Goal: Information Seeking & Learning: Learn about a topic

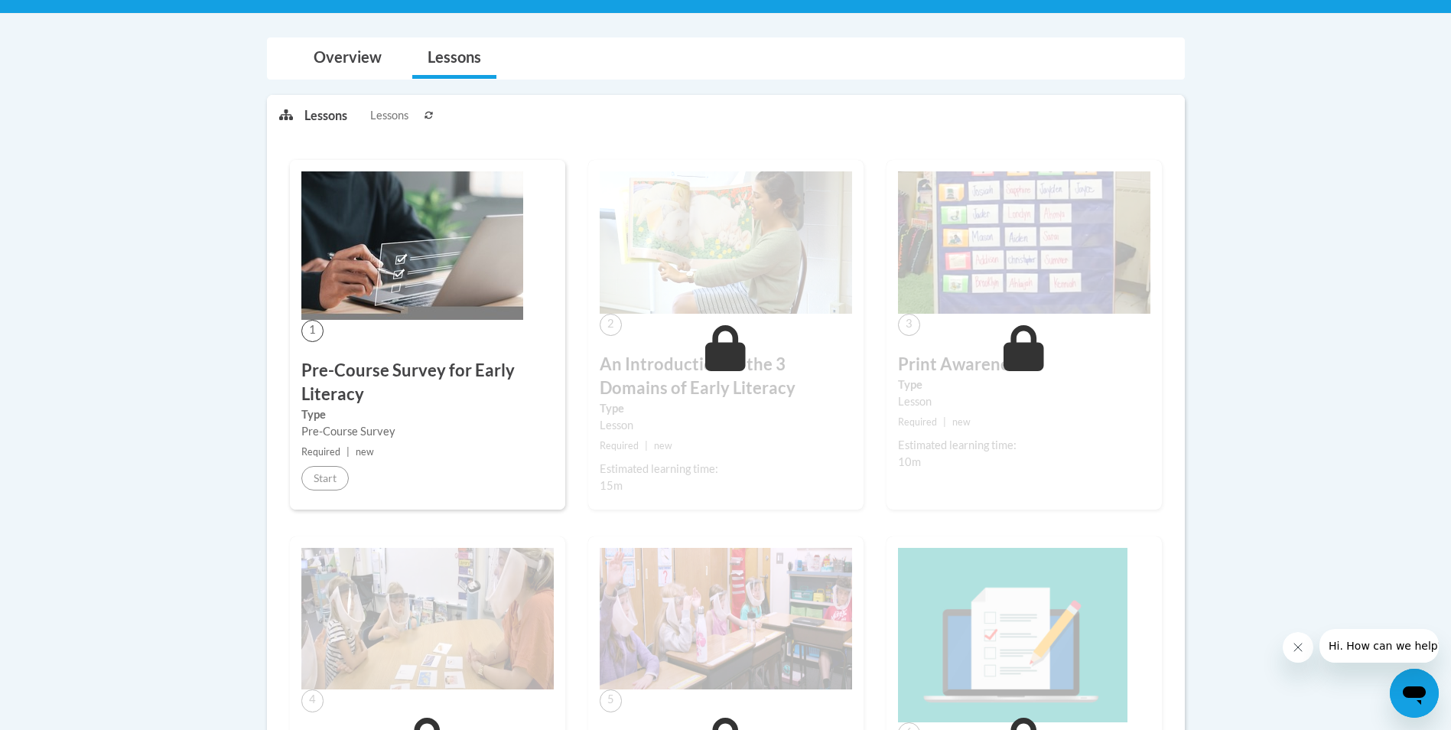
scroll to position [306, 0]
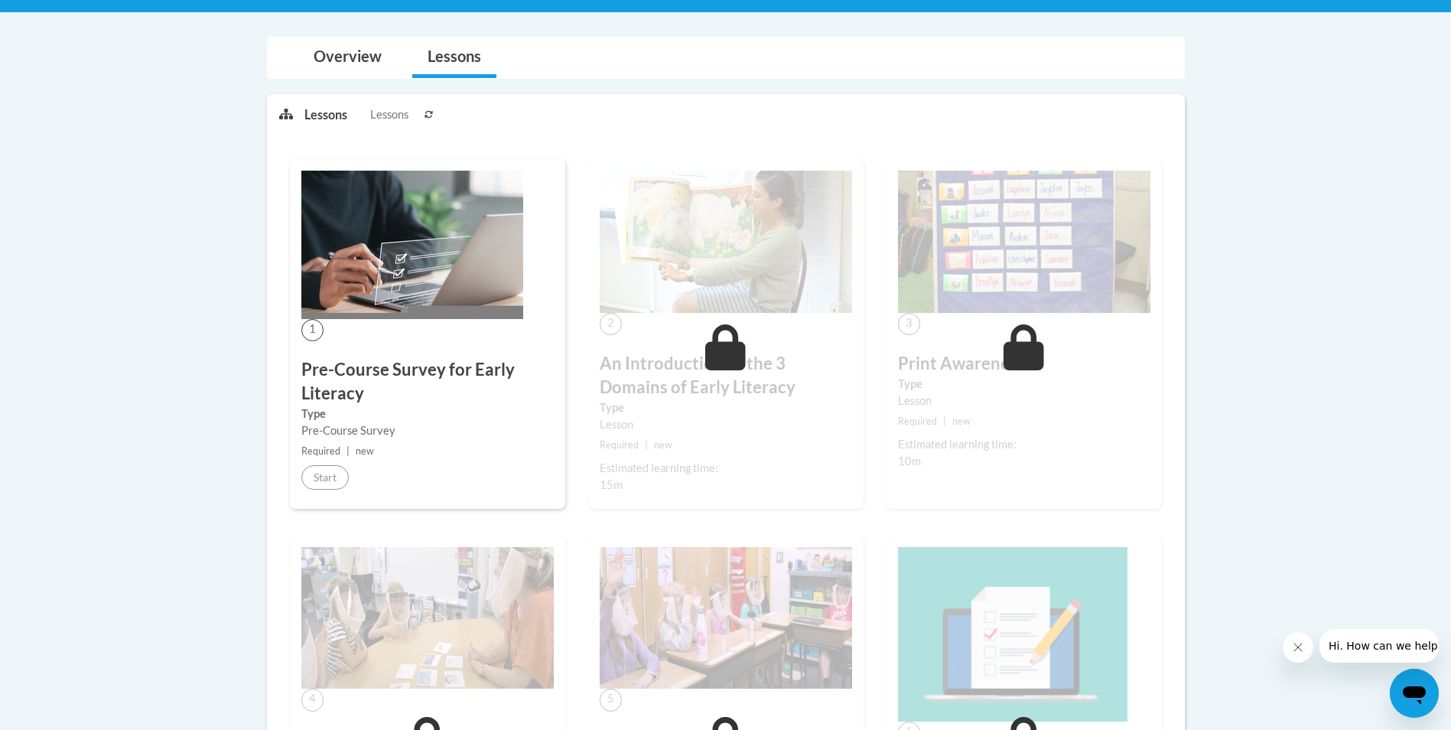
drag, startPoint x: 355, startPoint y: 372, endPoint x: 341, endPoint y: 113, distance: 258.9
click at [355, 369] on h3 "Pre-Course Survey for Early Literacy" at bounding box center [427, 381] width 252 height 47
click at [344, 63] on link "Overview" at bounding box center [347, 57] width 99 height 41
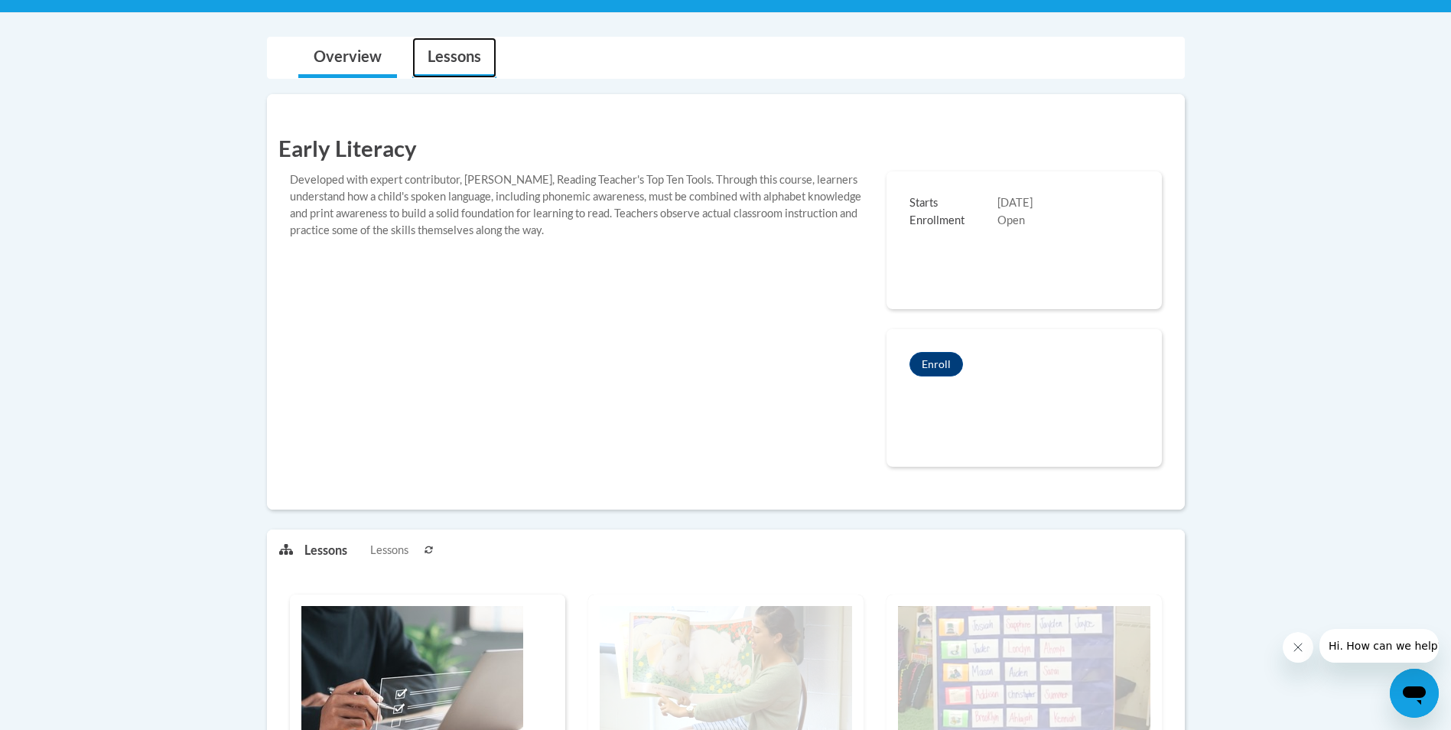
click at [428, 57] on link "Lessons" at bounding box center [454, 57] width 84 height 41
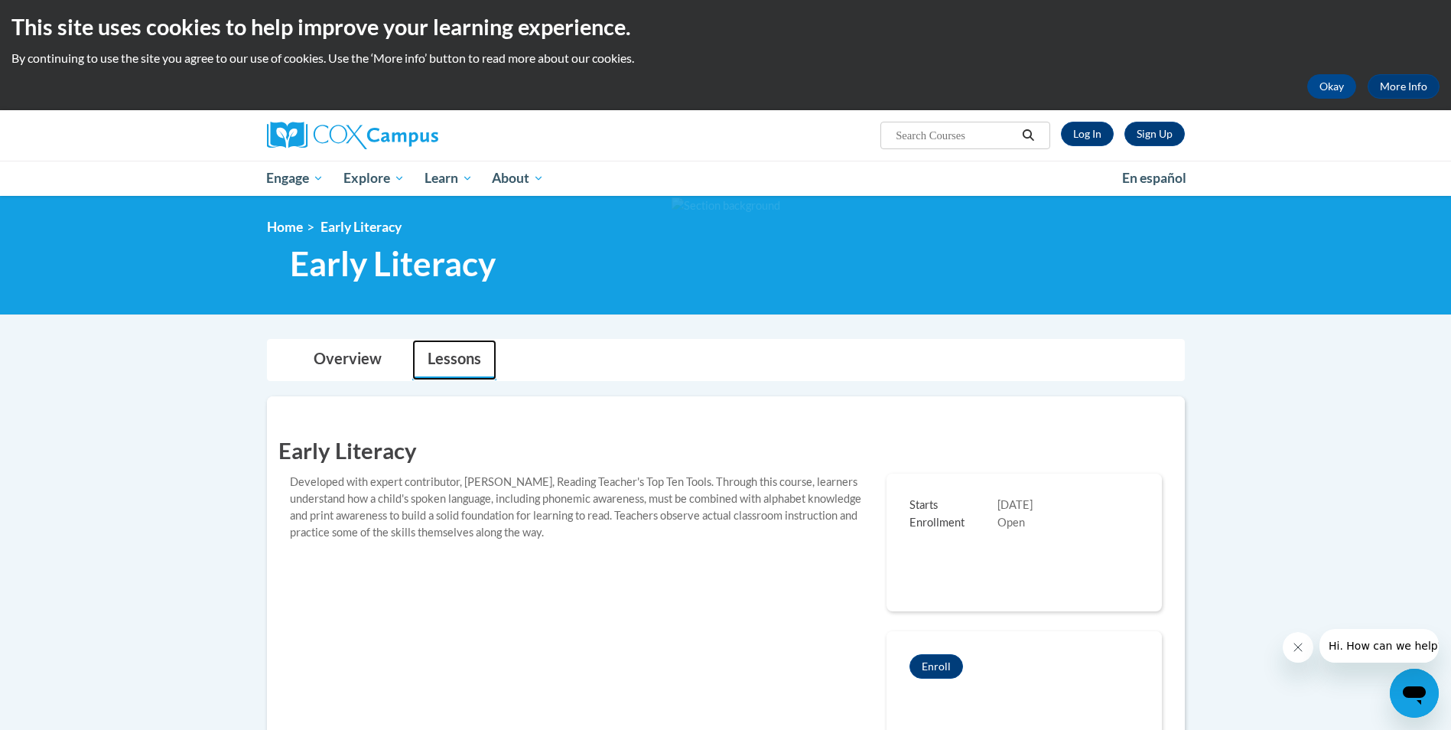
scroll to position [0, 0]
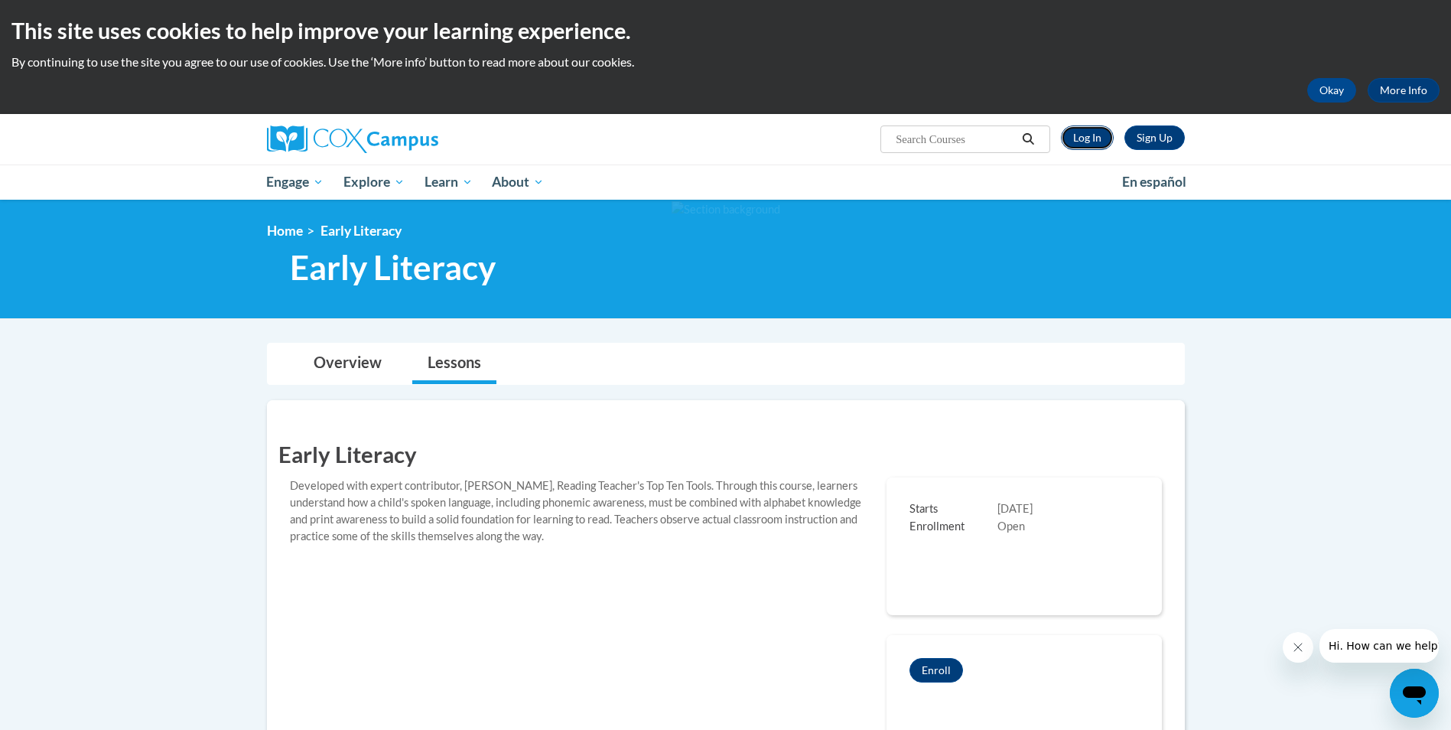
click at [1099, 136] on link "Log In" at bounding box center [1087, 137] width 53 height 24
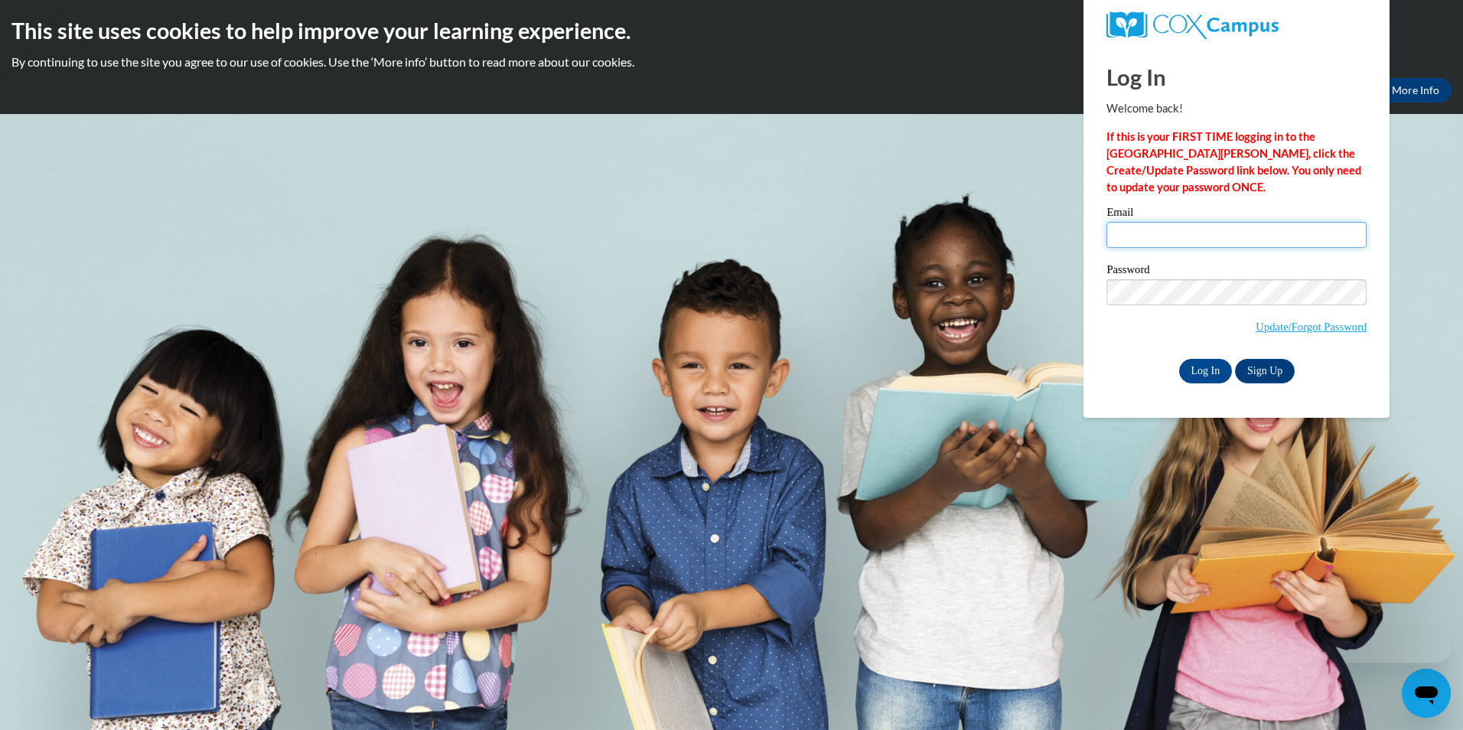
drag, startPoint x: 0, startPoint y: 0, endPoint x: 1200, endPoint y: 230, distance: 1222.1
click at [1200, 230] on input "Email" at bounding box center [1236, 235] width 260 height 26
type input "jsingl25@wildcat.fvsu.edu"
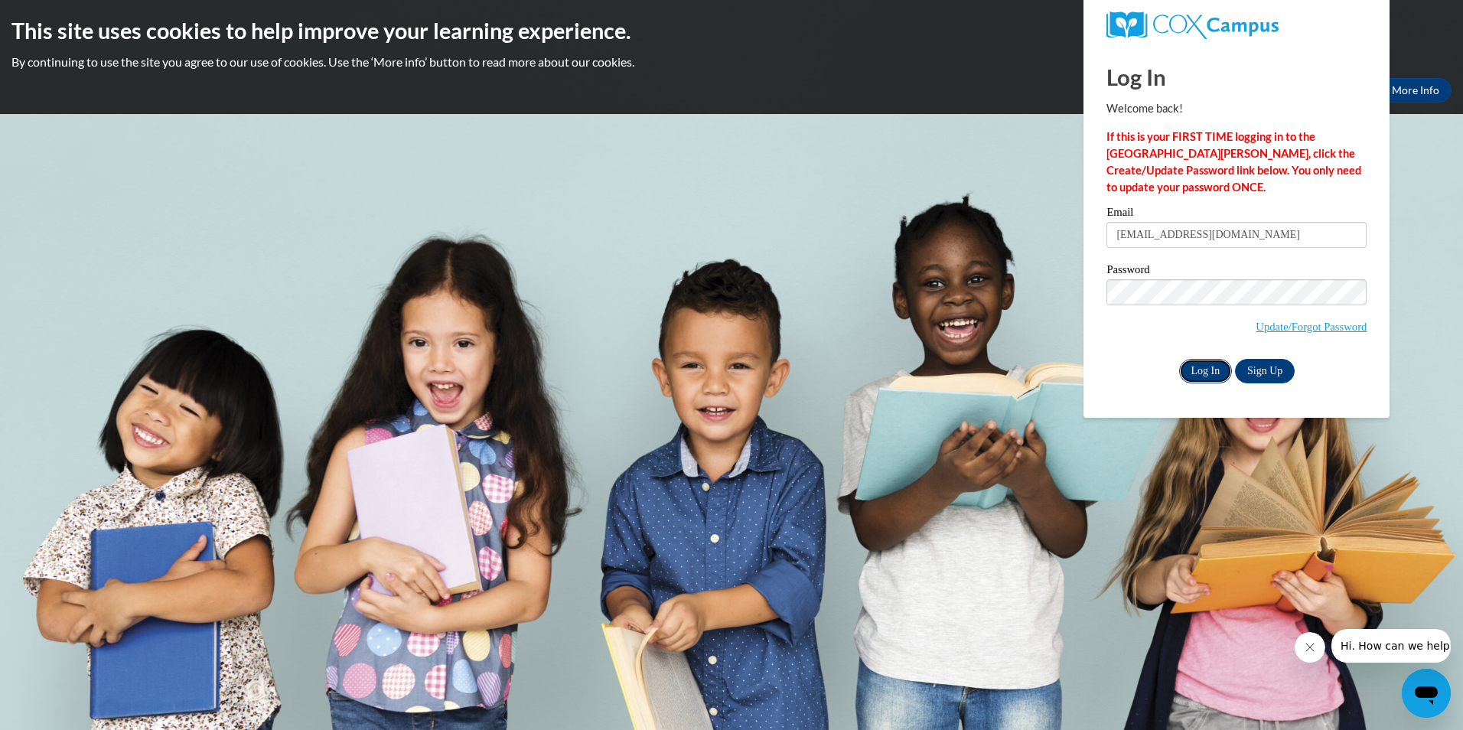
click at [1222, 373] on input "Log In" at bounding box center [1206, 371] width 54 height 24
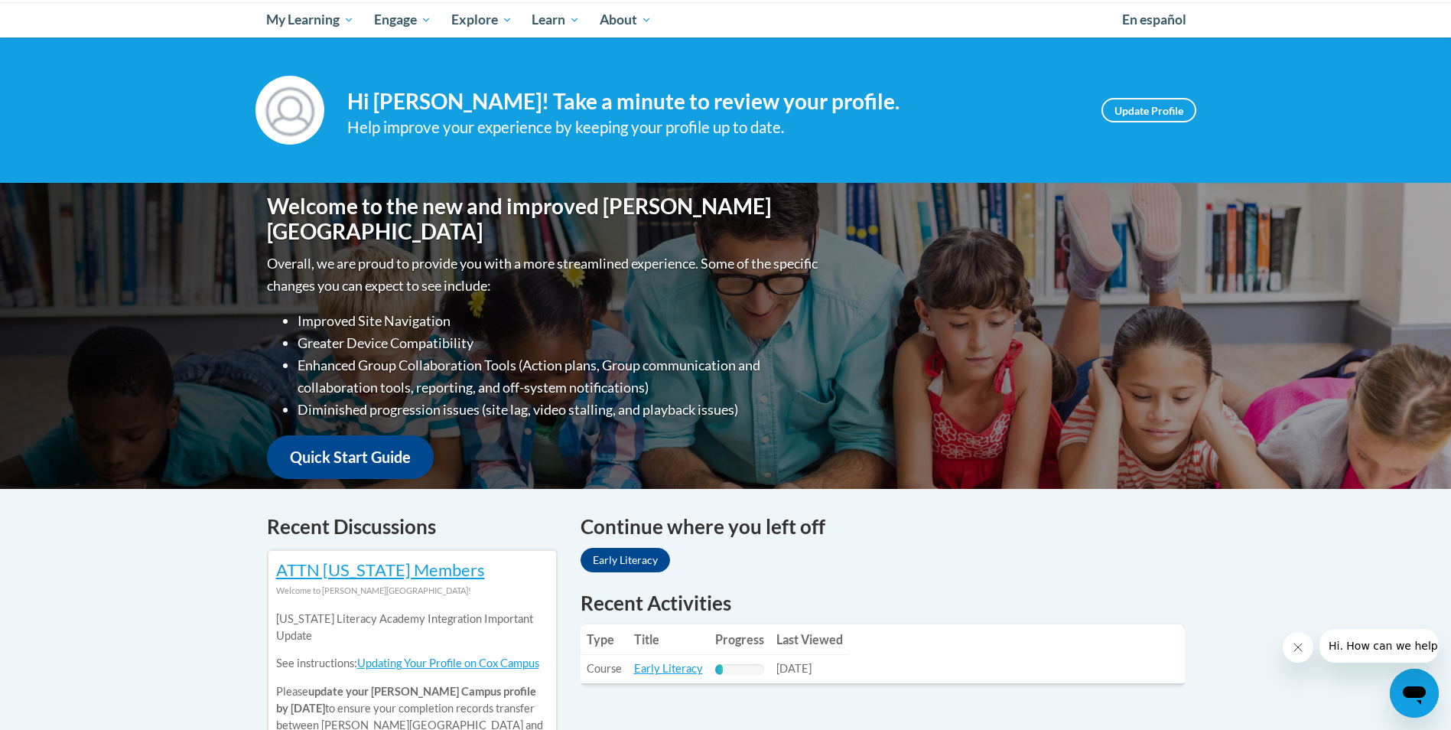
scroll to position [153, 0]
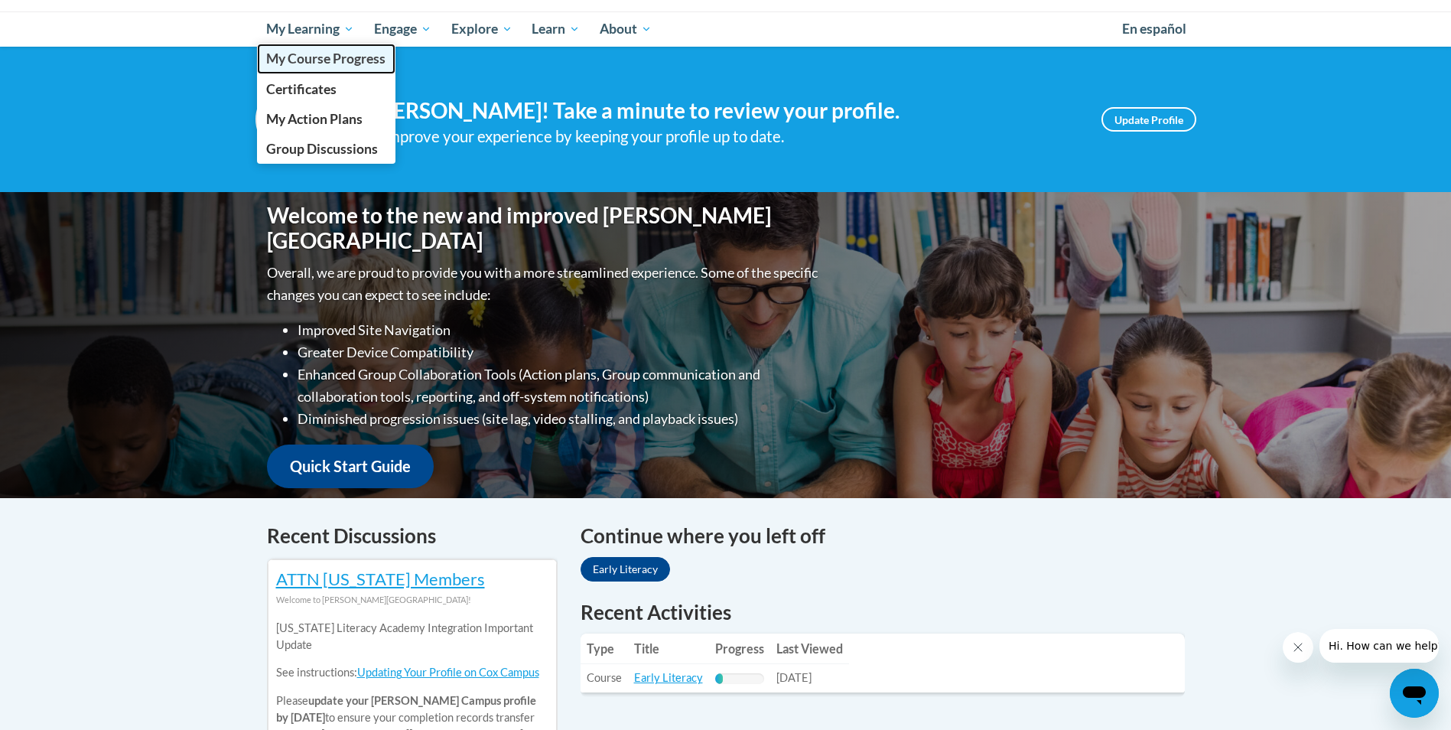
click at [352, 67] on span "My Course Progress" at bounding box center [325, 58] width 119 height 16
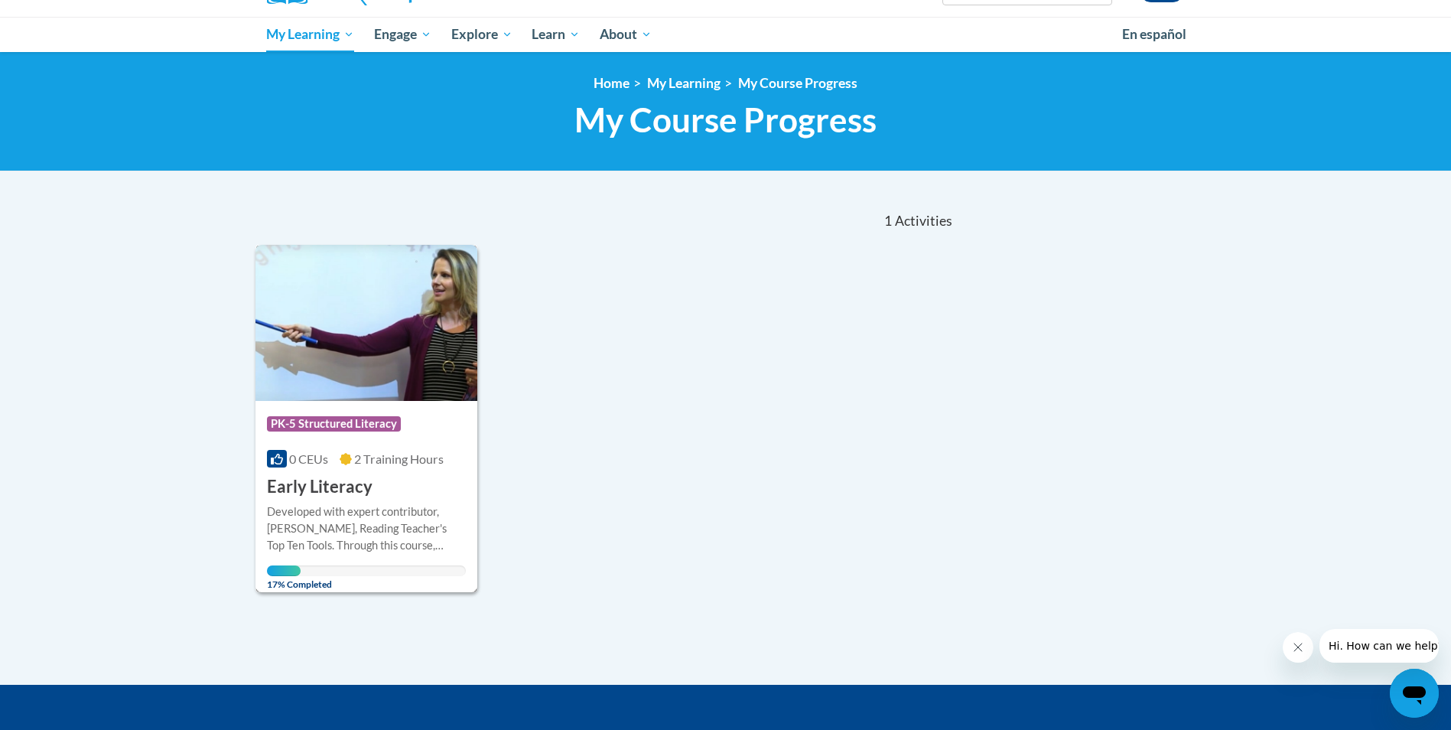
scroll to position [153, 0]
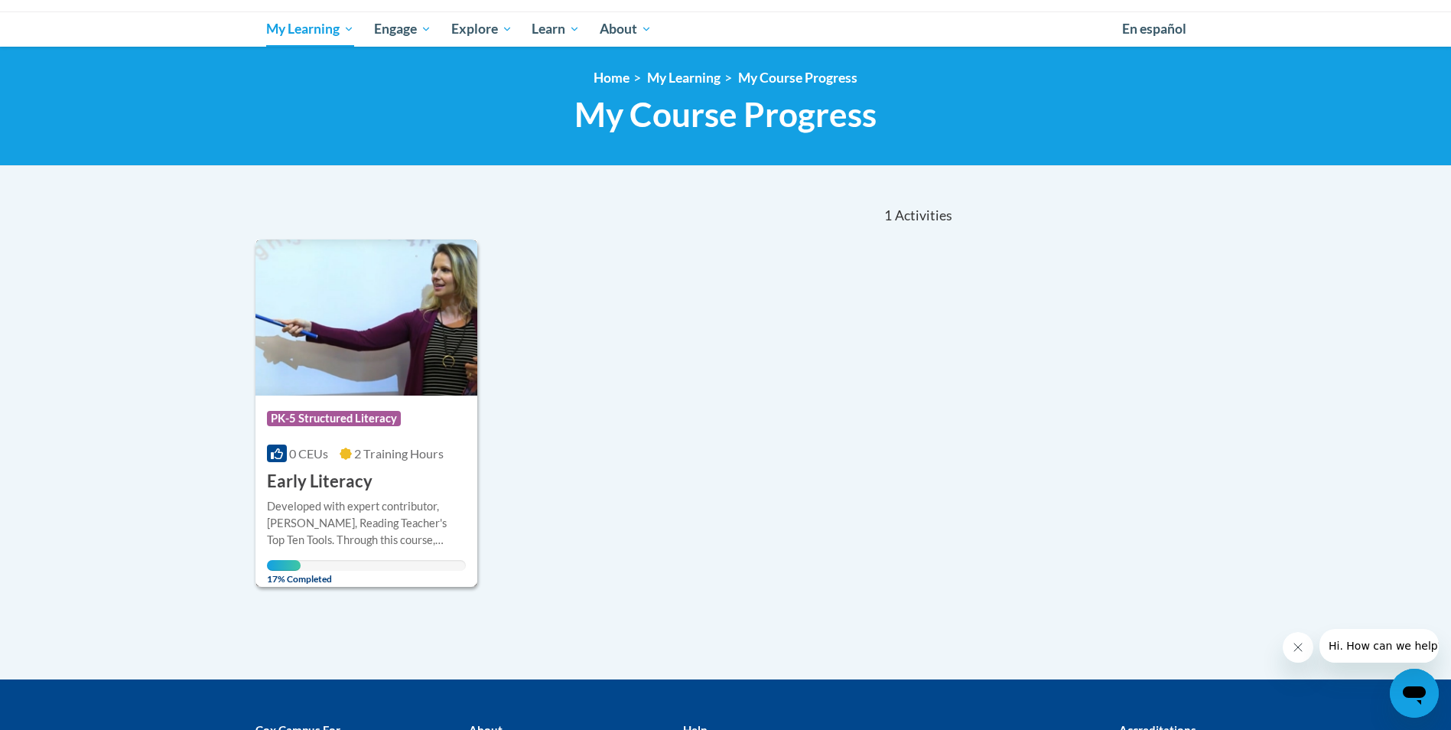
click at [369, 521] on div "Developed with expert contributor, [PERSON_NAME], Reading Teacher's Top Ten Too…" at bounding box center [367, 523] width 200 height 50
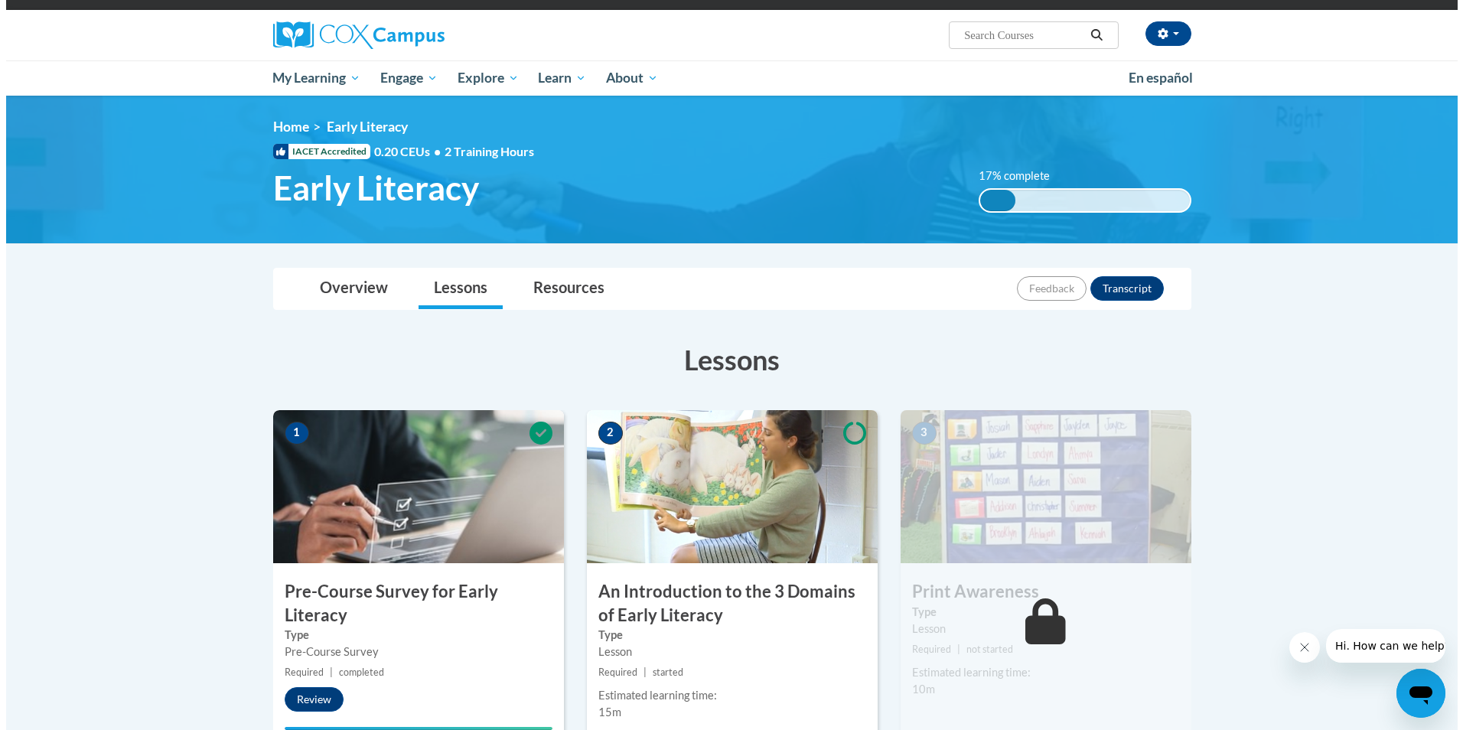
scroll to position [383, 0]
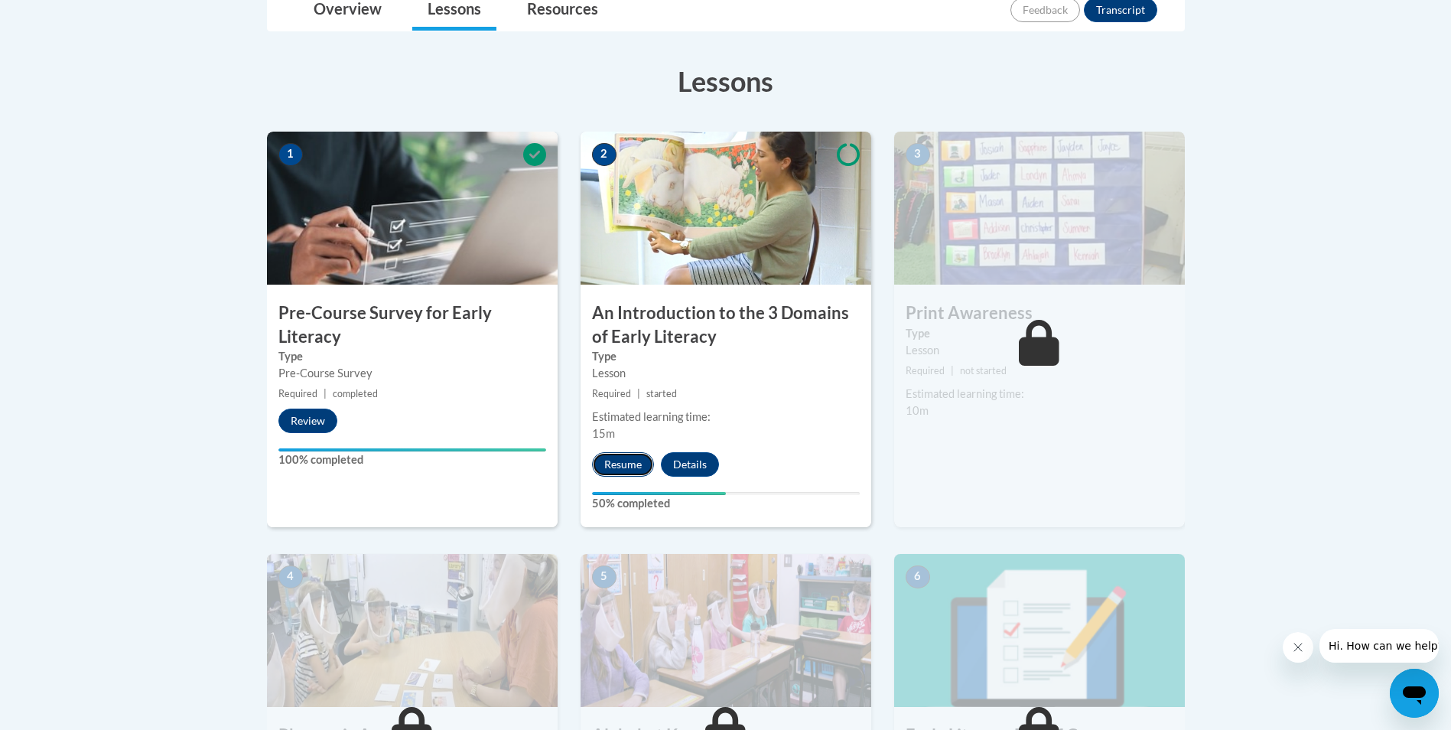
click at [620, 473] on button "Resume" at bounding box center [623, 464] width 62 height 24
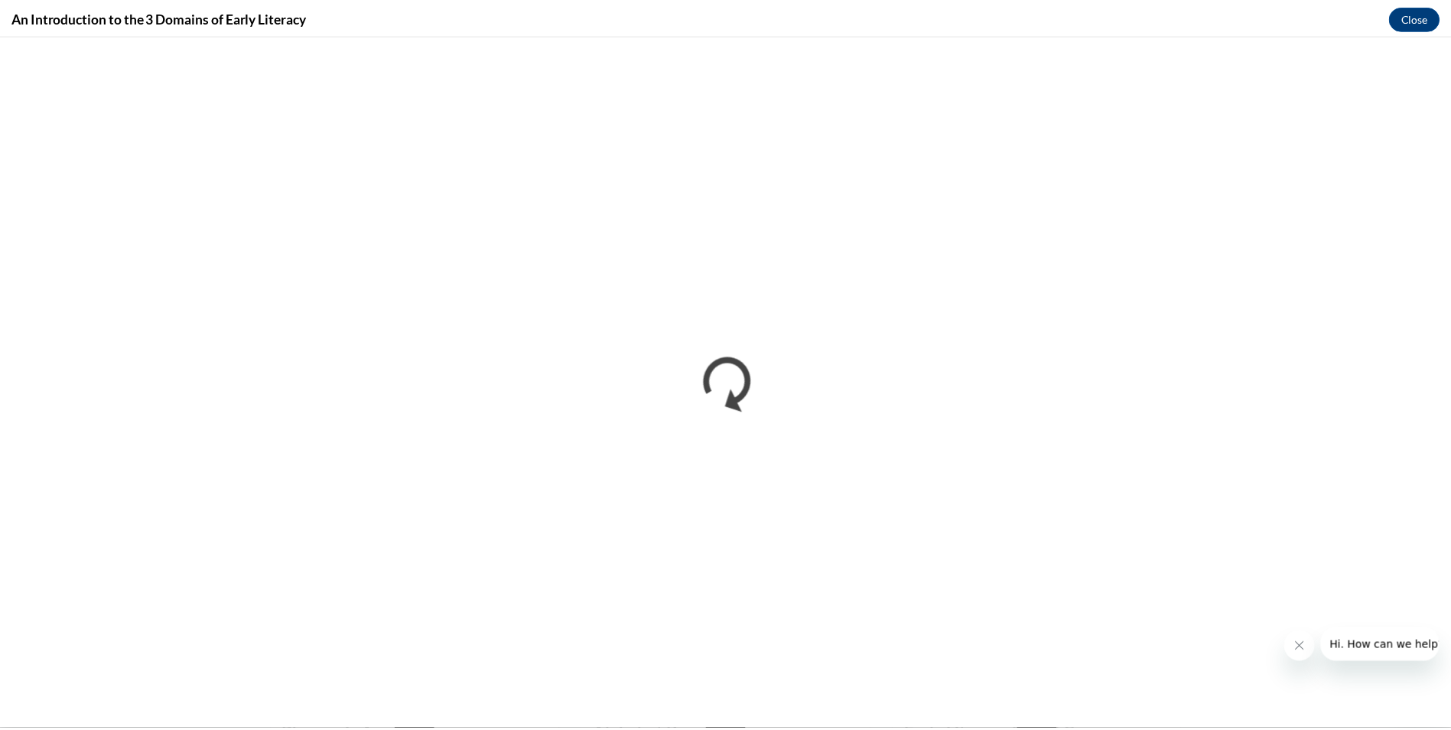
scroll to position [0, 0]
click at [1425, 17] on button "Close" at bounding box center [1425, 17] width 51 height 24
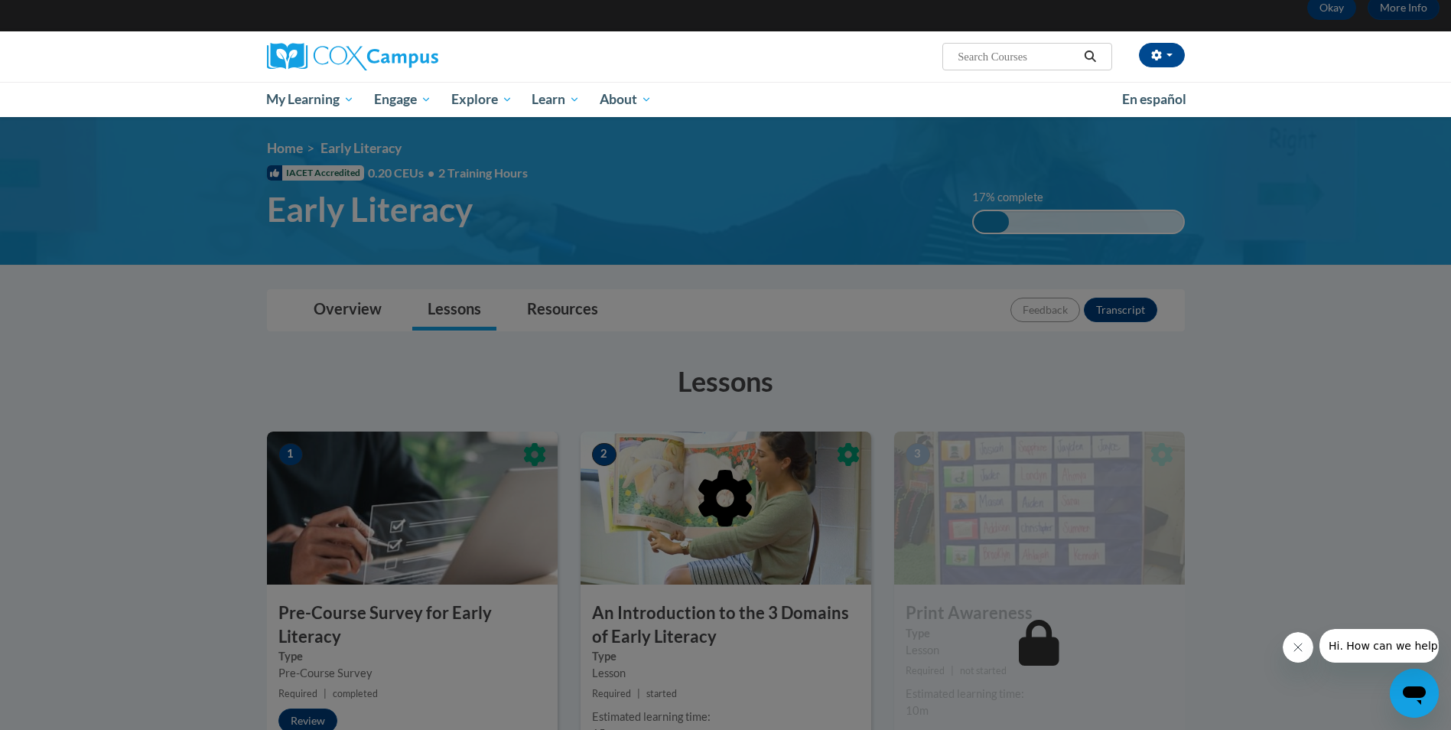
scroll to position [77, 0]
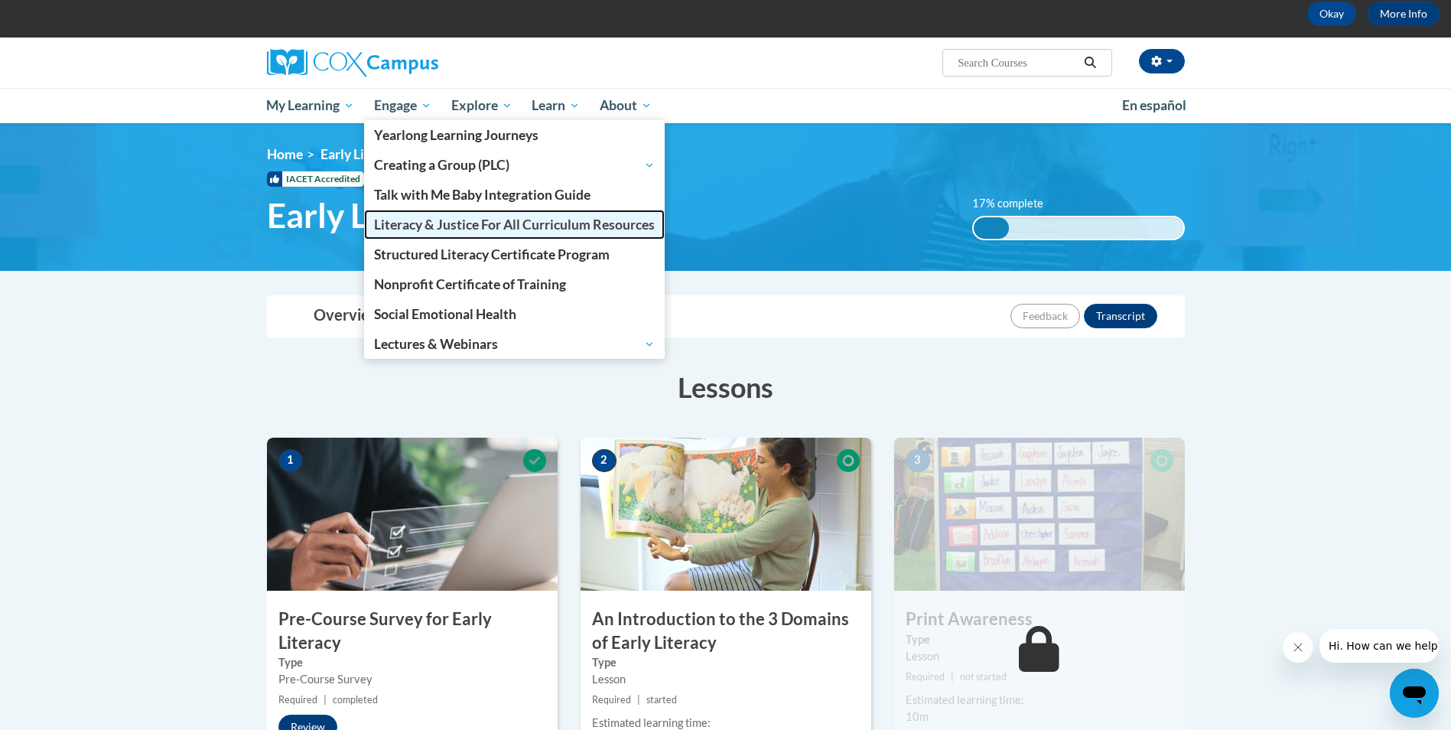
click at [445, 217] on span "Literacy & Justice For All Curriculum Resources" at bounding box center [514, 225] width 281 height 16
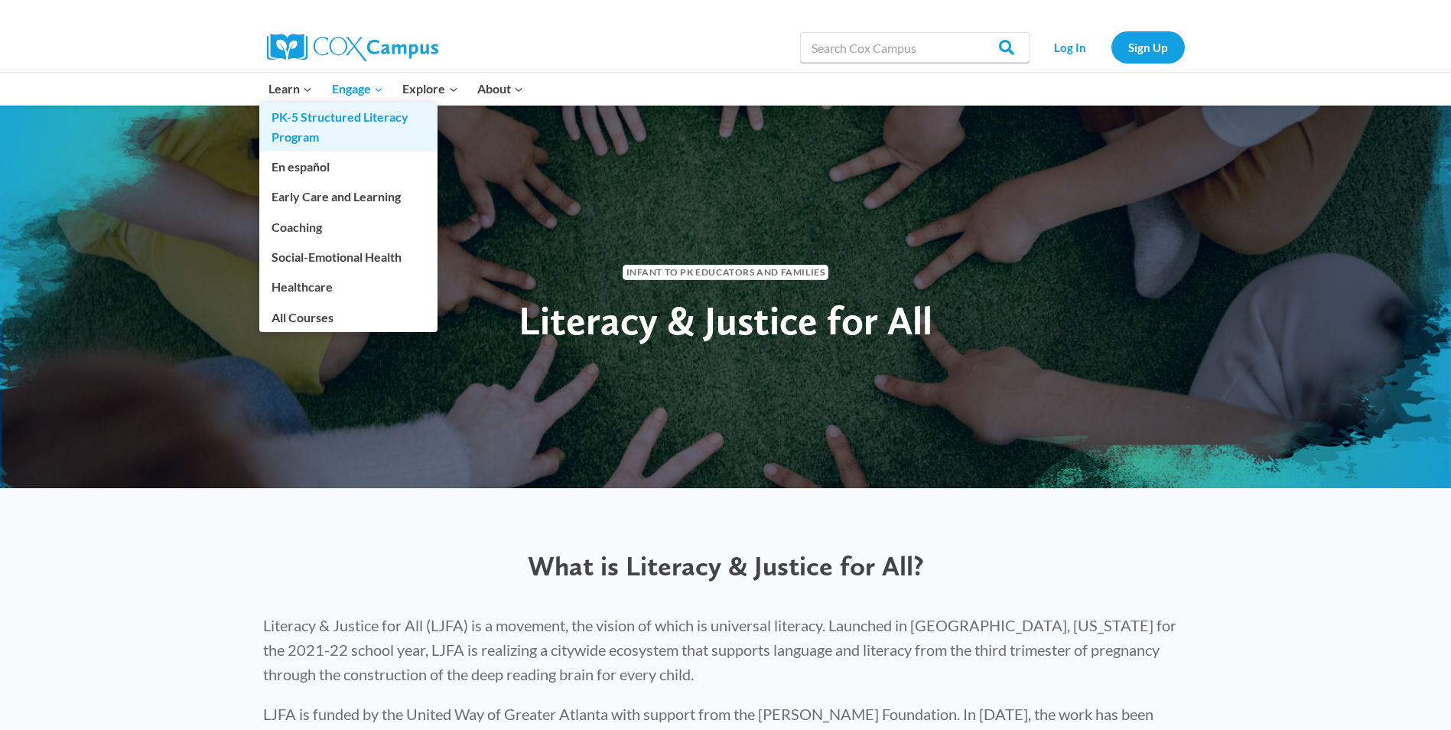
click at [343, 131] on link "PK-5 Structured Literacy Program" at bounding box center [348, 127] width 178 height 49
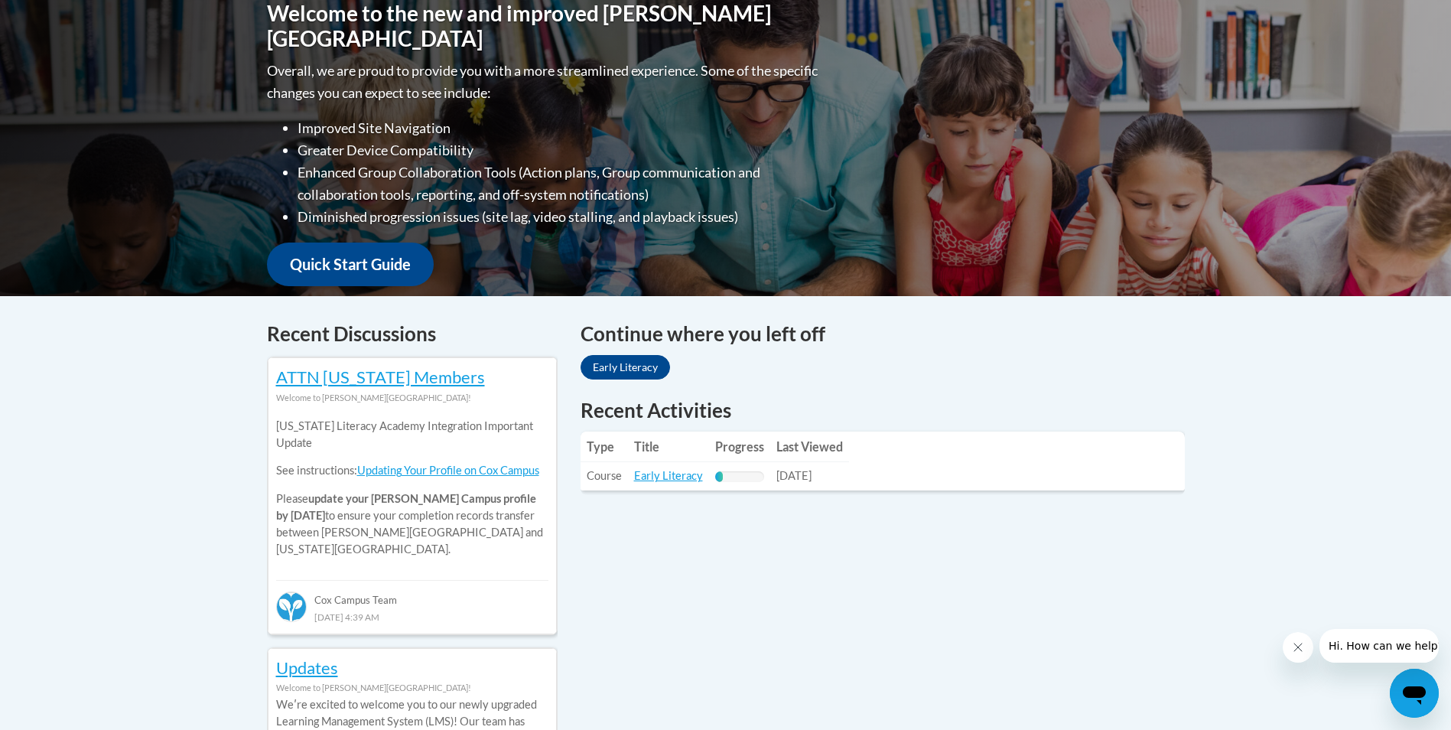
scroll to position [153, 0]
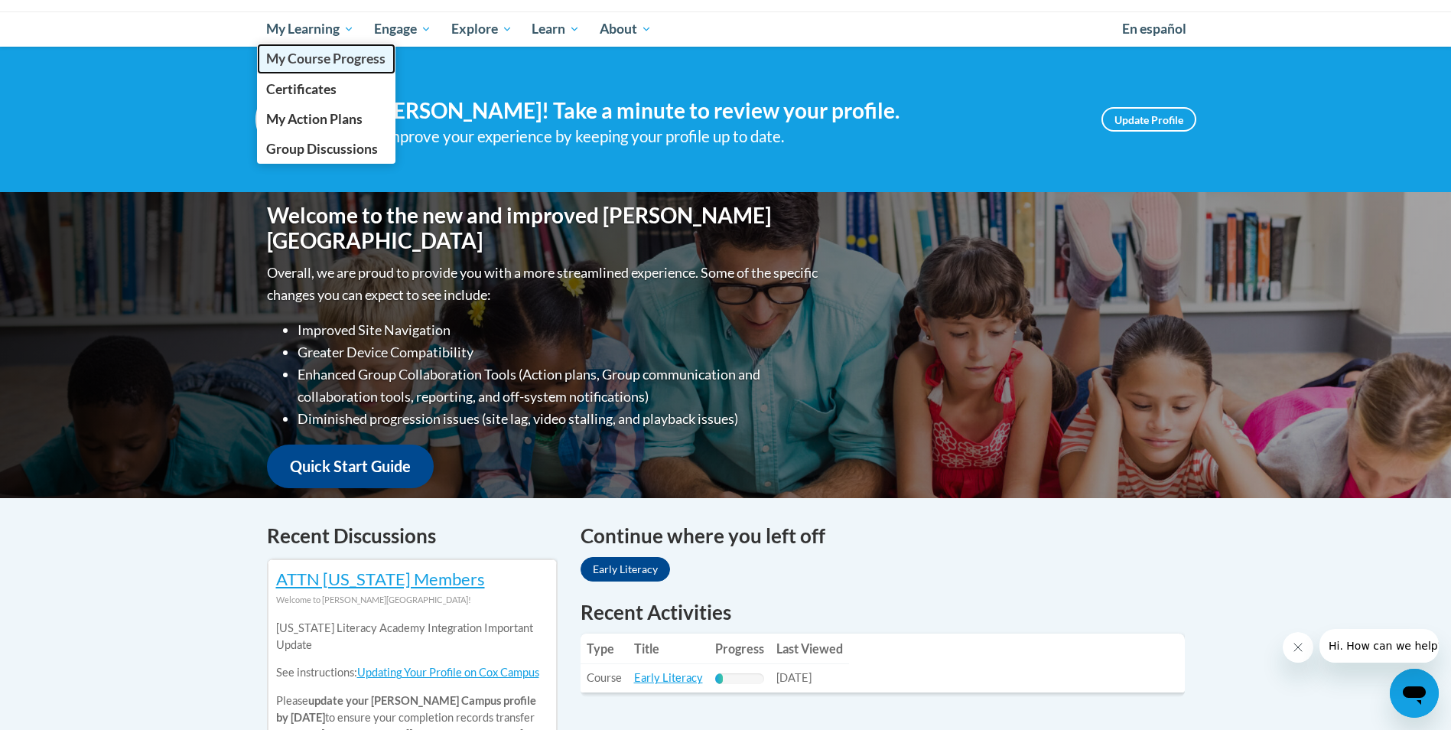
click at [321, 69] on link "My Course Progress" at bounding box center [326, 59] width 139 height 30
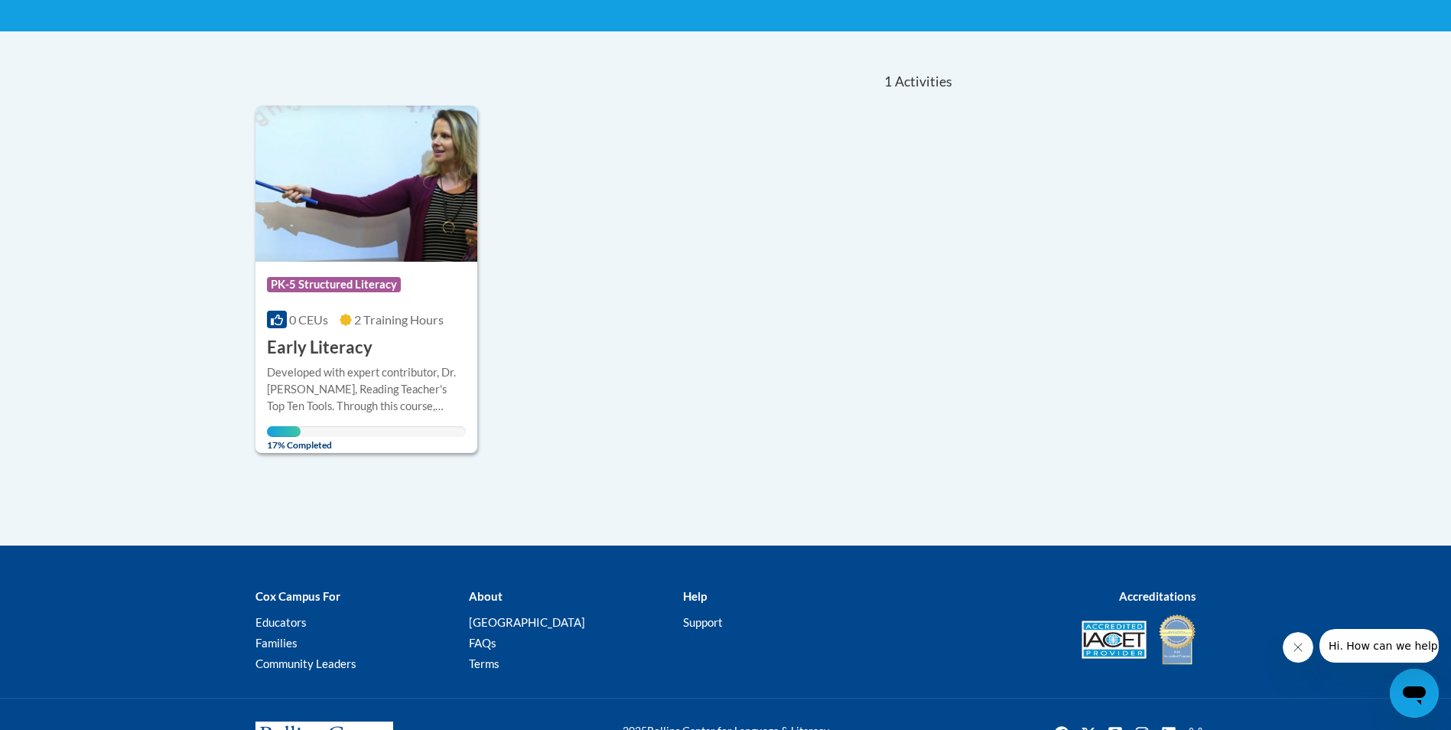
scroll to position [288, 0]
click at [333, 342] on h3 "Early Literacy" at bounding box center [320, 347] width 106 height 24
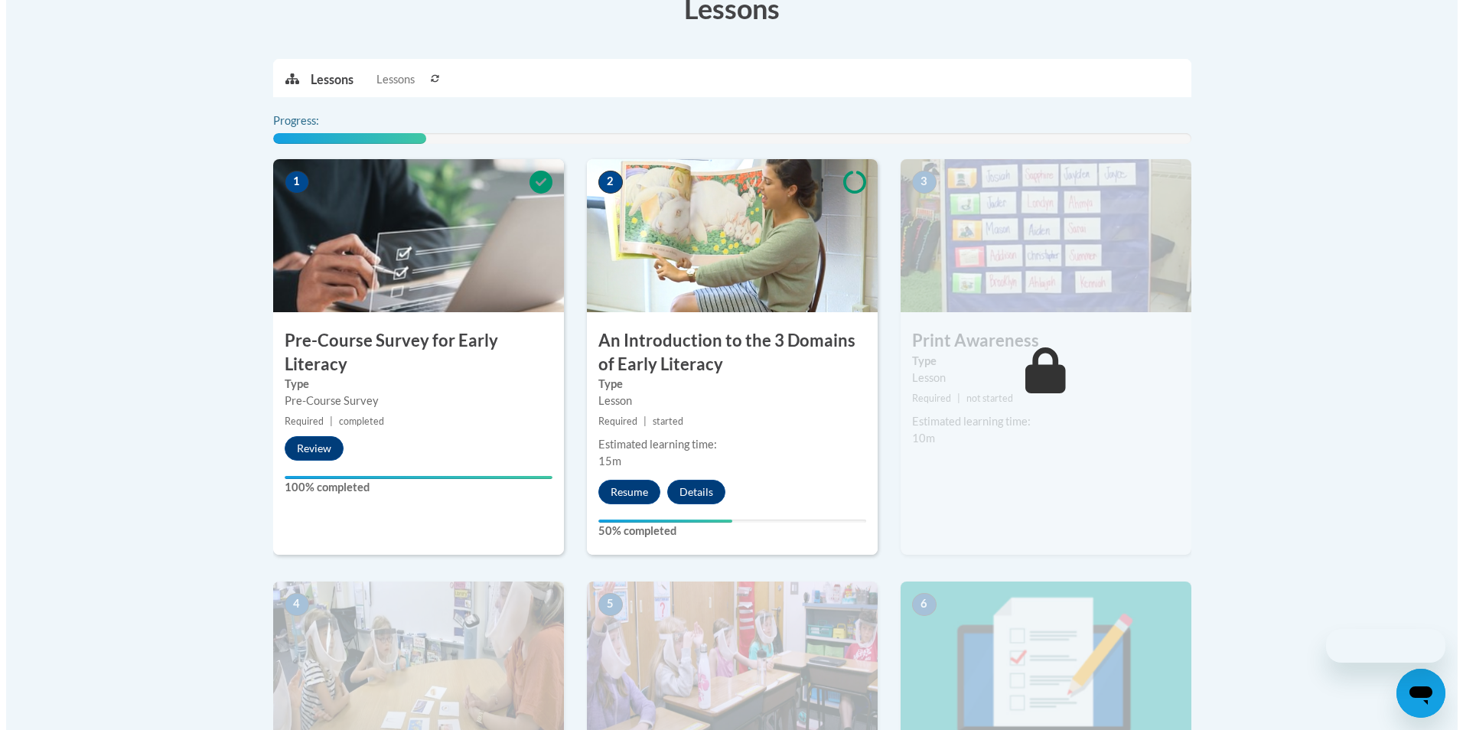
scroll to position [459, 0]
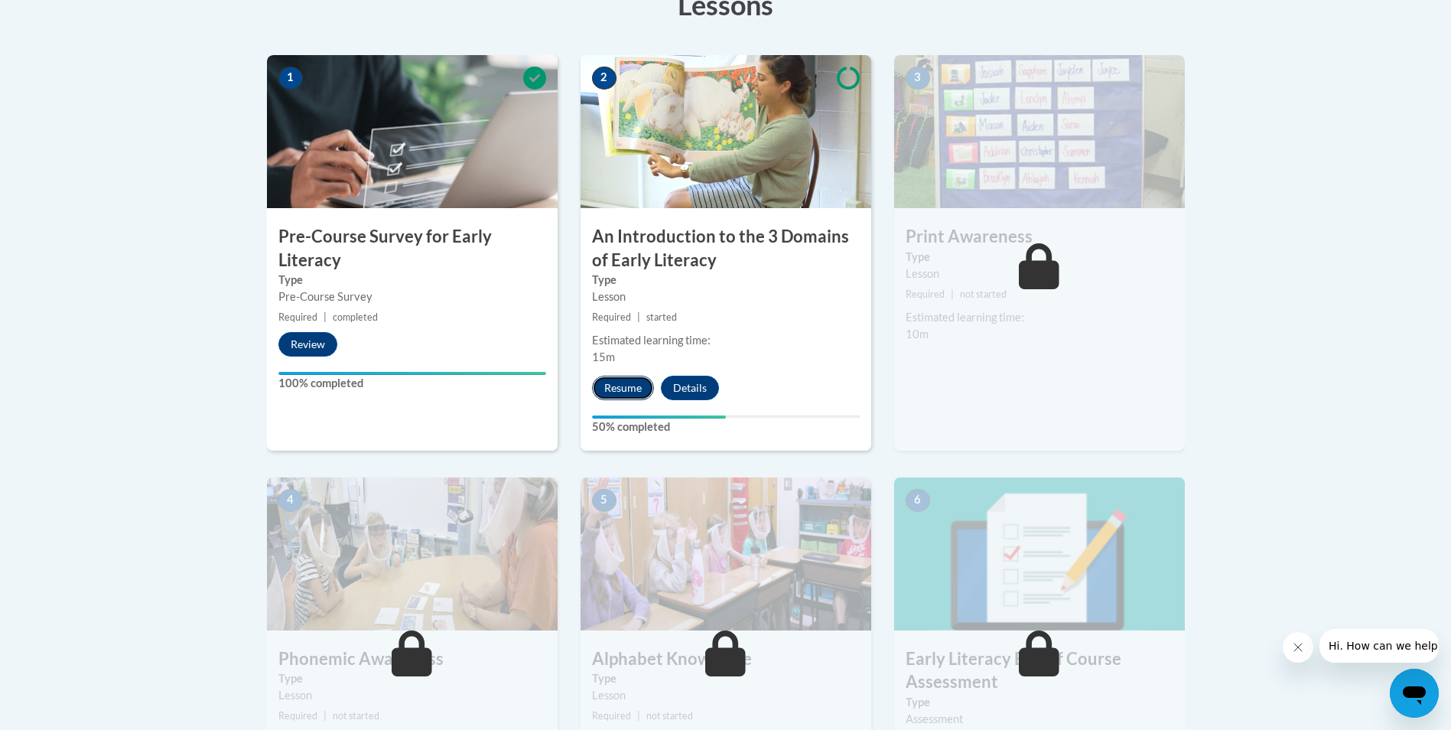
click at [619, 398] on button "Resume" at bounding box center [623, 388] width 62 height 24
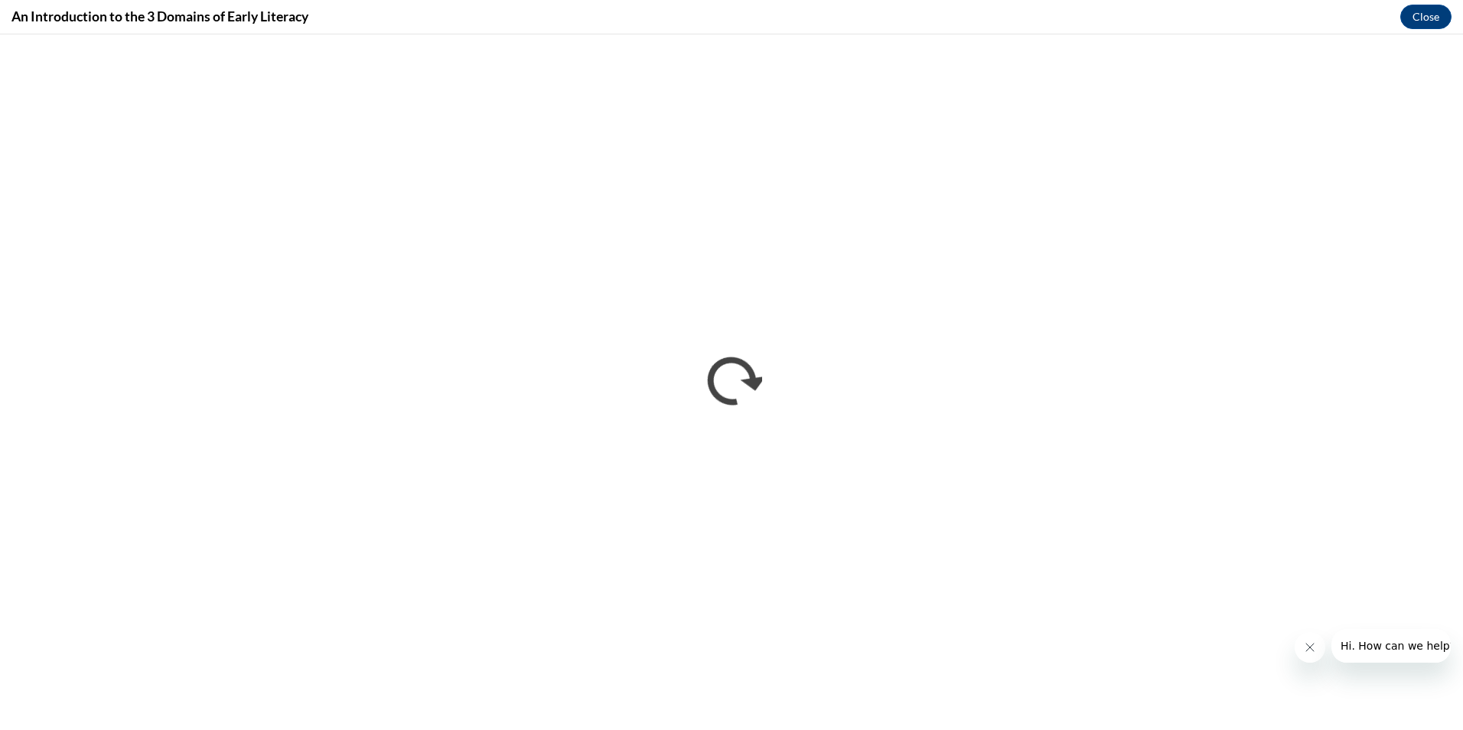
scroll to position [0, 0]
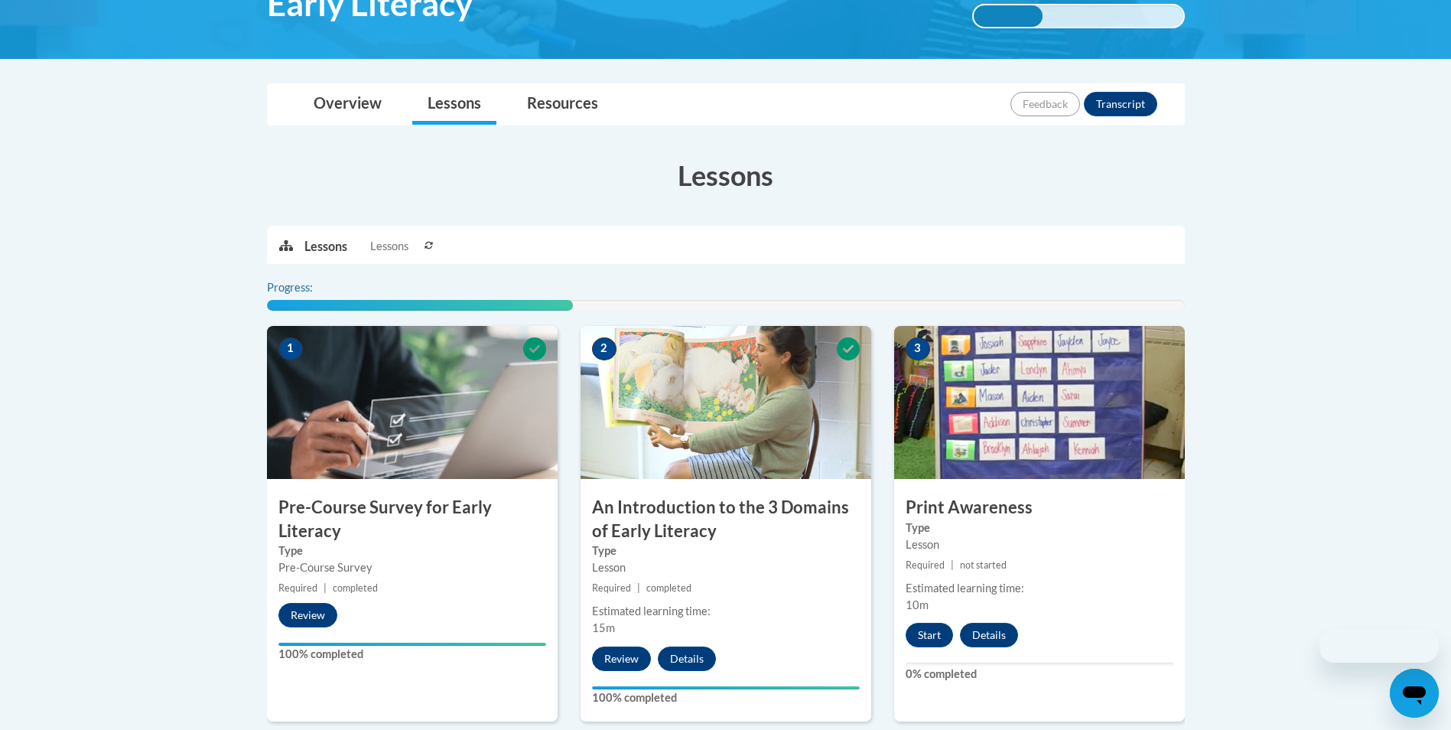
scroll to position [383, 0]
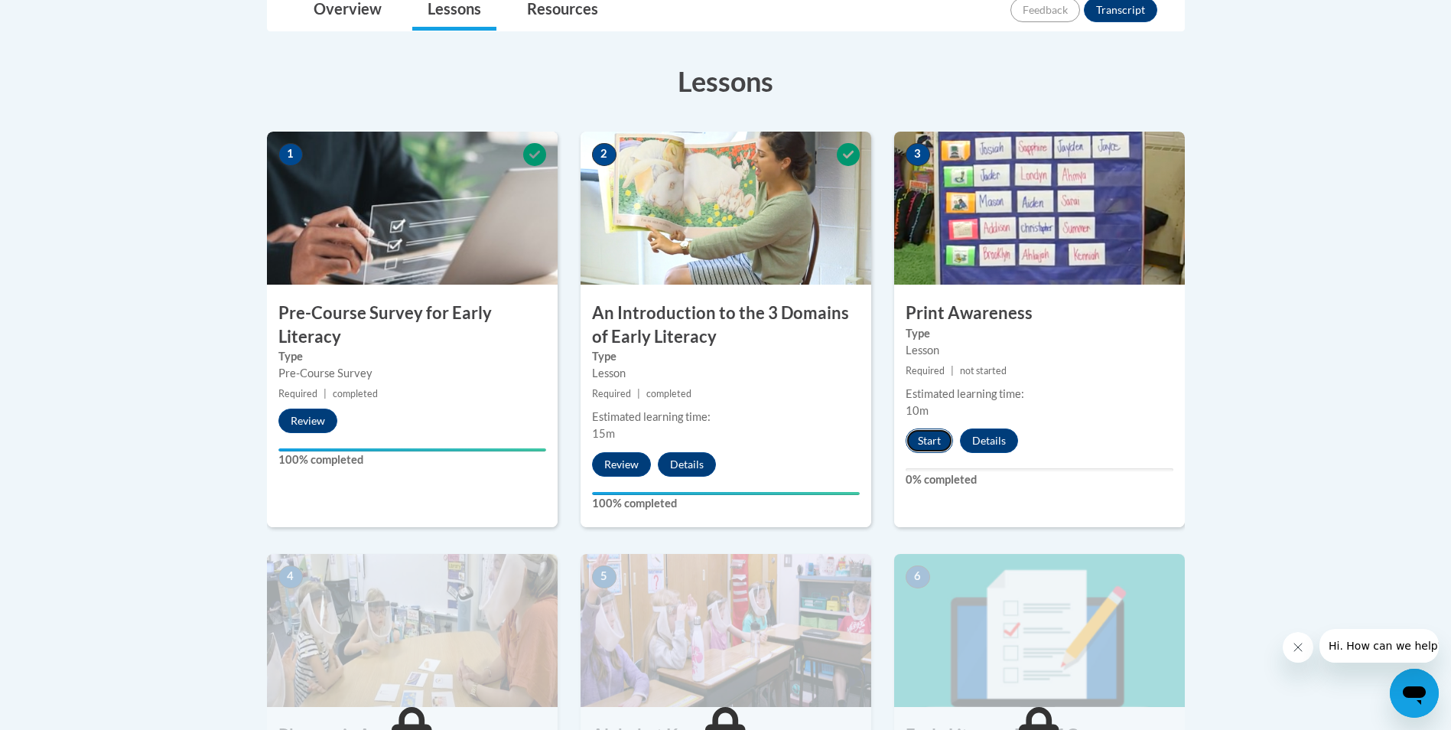
click at [936, 439] on button "Start" at bounding box center [929, 440] width 47 height 24
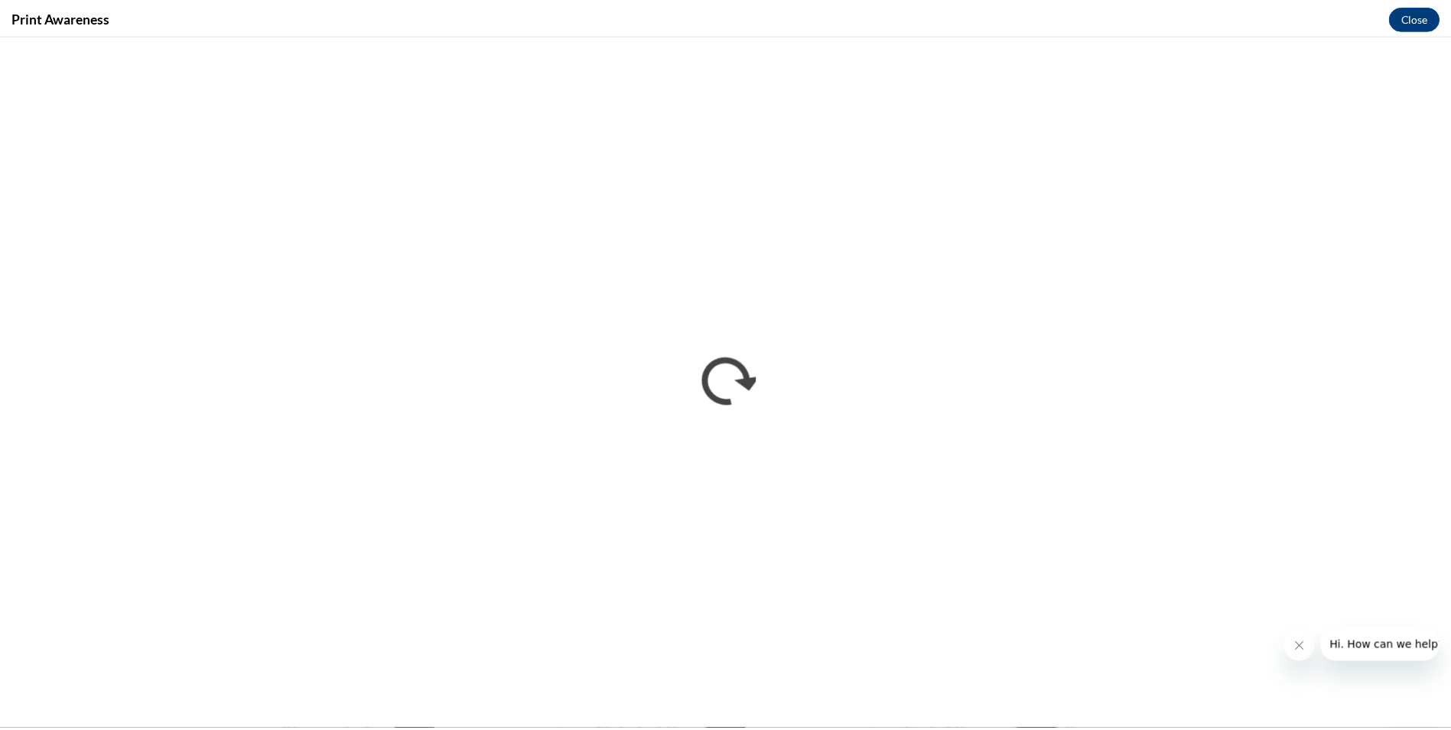
scroll to position [0, 0]
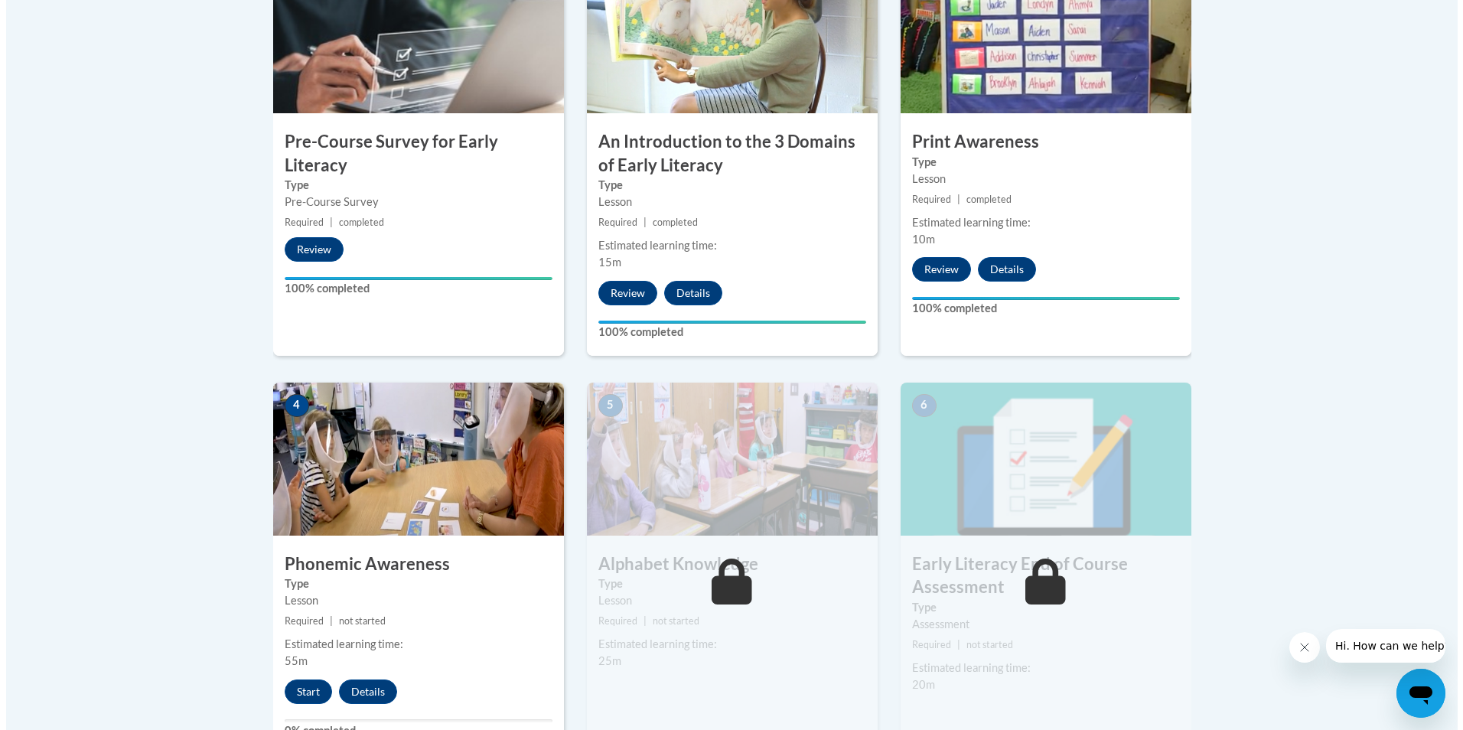
scroll to position [689, 0]
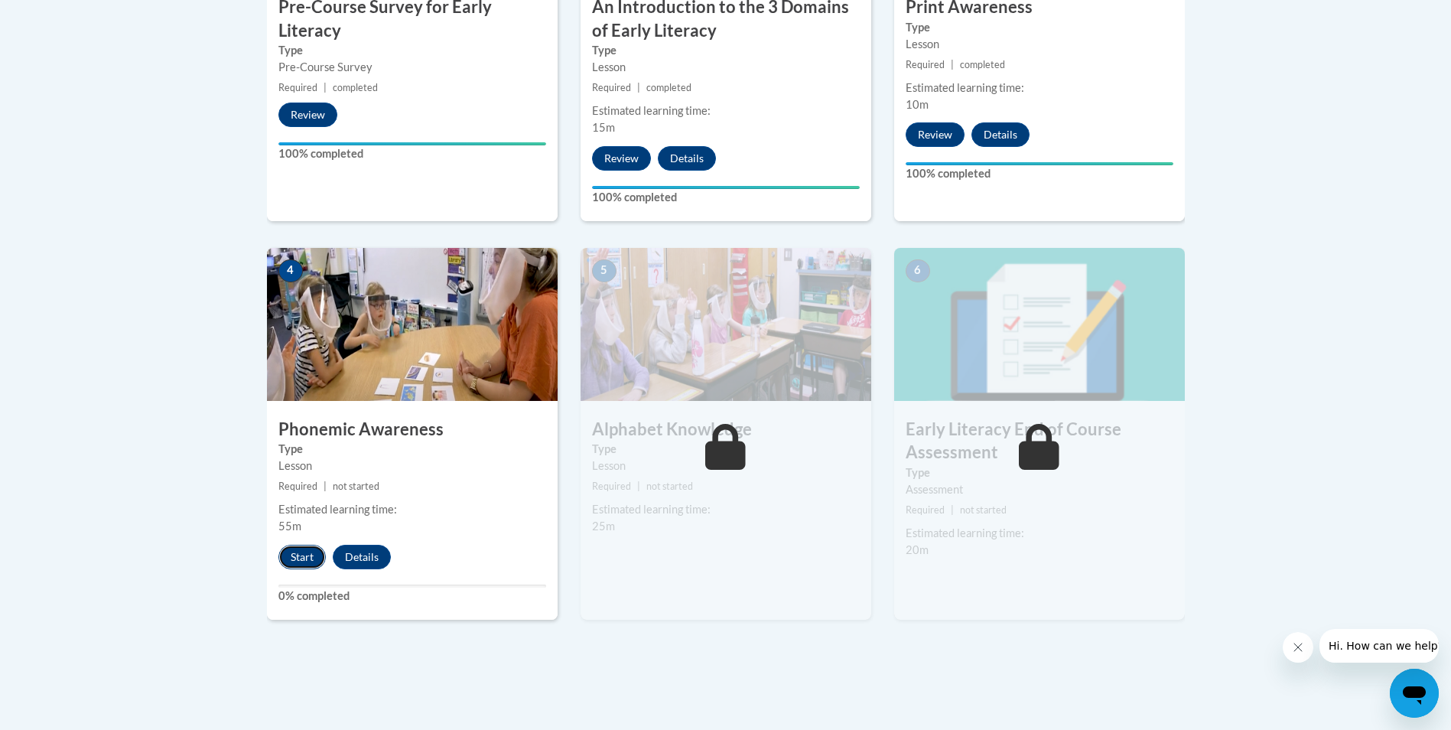
click at [282, 560] on button "Start" at bounding box center [301, 557] width 47 height 24
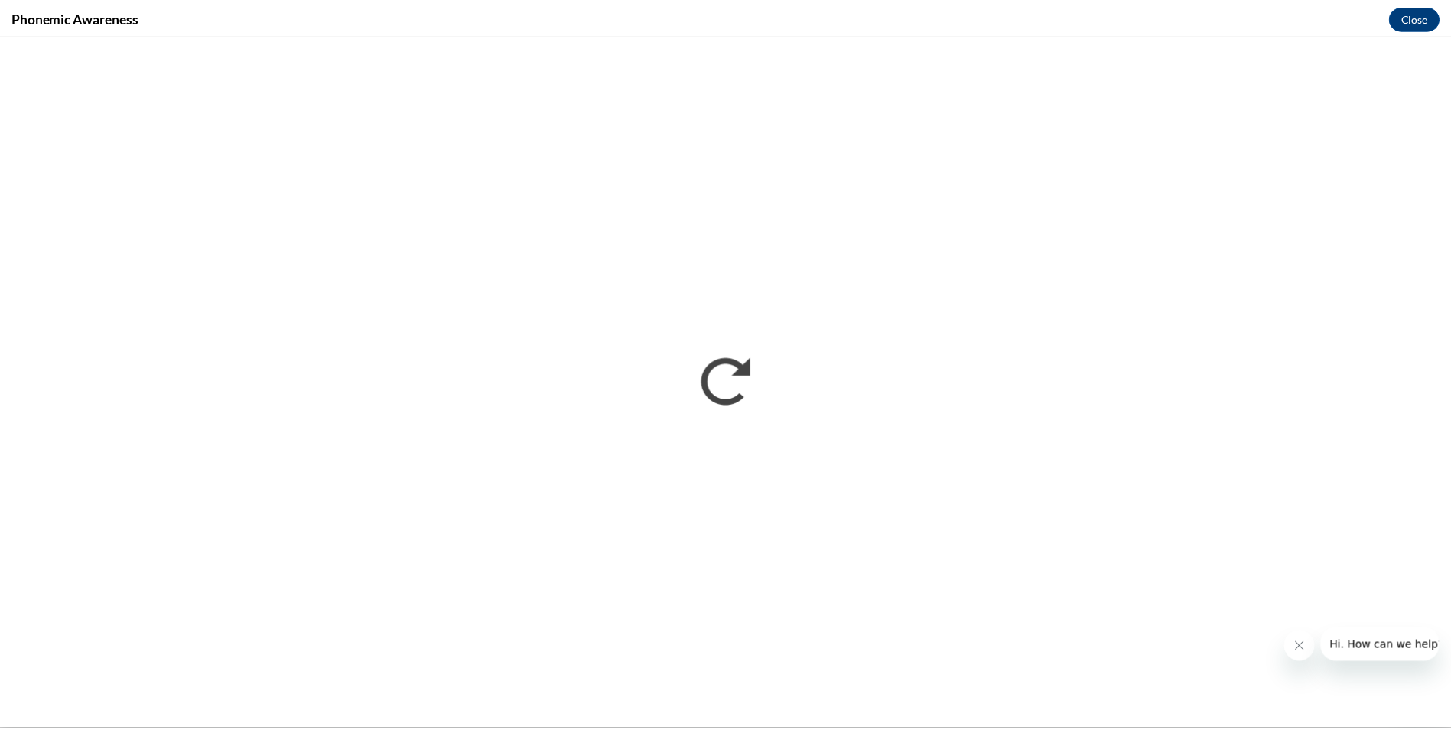
scroll to position [0, 0]
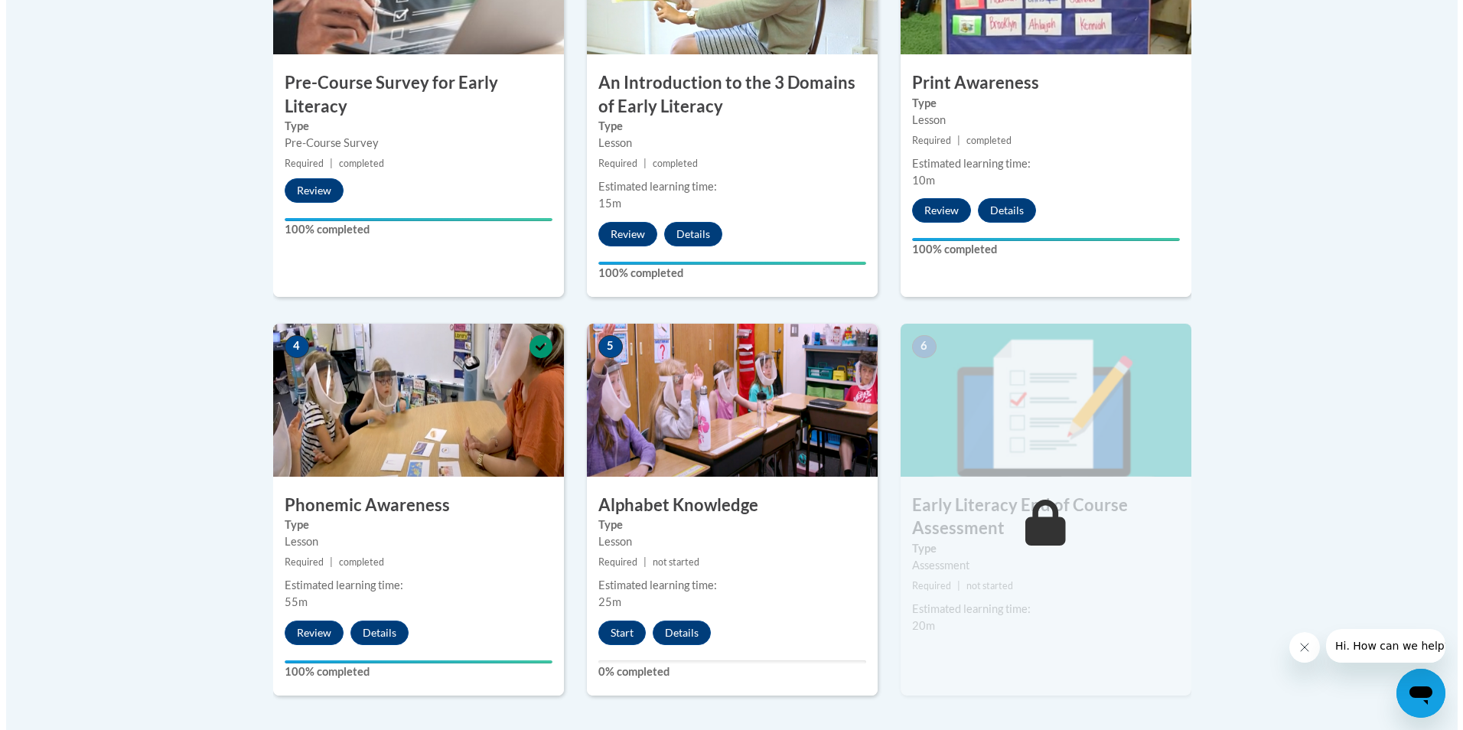
scroll to position [765, 0]
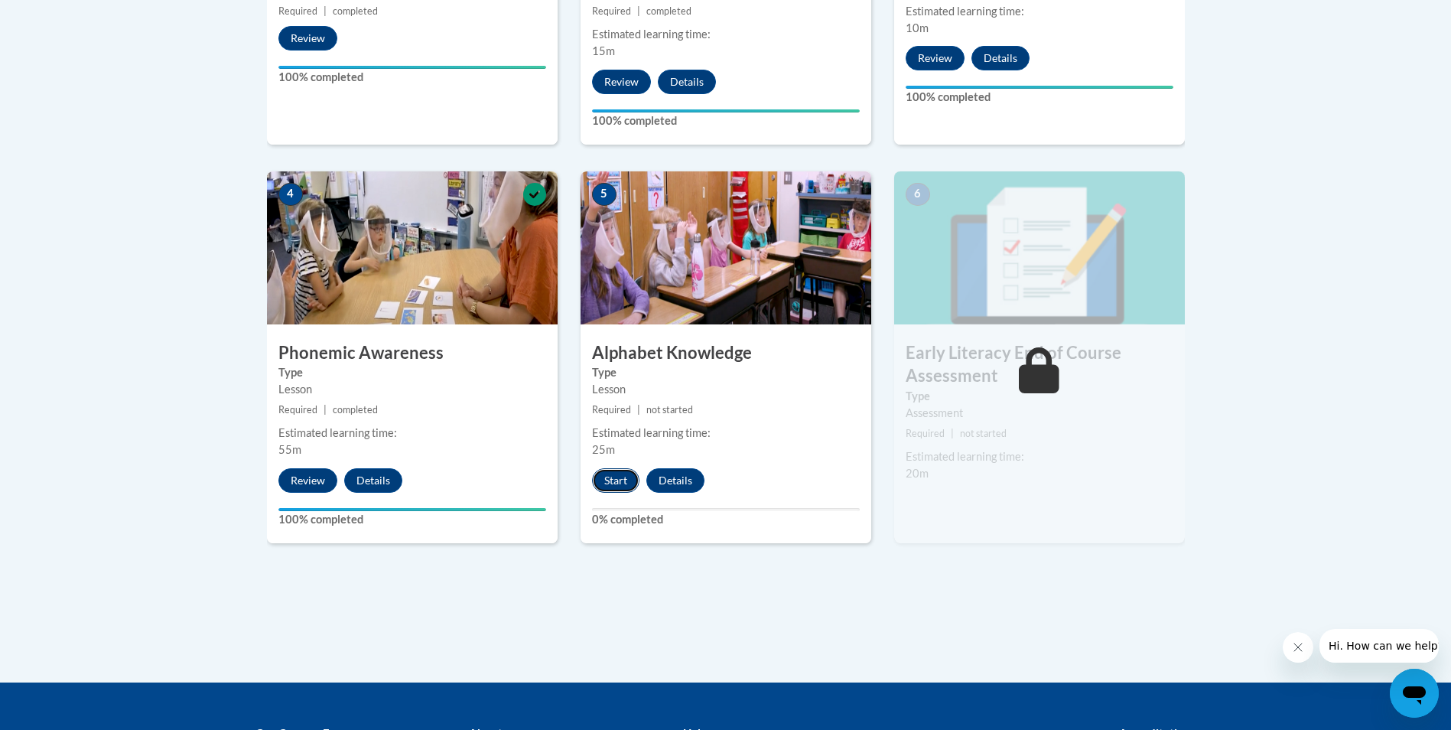
click at [623, 478] on button "Start" at bounding box center [615, 480] width 47 height 24
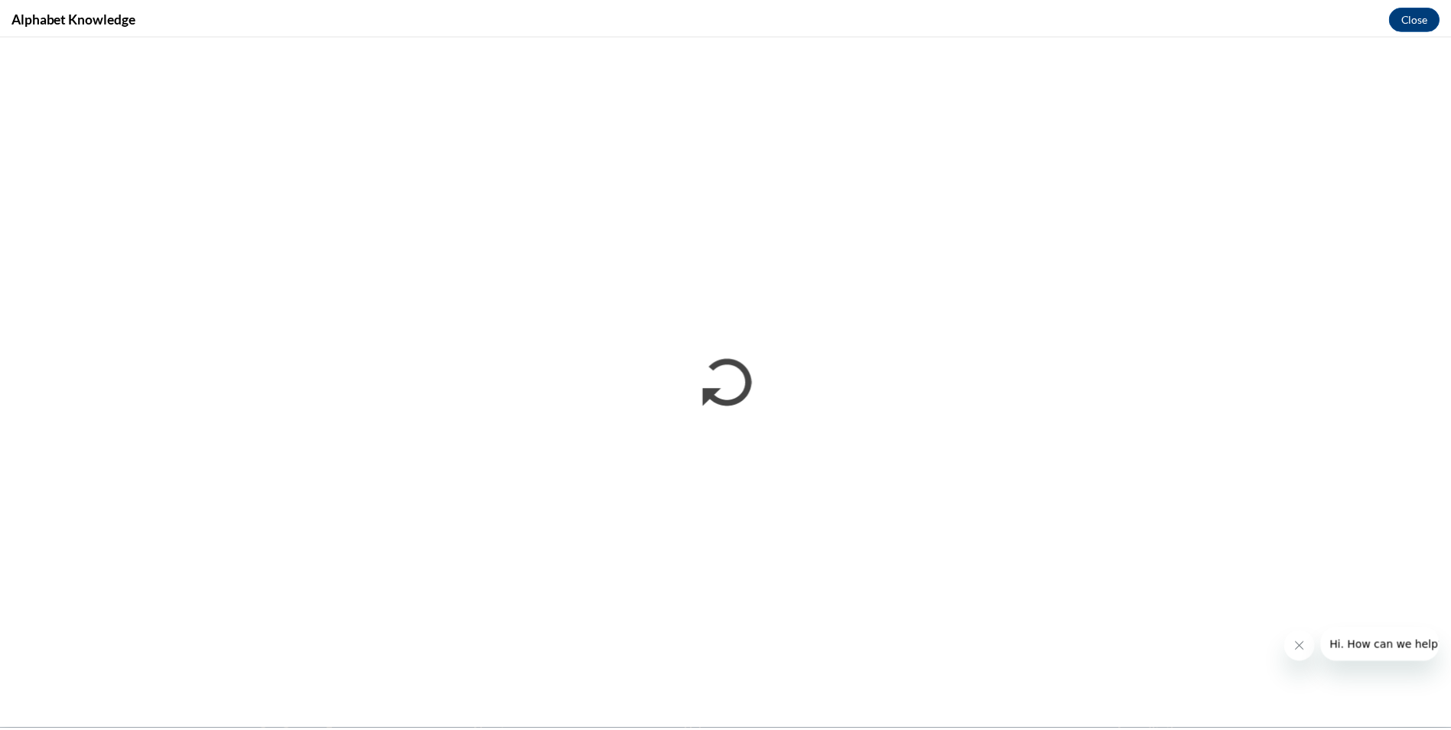
scroll to position [0, 0]
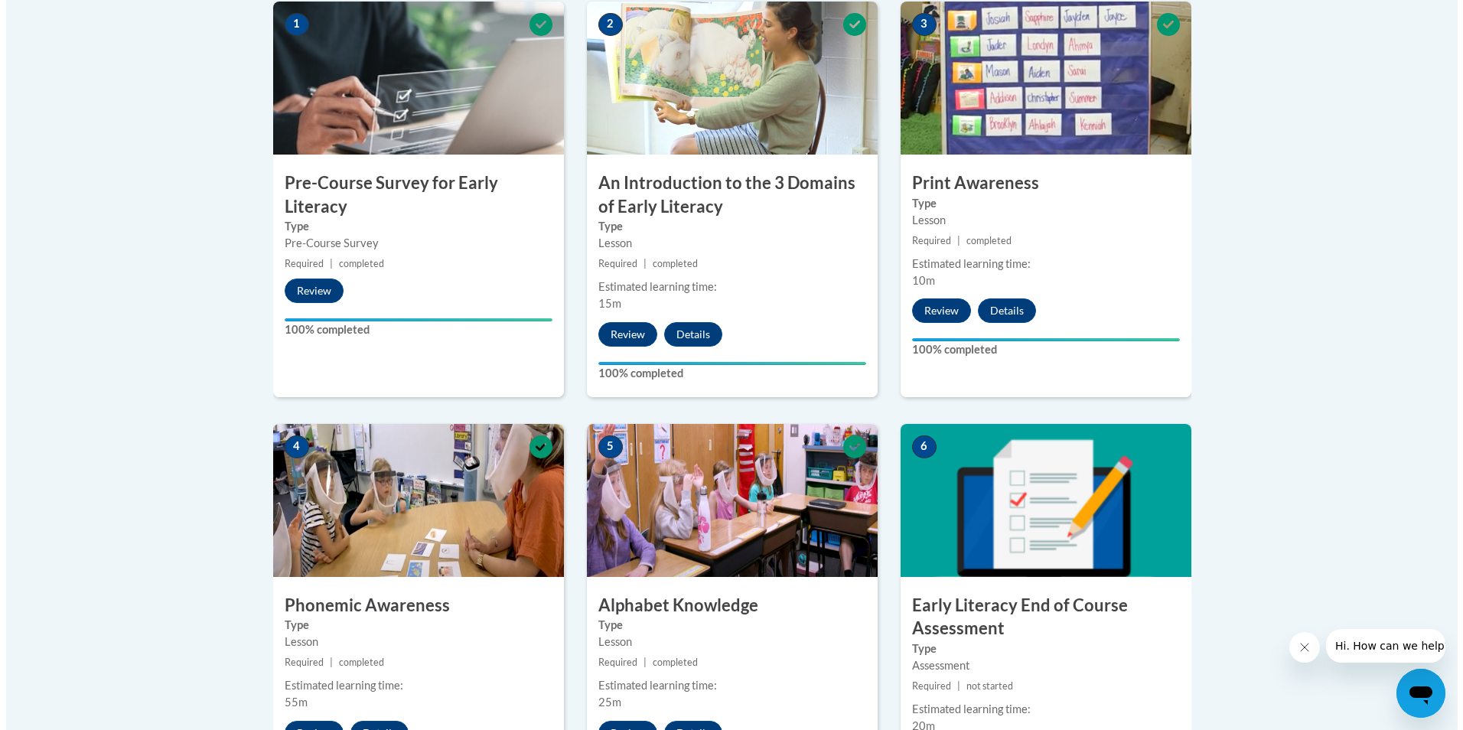
scroll to position [721, 0]
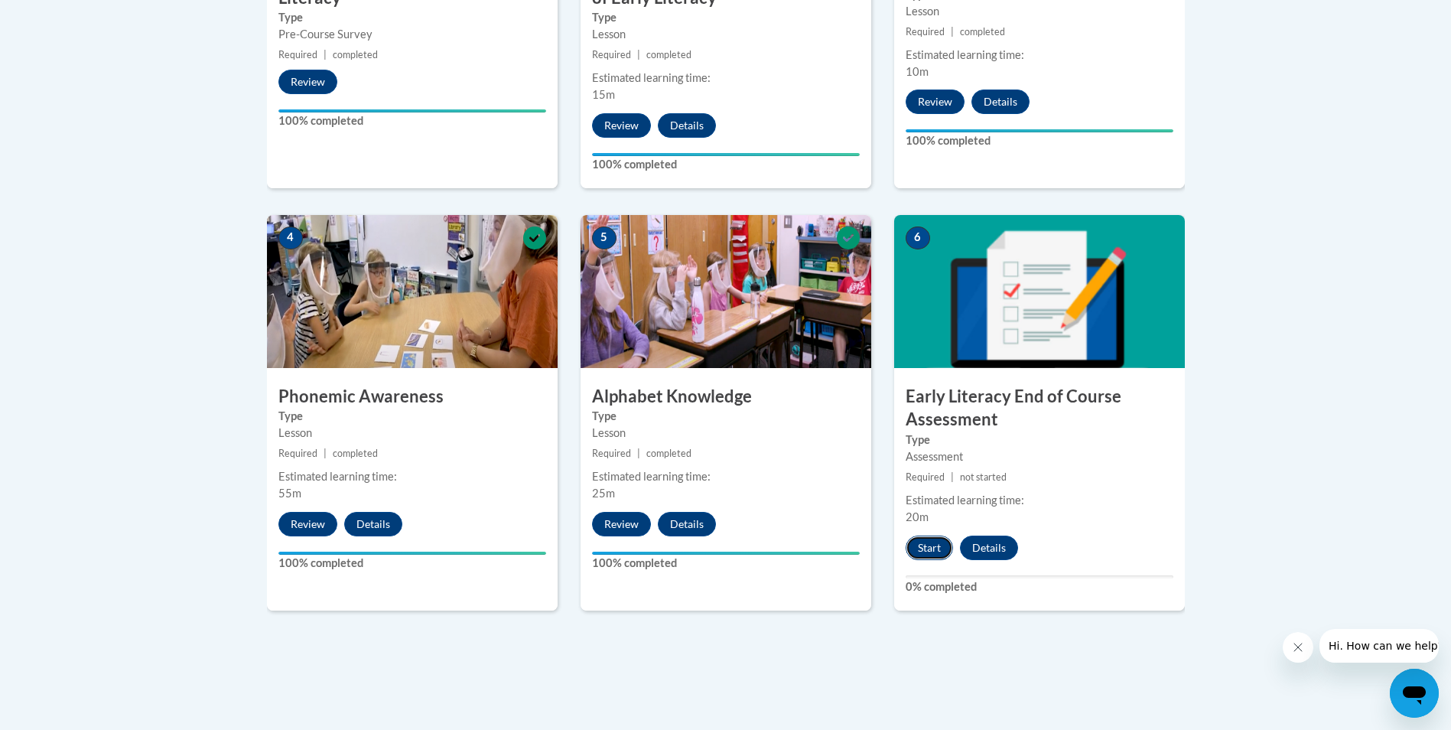
click at [925, 545] on button "Start" at bounding box center [929, 548] width 47 height 24
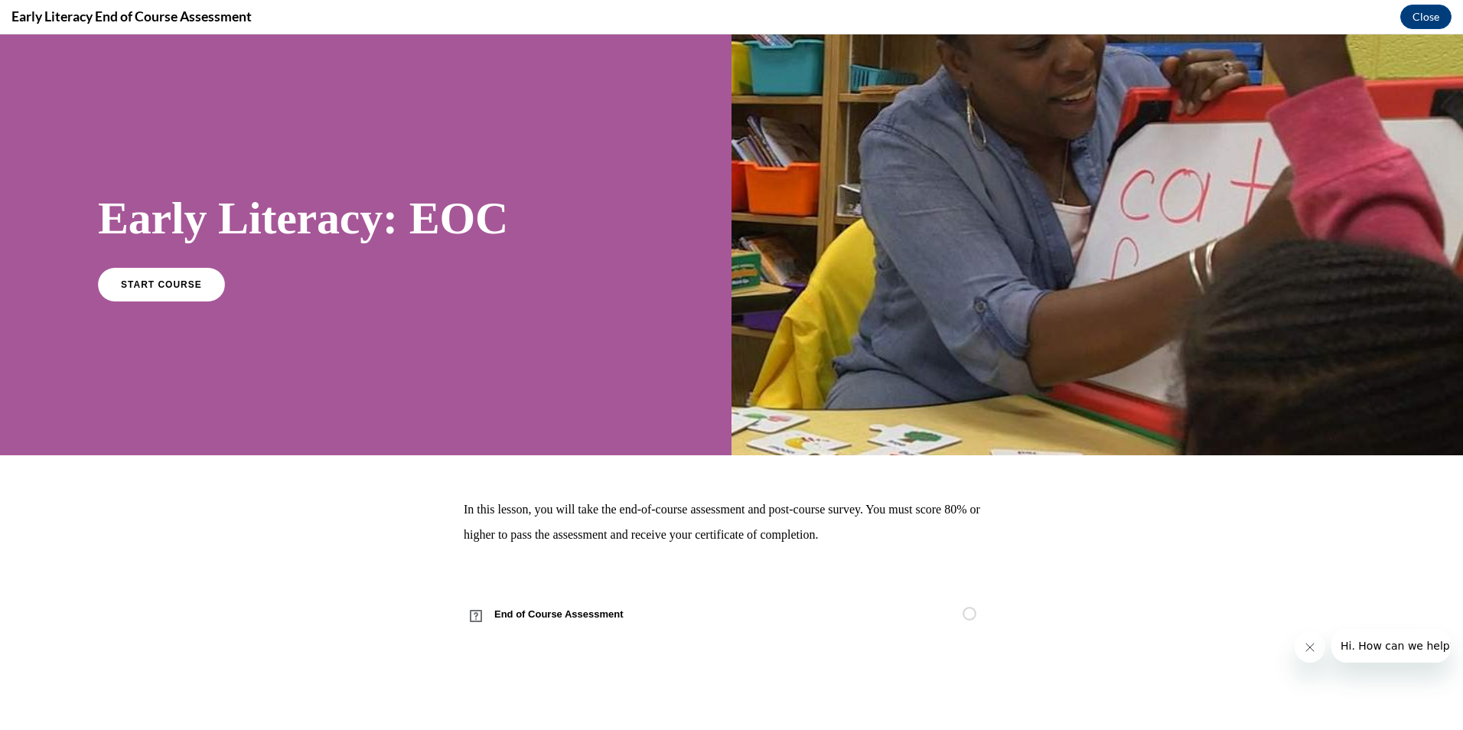
scroll to position [0, 0]
click at [138, 288] on span "START COURSE" at bounding box center [161, 283] width 85 height 11
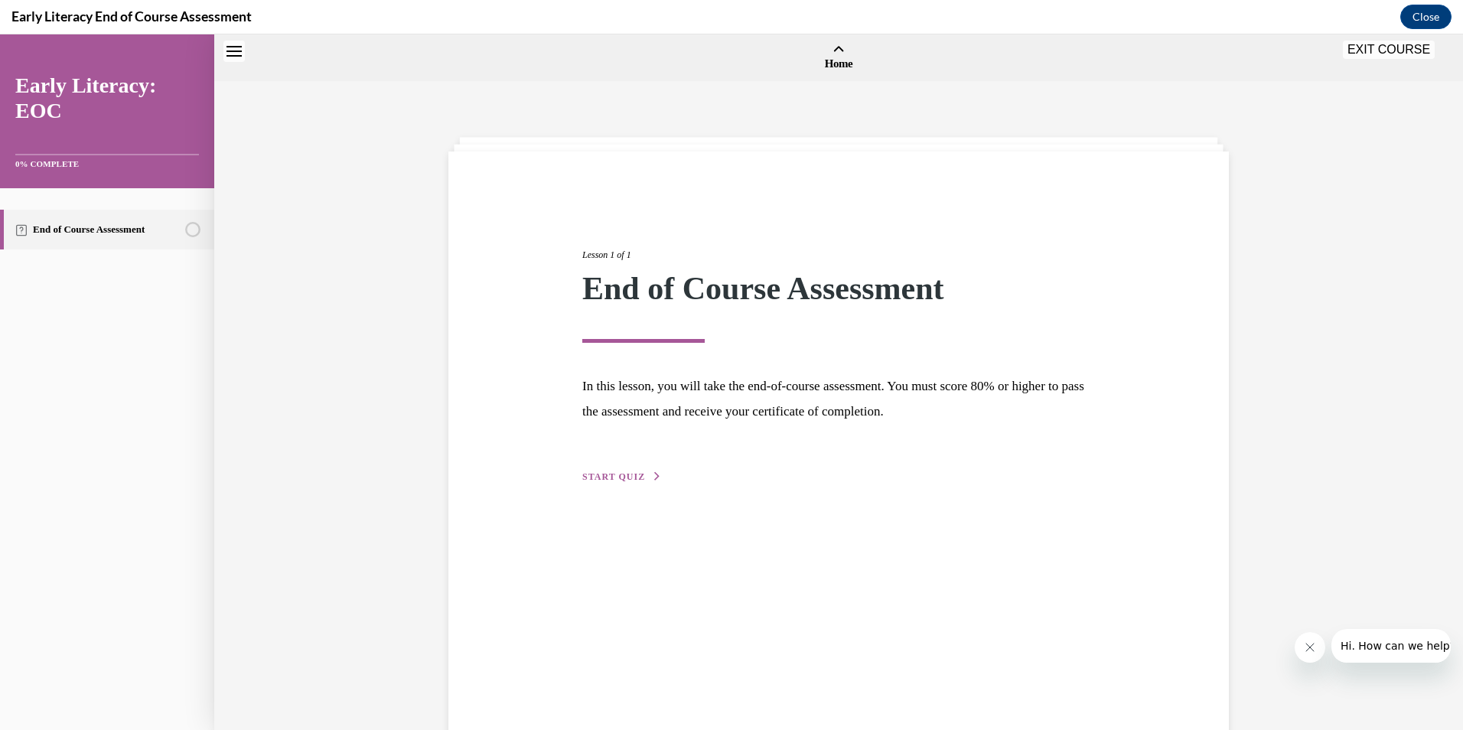
scroll to position [47, 0]
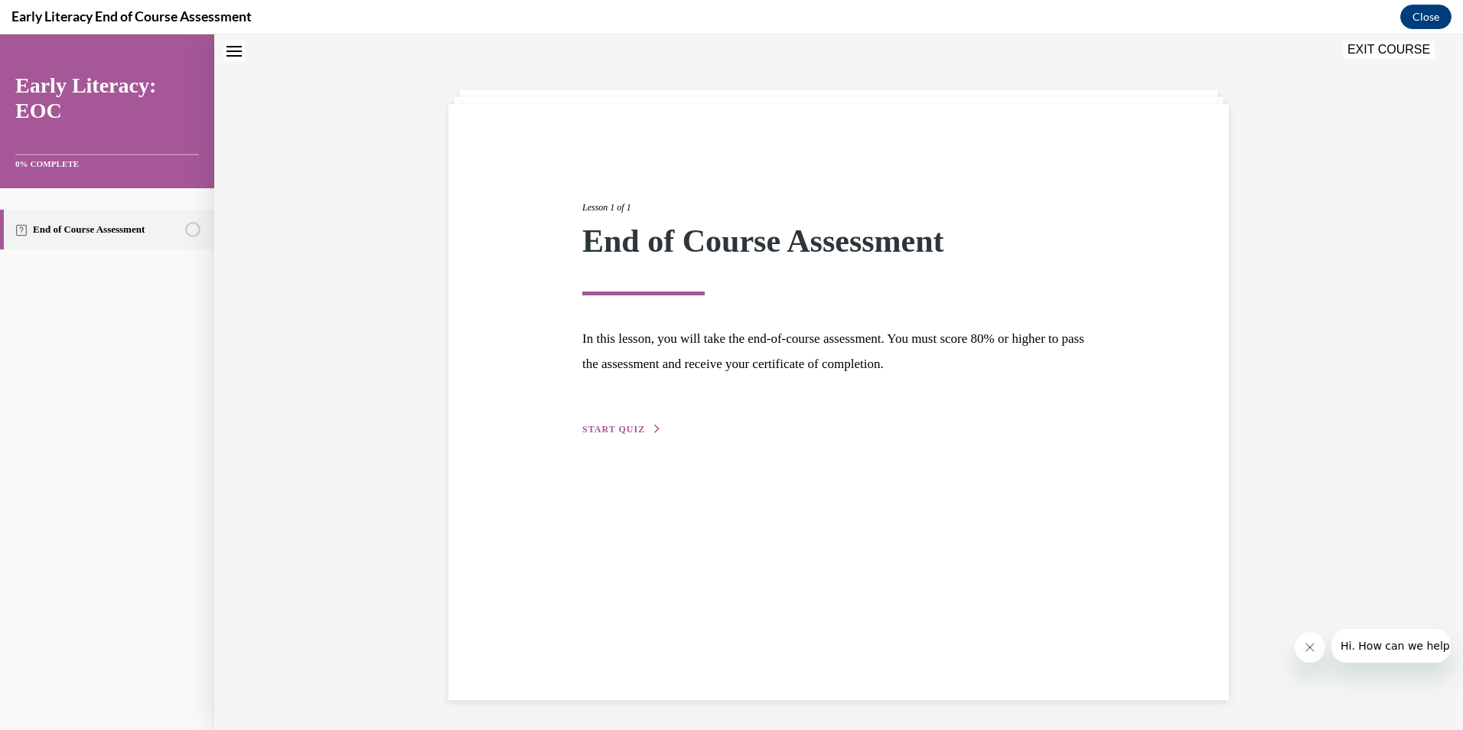
click at [621, 421] on div "Lesson 1 of 1 End of Course Assessment In this lesson, you will take the end-of…" at bounding box center [839, 301] width 536 height 272
click at [621, 425] on span "START QUIZ" at bounding box center [613, 429] width 63 height 11
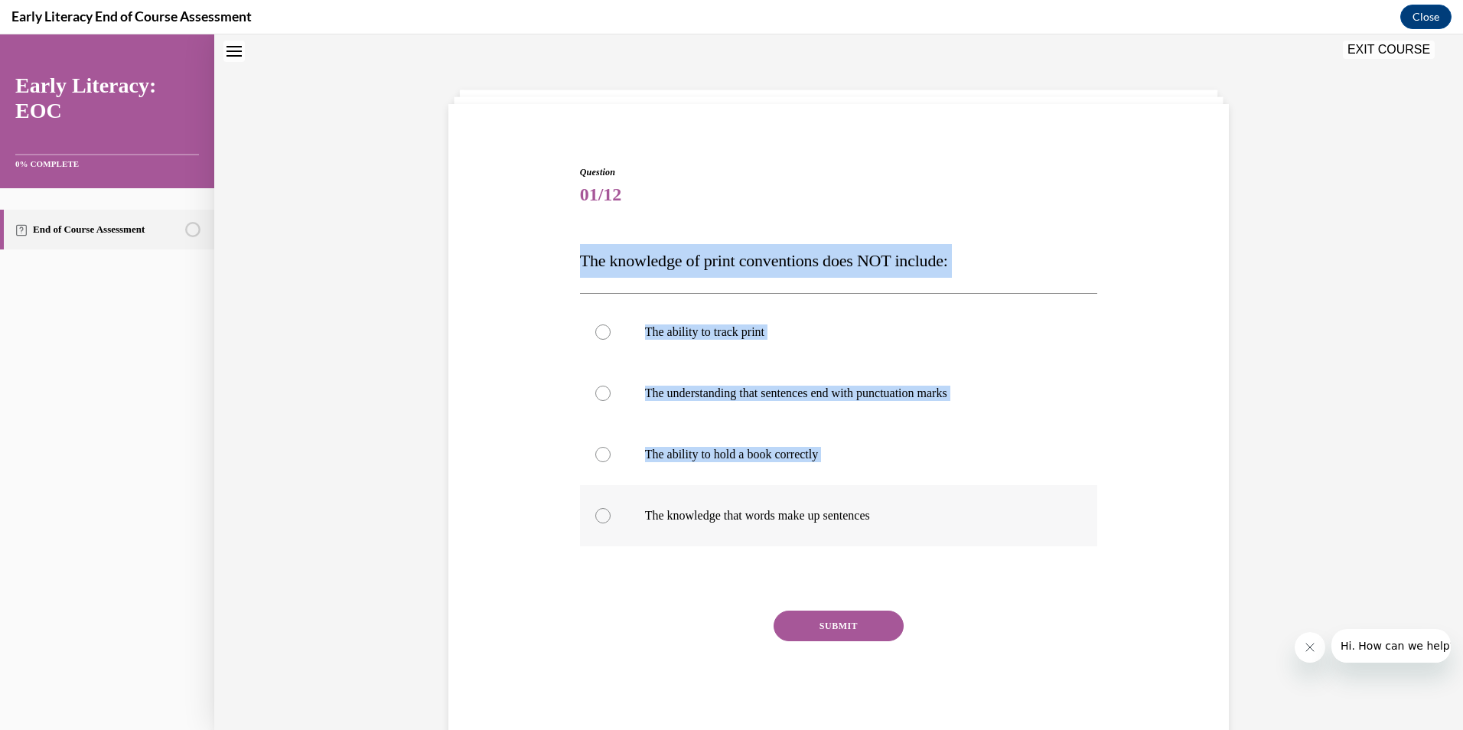
drag, startPoint x: 593, startPoint y: 287, endPoint x: 915, endPoint y: 527, distance: 401.8
click at [915, 527] on div "Question 01/12 The knowledge of print conventions does NOT include: The ability…" at bounding box center [839, 439] width 526 height 594
click at [584, 257] on span "The knowledge of print conventions does NOT include:" at bounding box center [764, 260] width 368 height 19
drag, startPoint x: 575, startPoint y: 262, endPoint x: 887, endPoint y: 520, distance: 405.4
click at [887, 520] on div "Question 01/12 The knowledge of print conventions does NOT include: The ability…" at bounding box center [839, 450] width 518 height 571
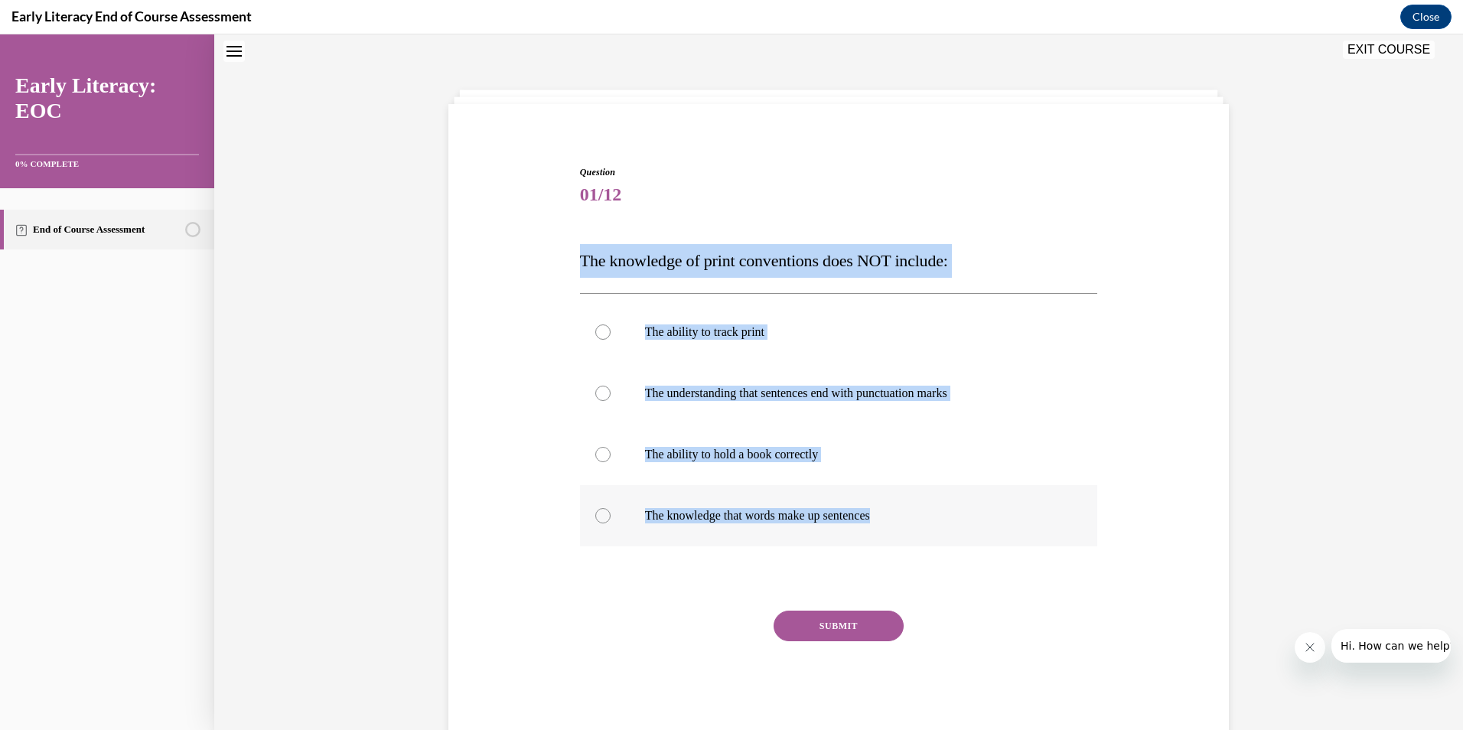
copy div "The knowledge of print conventions does NOT include: The ability to track print…"
click at [726, 510] on p "The knowledge that words make up sentences" at bounding box center [852, 515] width 415 height 15
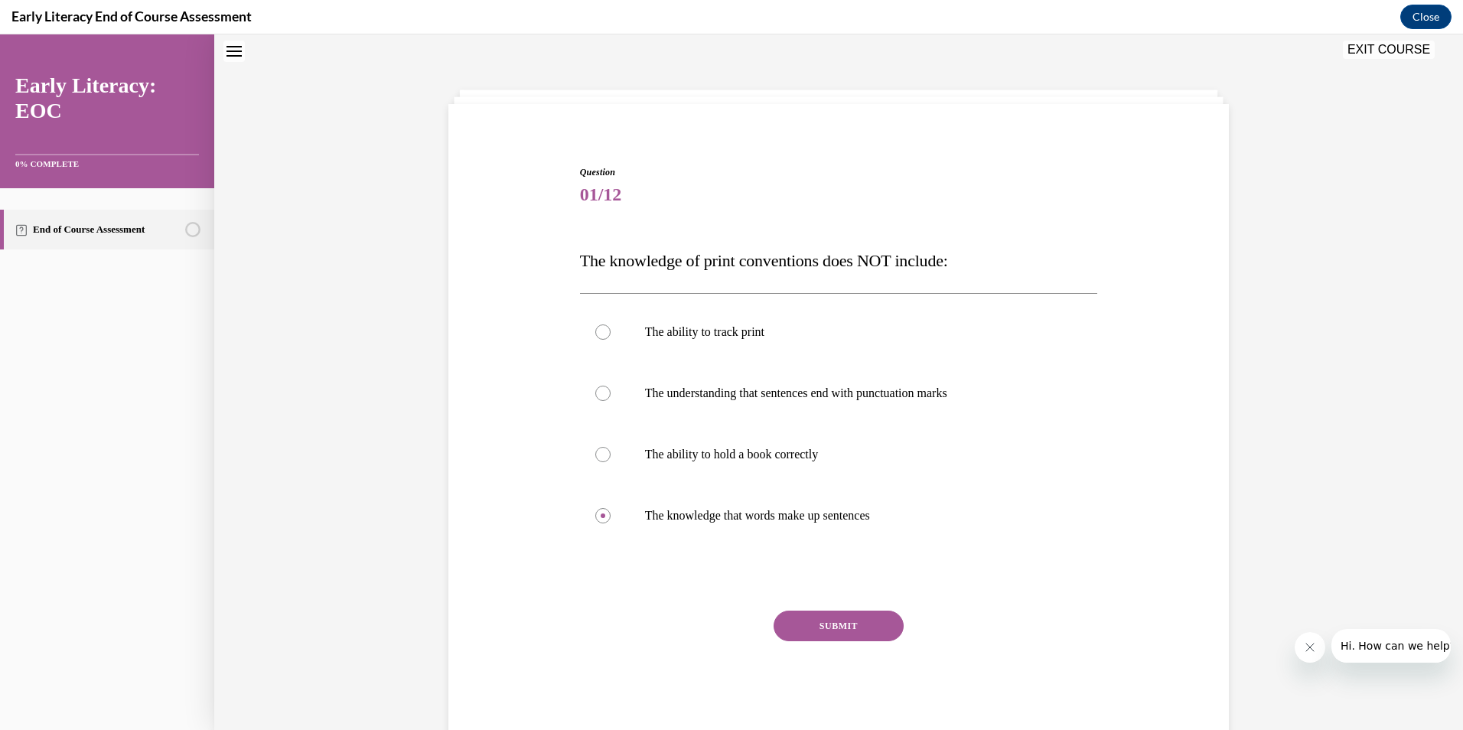
click at [785, 617] on button "SUBMIT" at bounding box center [838, 625] width 130 height 31
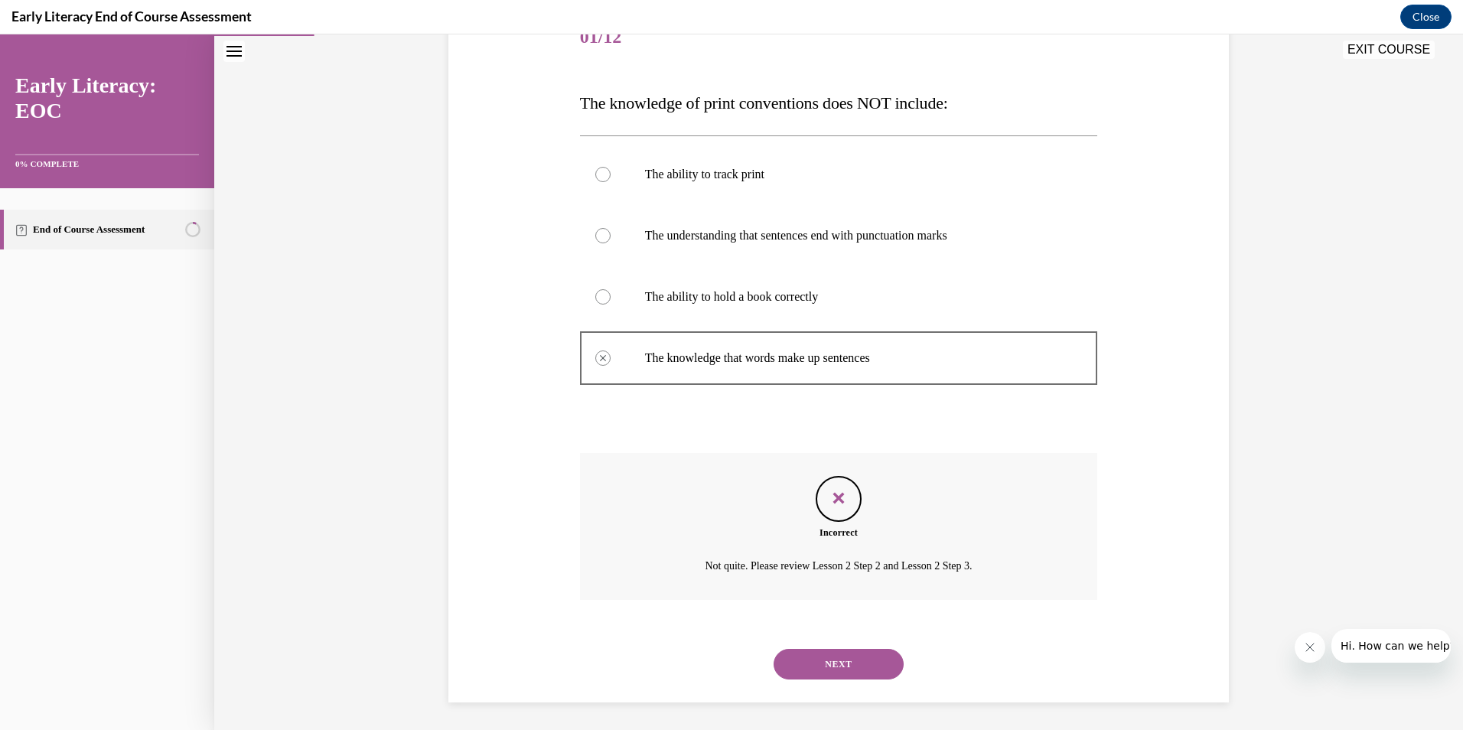
scroll to position [208, 0]
click at [839, 656] on button "NEXT" at bounding box center [838, 661] width 130 height 31
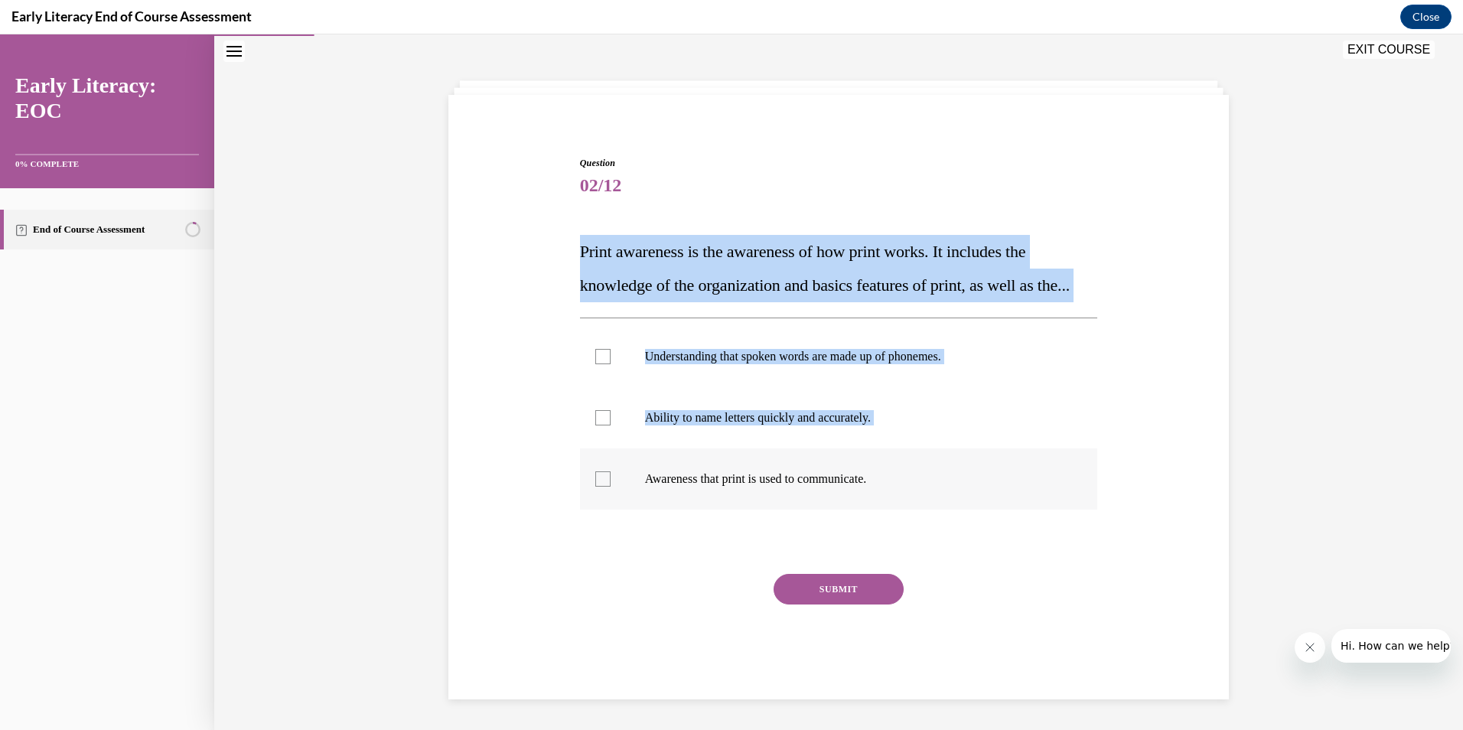
drag, startPoint x: 601, startPoint y: 263, endPoint x: 913, endPoint y: 493, distance: 387.9
click at [913, 493] on div "Question 02/12 Print awareness is the awareness of how print works. It includes…" at bounding box center [839, 427] width 518 height 543
click at [445, 236] on div "Question 02/12 Print awareness is the awareness of how print works. It includes…" at bounding box center [838, 404] width 788 height 589
drag, startPoint x: 571, startPoint y: 217, endPoint x: 946, endPoint y: 486, distance: 461.1
click at [946, 486] on div "Question 02/12 Print awareness is the awareness of how print works. It includes…" at bounding box center [839, 416] width 526 height 566
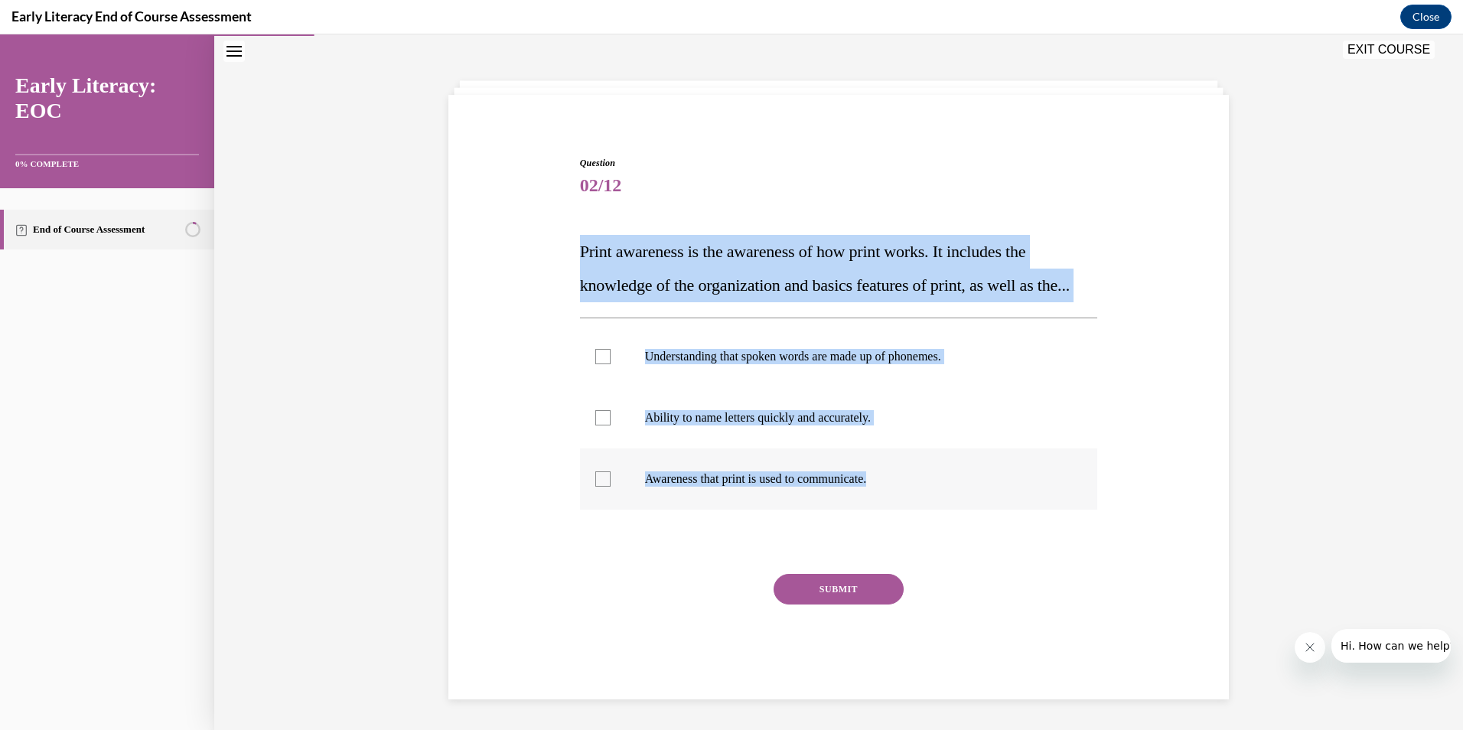
copy div "Print awareness is the awareness of how print works. It includes the knowledge …"
click at [696, 344] on div at bounding box center [839, 356] width 518 height 61
drag, startPoint x: 722, startPoint y: 431, endPoint x: 737, endPoint y: 473, distance: 44.8
click at [723, 431] on div at bounding box center [839, 417] width 518 height 61
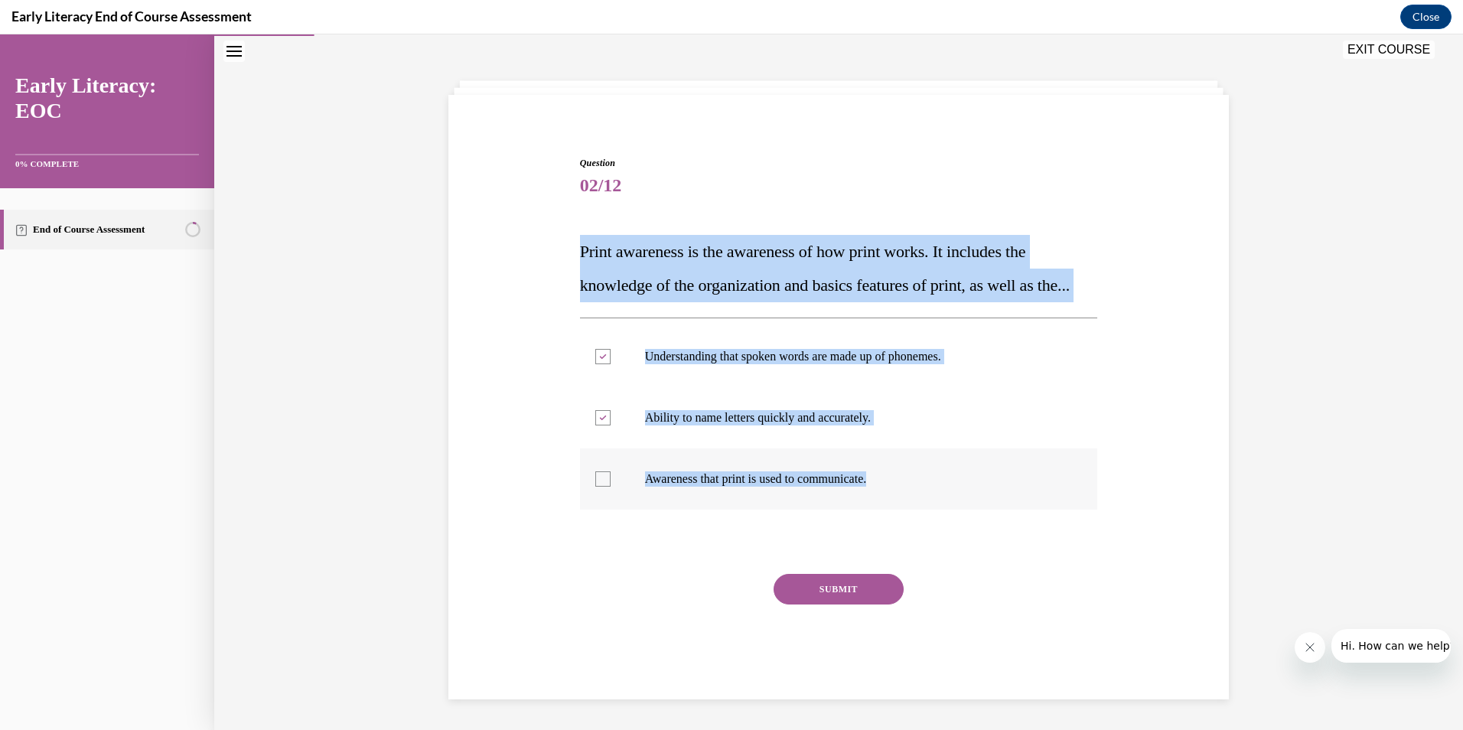
click at [770, 490] on div at bounding box center [839, 478] width 518 height 61
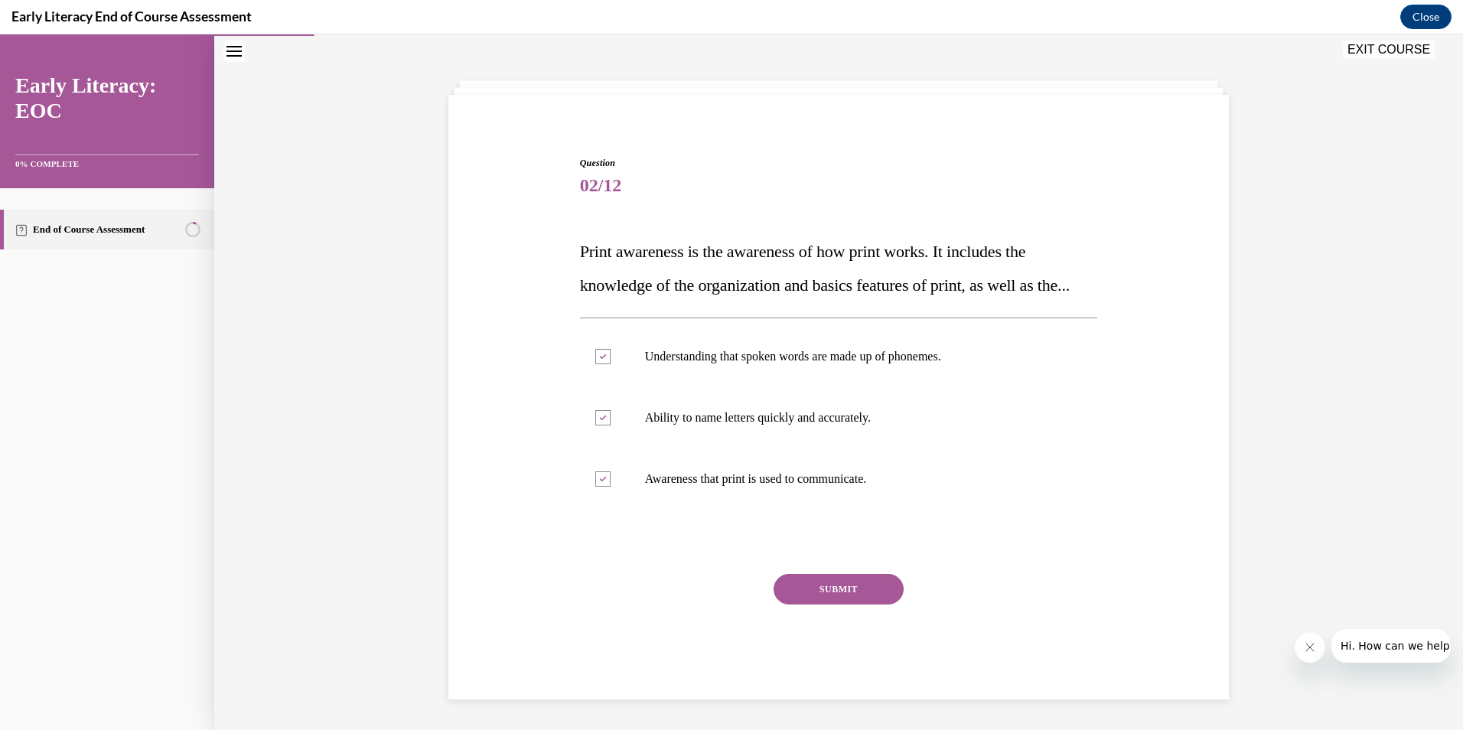
click at [819, 591] on button "SUBMIT" at bounding box center [838, 589] width 130 height 31
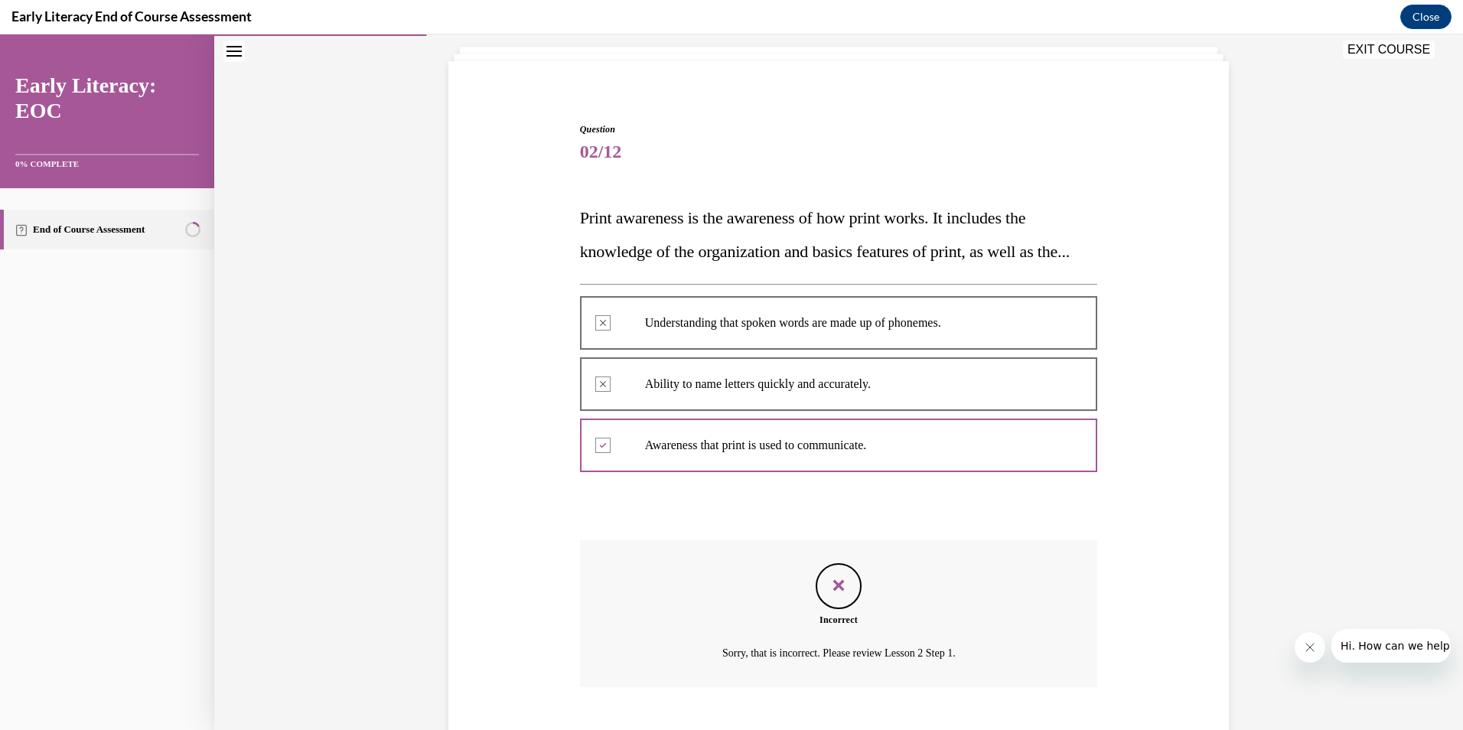
scroll to position [214, 0]
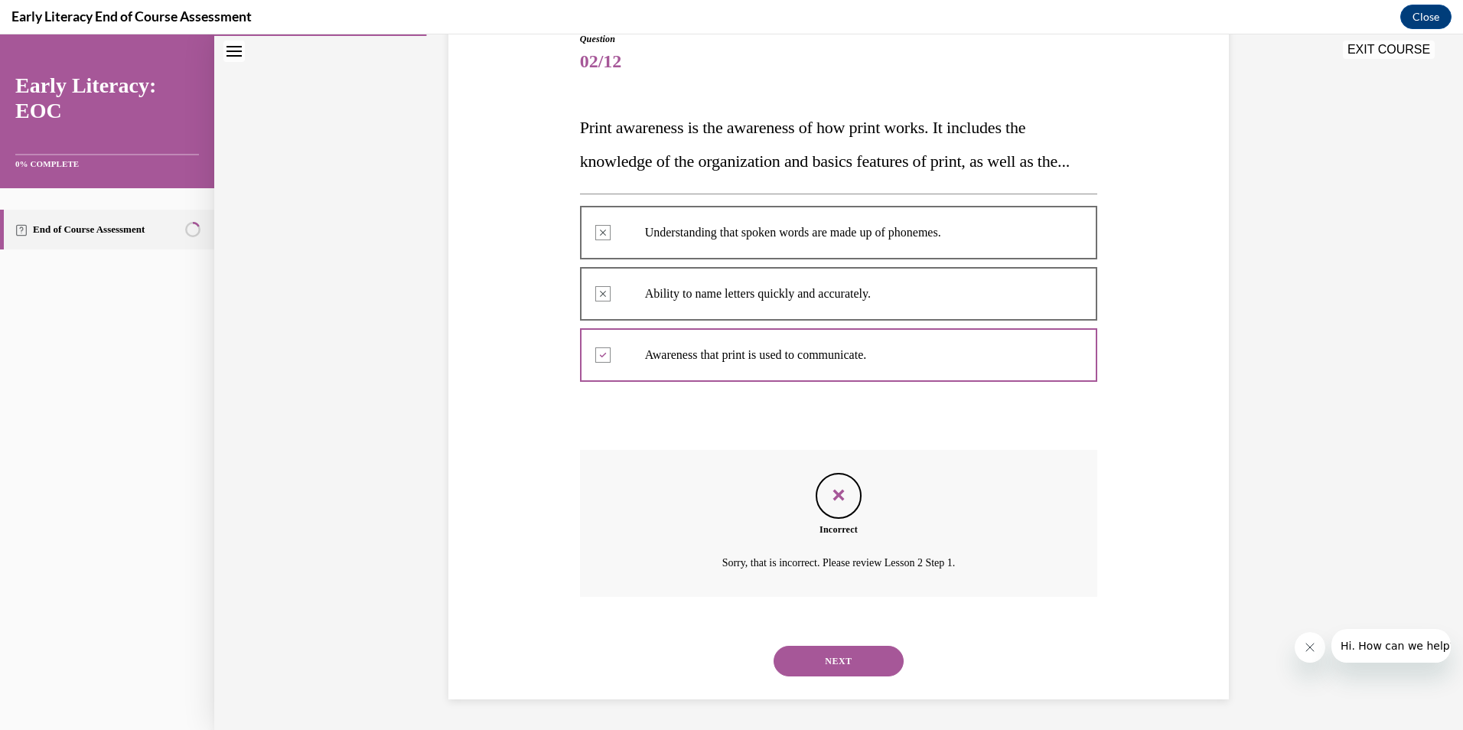
click at [839, 662] on button "NEXT" at bounding box center [838, 661] width 130 height 31
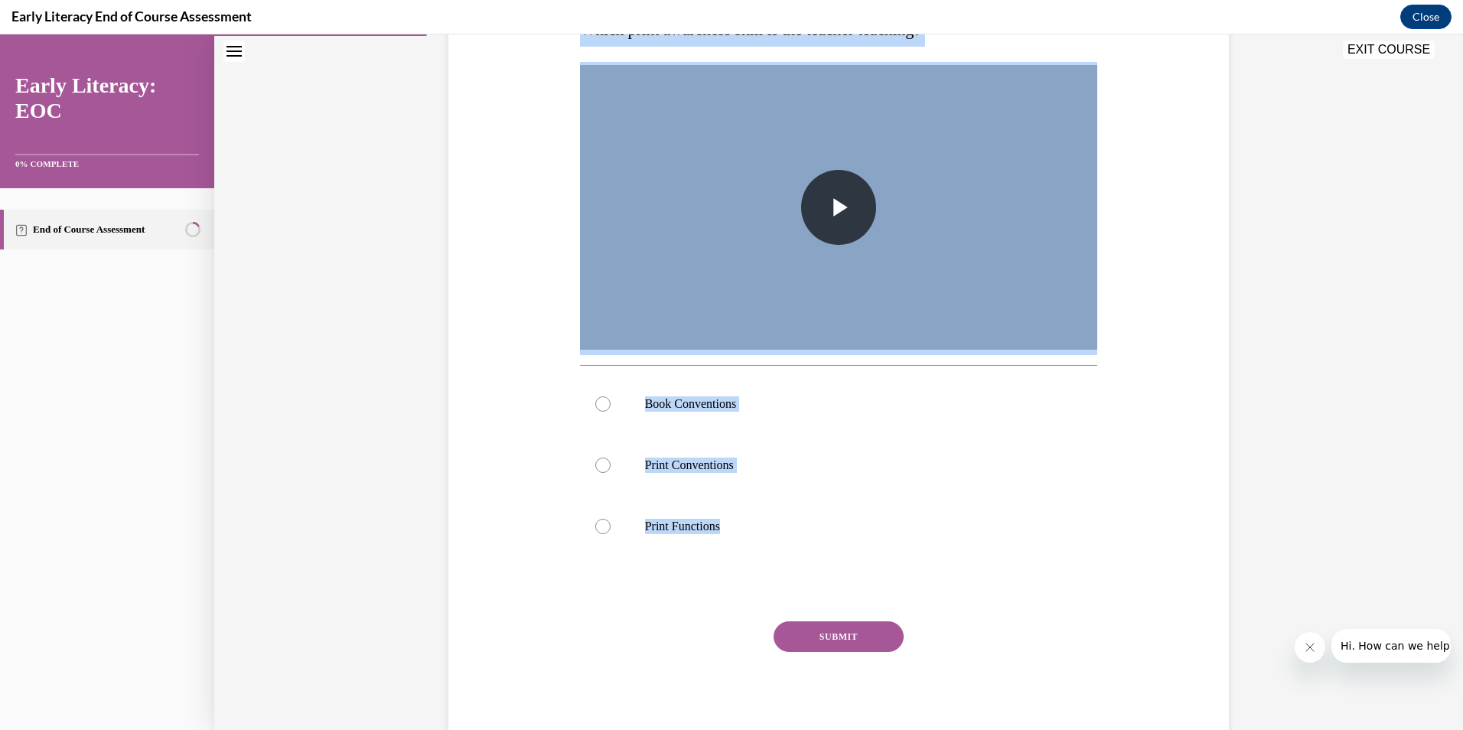
scroll to position [306, 0]
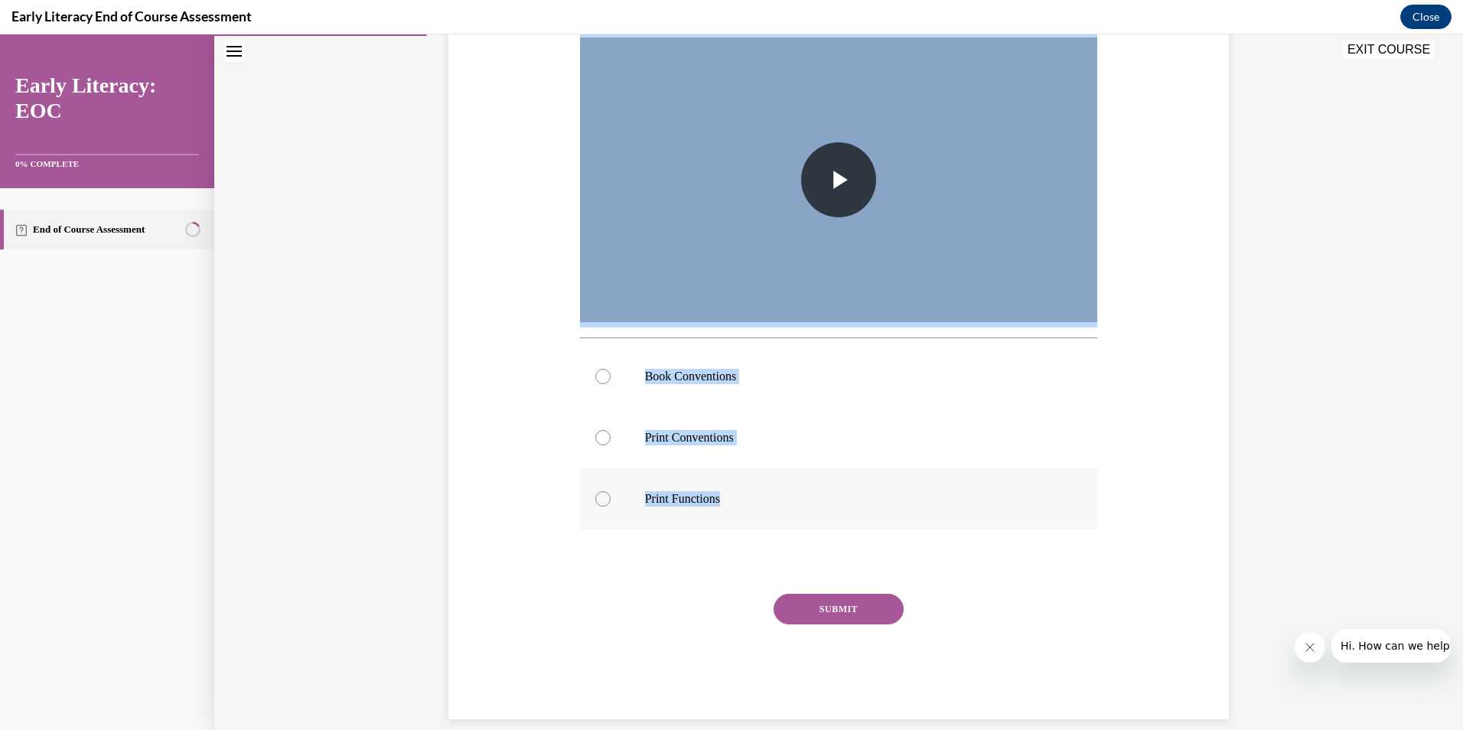
drag, startPoint x: 578, startPoint y: 233, endPoint x: 729, endPoint y: 501, distance: 307.6
click at [729, 501] on div "Question 03/12 Which print awareness skill is the teacher teaching? Video Playe…" at bounding box center [839, 313] width 518 height 812
copy div "Which print awareness skill is the teacher teaching? Video Player is loading. P…"
click at [699, 419] on div at bounding box center [839, 437] width 518 height 61
click at [837, 612] on button "SUBMIT" at bounding box center [838, 609] width 130 height 31
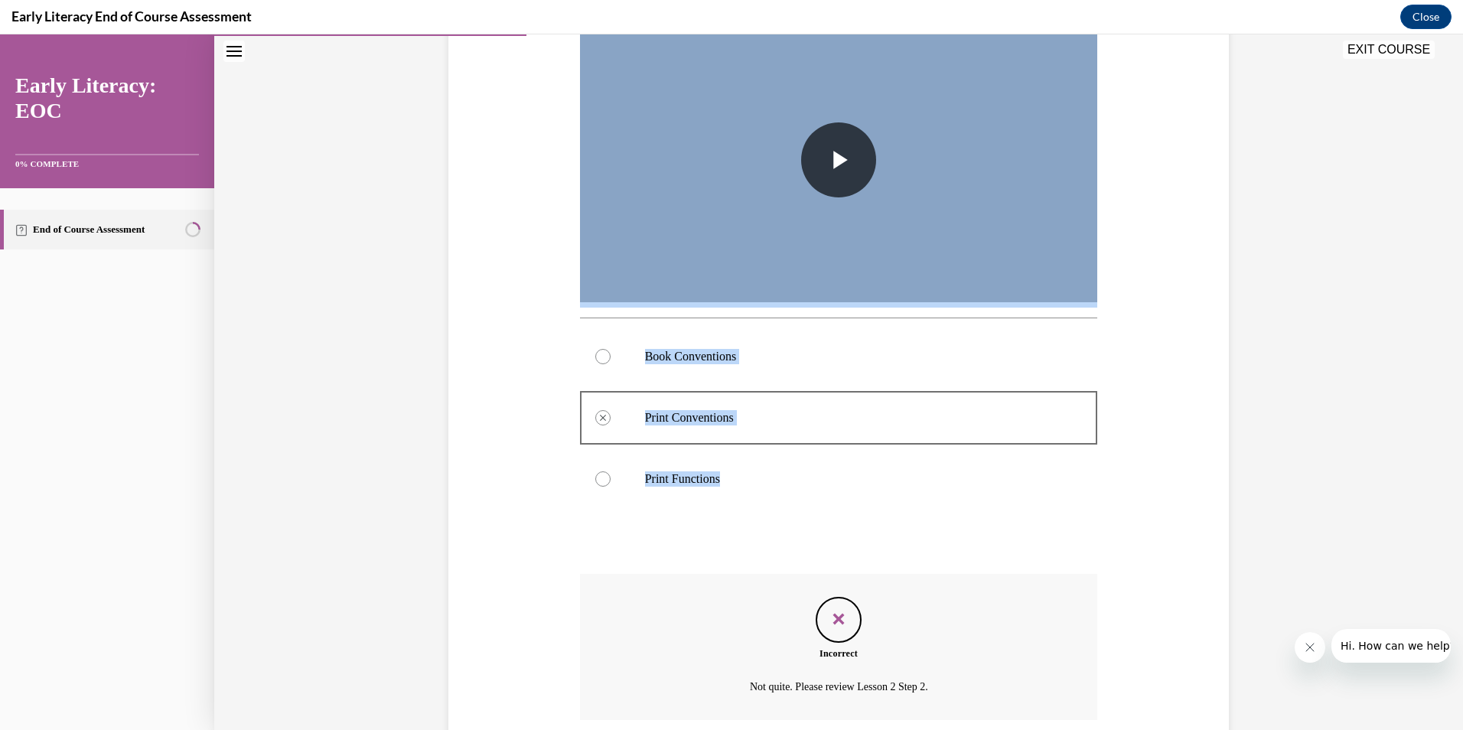
scroll to position [449, 0]
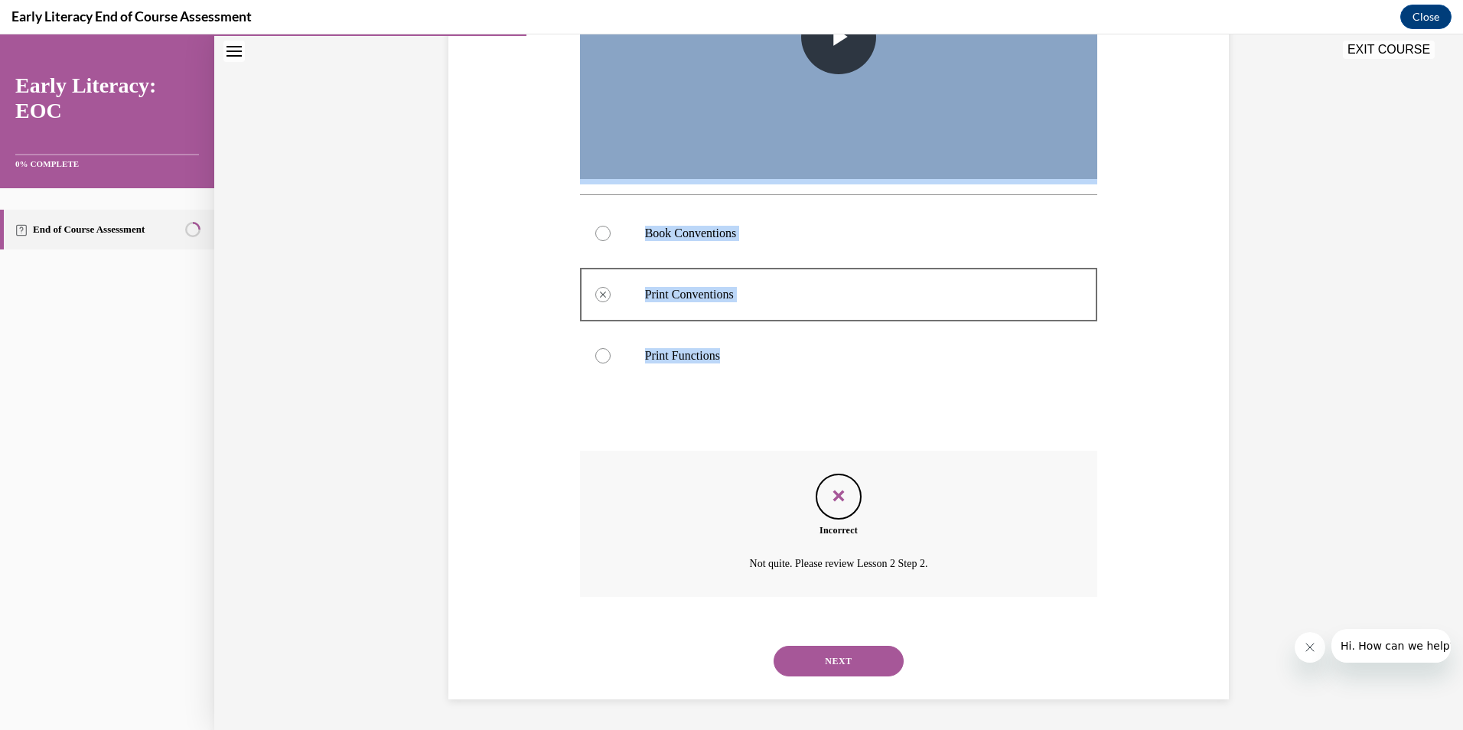
click at [836, 643] on div "NEXT" at bounding box center [839, 660] width 518 height 61
click at [835, 652] on button "NEXT" at bounding box center [838, 661] width 130 height 31
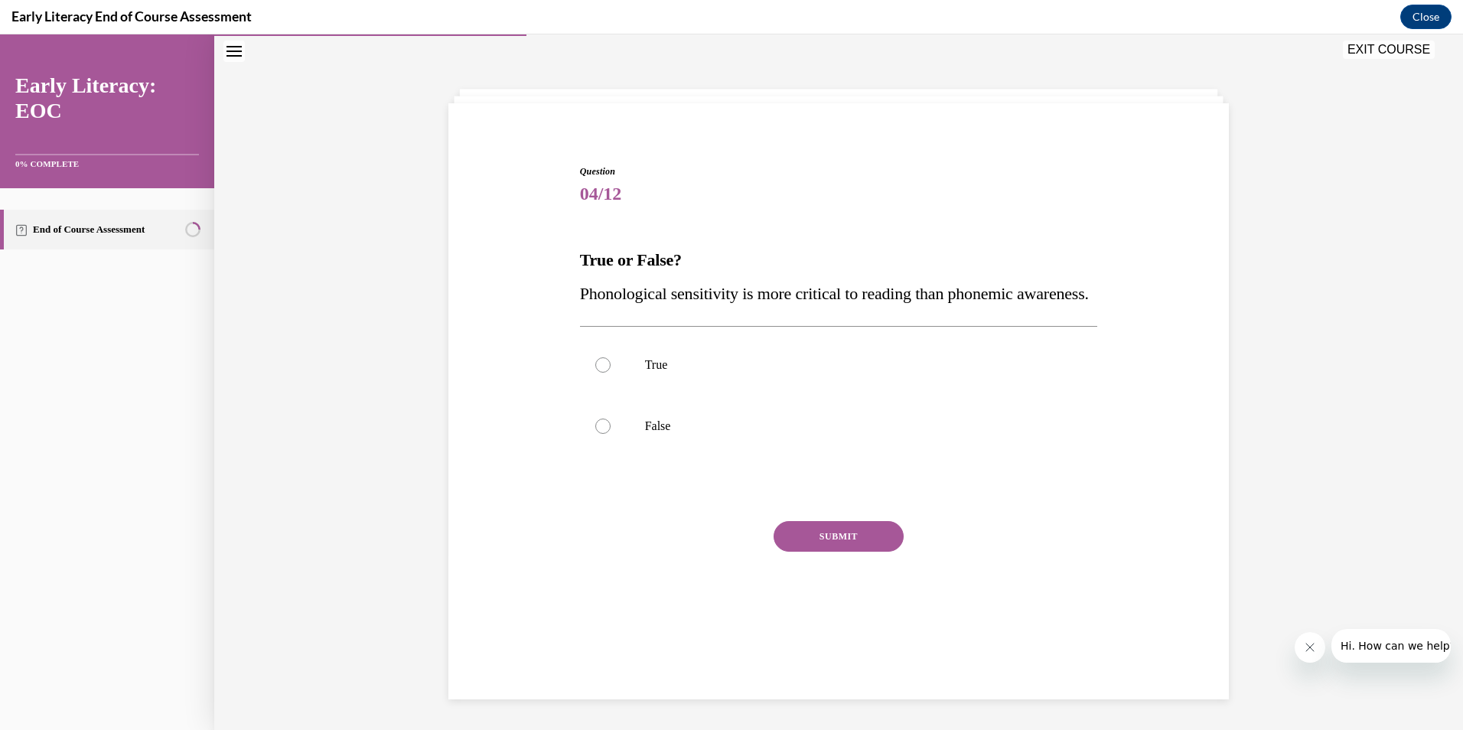
scroll to position [48, 0]
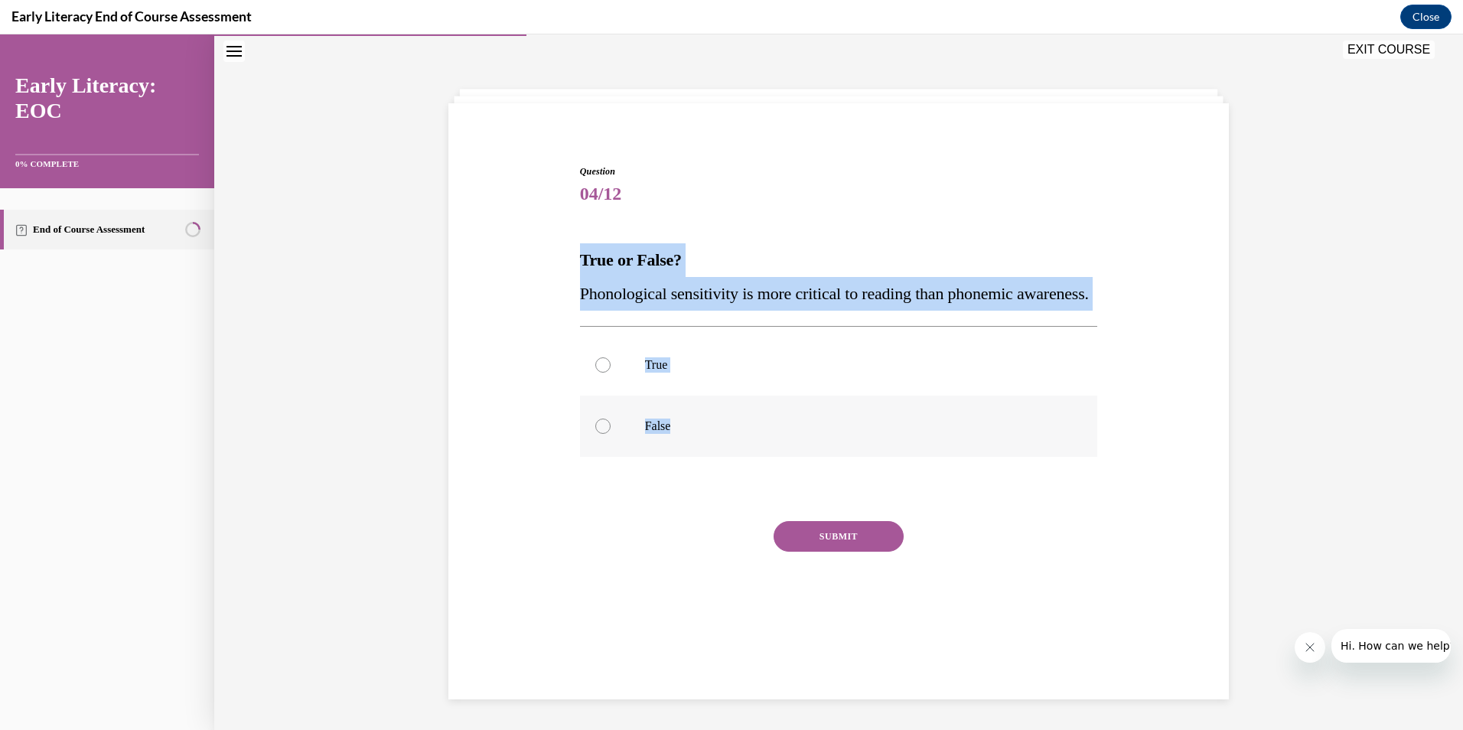
drag, startPoint x: 575, startPoint y: 259, endPoint x: 745, endPoint y: 460, distance: 263.2
click at [745, 460] on div "Question 04/12 True or False? Phonological sensitivity is more critical to read…" at bounding box center [839, 405] width 518 height 482
copy div "True or False? Phonological sensitivity is more critical to reading than phonem…"
drag, startPoint x: 658, startPoint y: 468, endPoint x: 727, endPoint y: 496, distance: 74.2
click at [658, 457] on div at bounding box center [839, 426] width 518 height 61
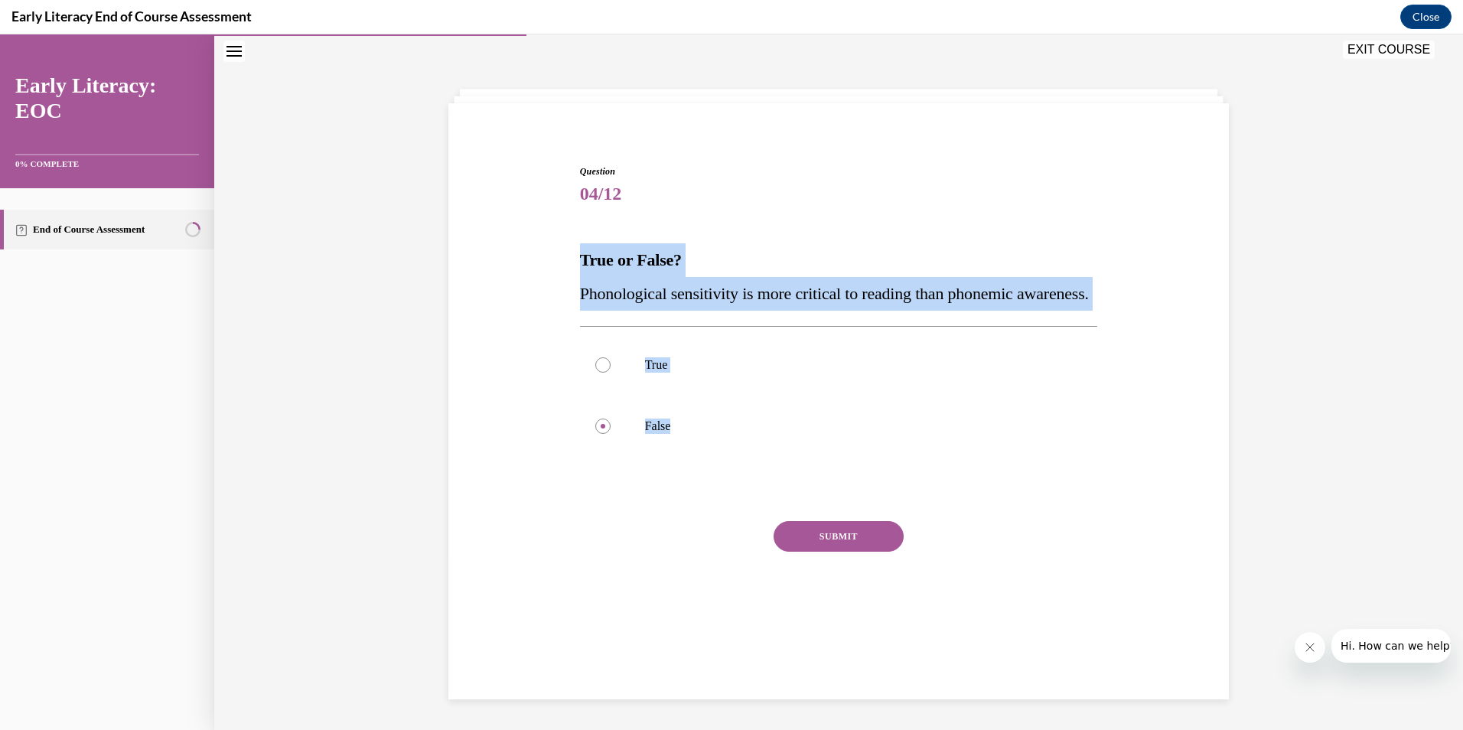
click at [863, 552] on button "SUBMIT" at bounding box center [838, 536] width 130 height 31
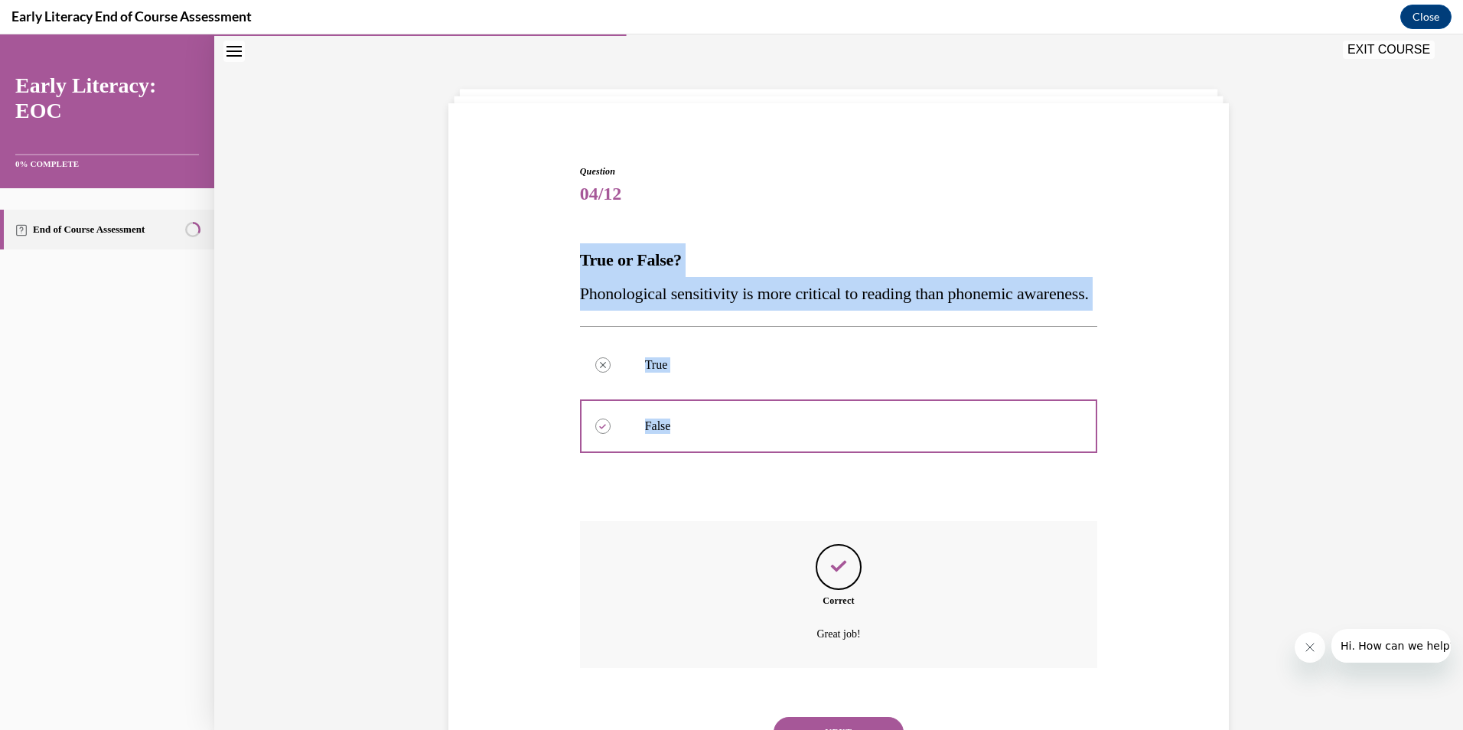
scroll to position [153, 0]
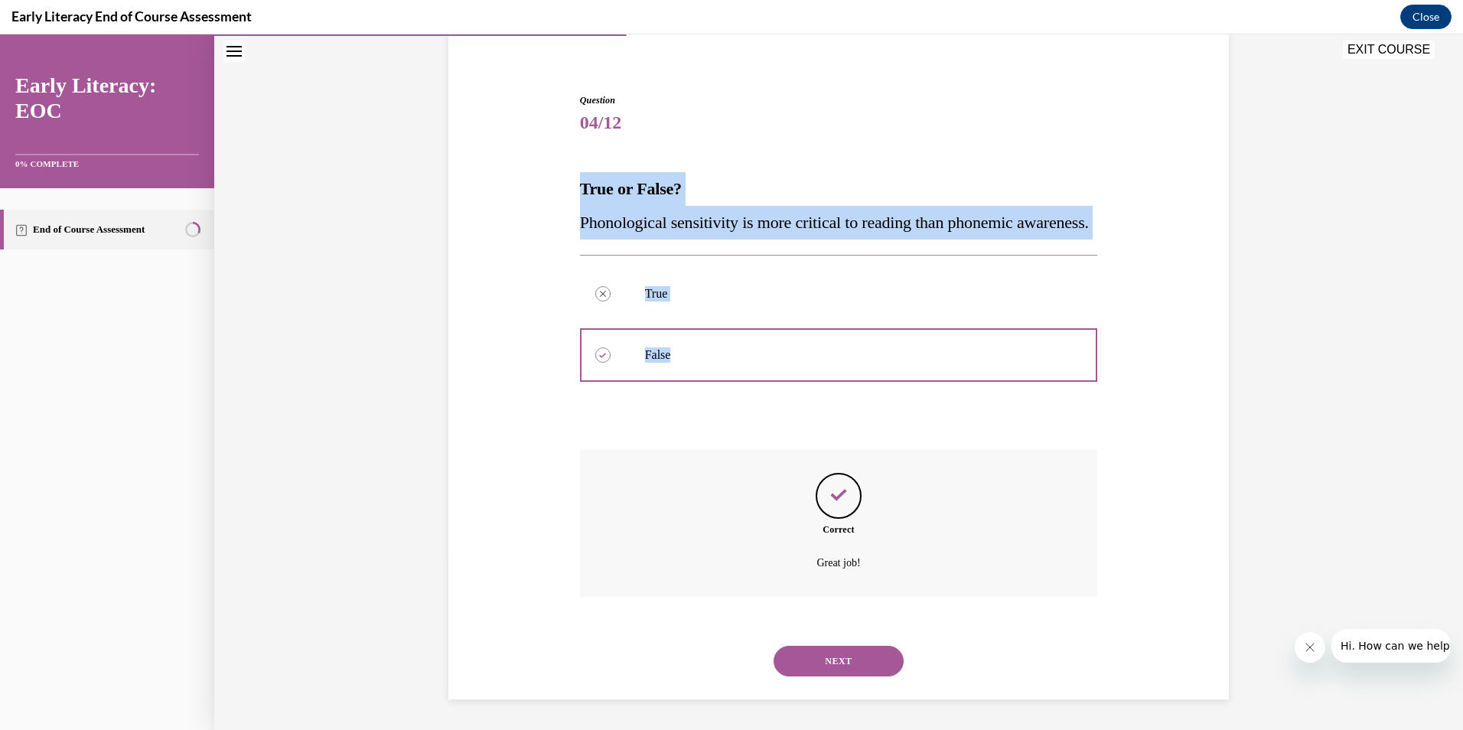
click at [835, 653] on button "NEXT" at bounding box center [838, 661] width 130 height 31
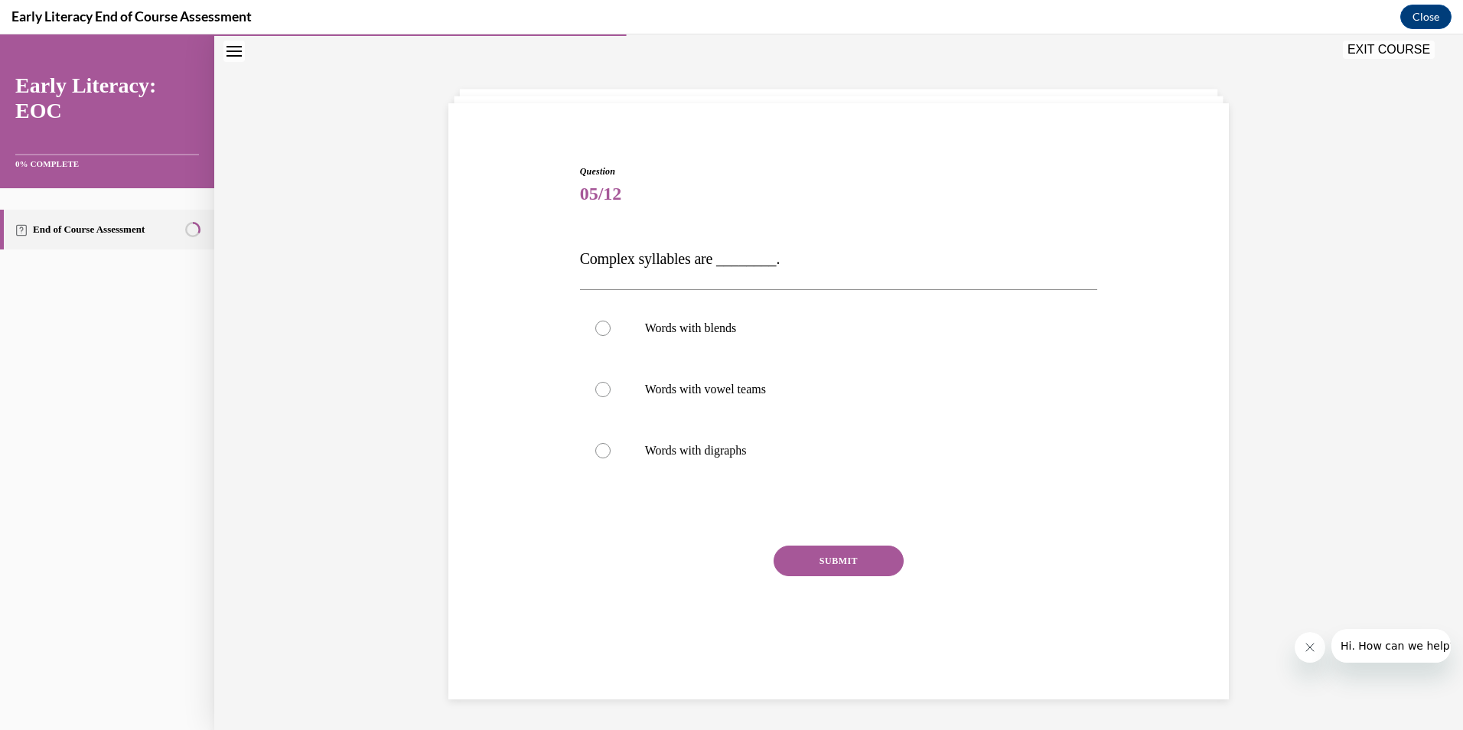
scroll to position [48, 0]
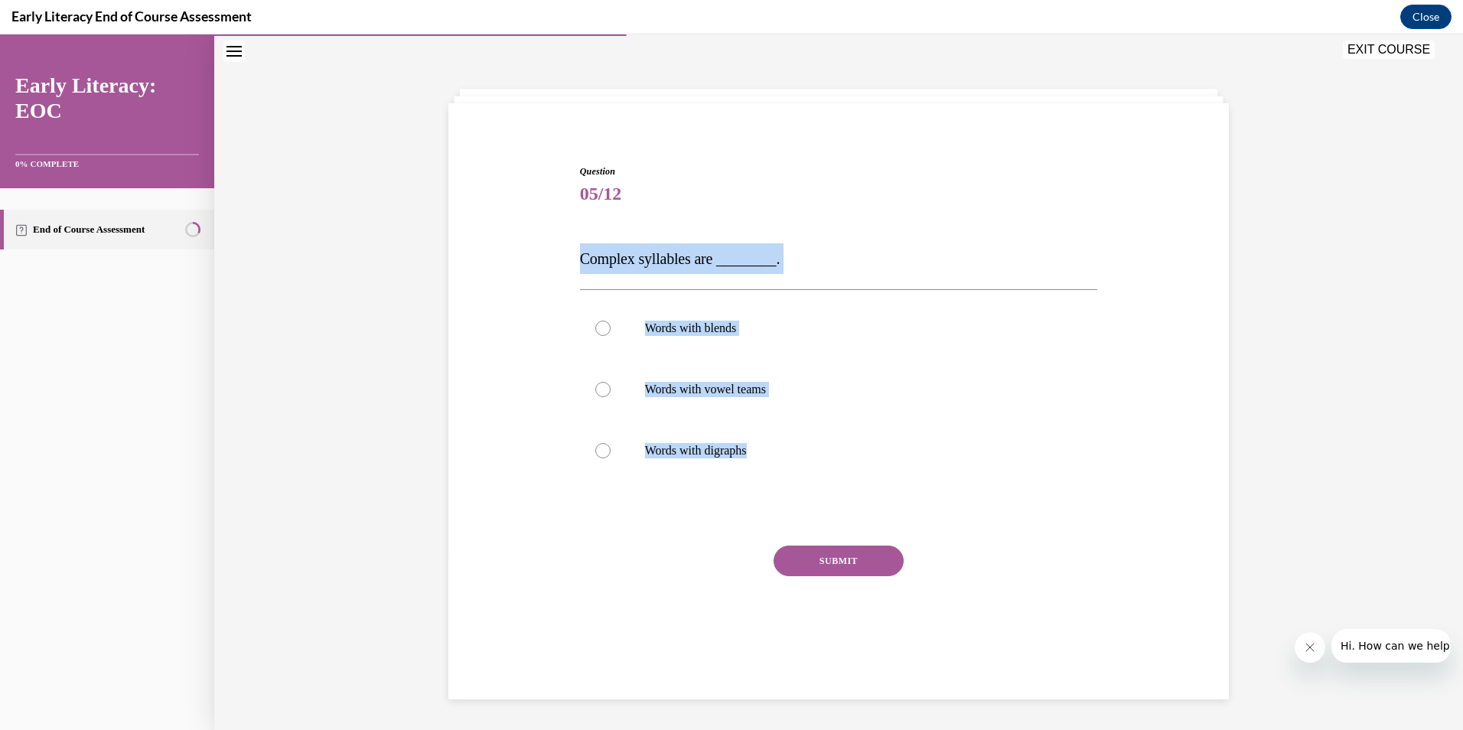
drag, startPoint x: 571, startPoint y: 259, endPoint x: 792, endPoint y: 513, distance: 337.3
click at [792, 513] on div "Question 05/12 Complex syllables are ________. Words with blends Words with vow…" at bounding box center [839, 406] width 526 height 529
copy div "Complex syllables are ________. Words with blends Words with vowel teams Words …"
click at [760, 394] on p "Words with vowel teams" at bounding box center [852, 389] width 415 height 15
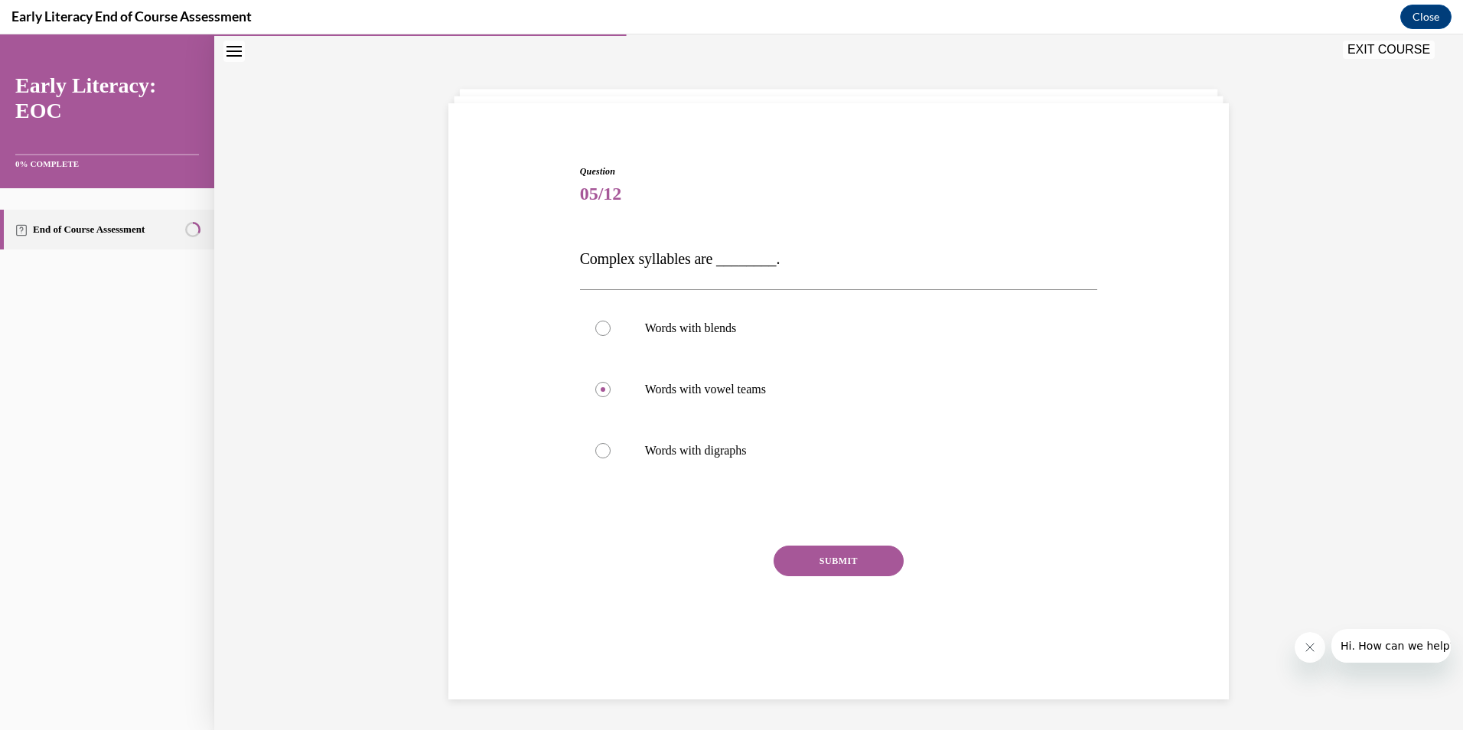
click at [866, 556] on button "SUBMIT" at bounding box center [838, 560] width 130 height 31
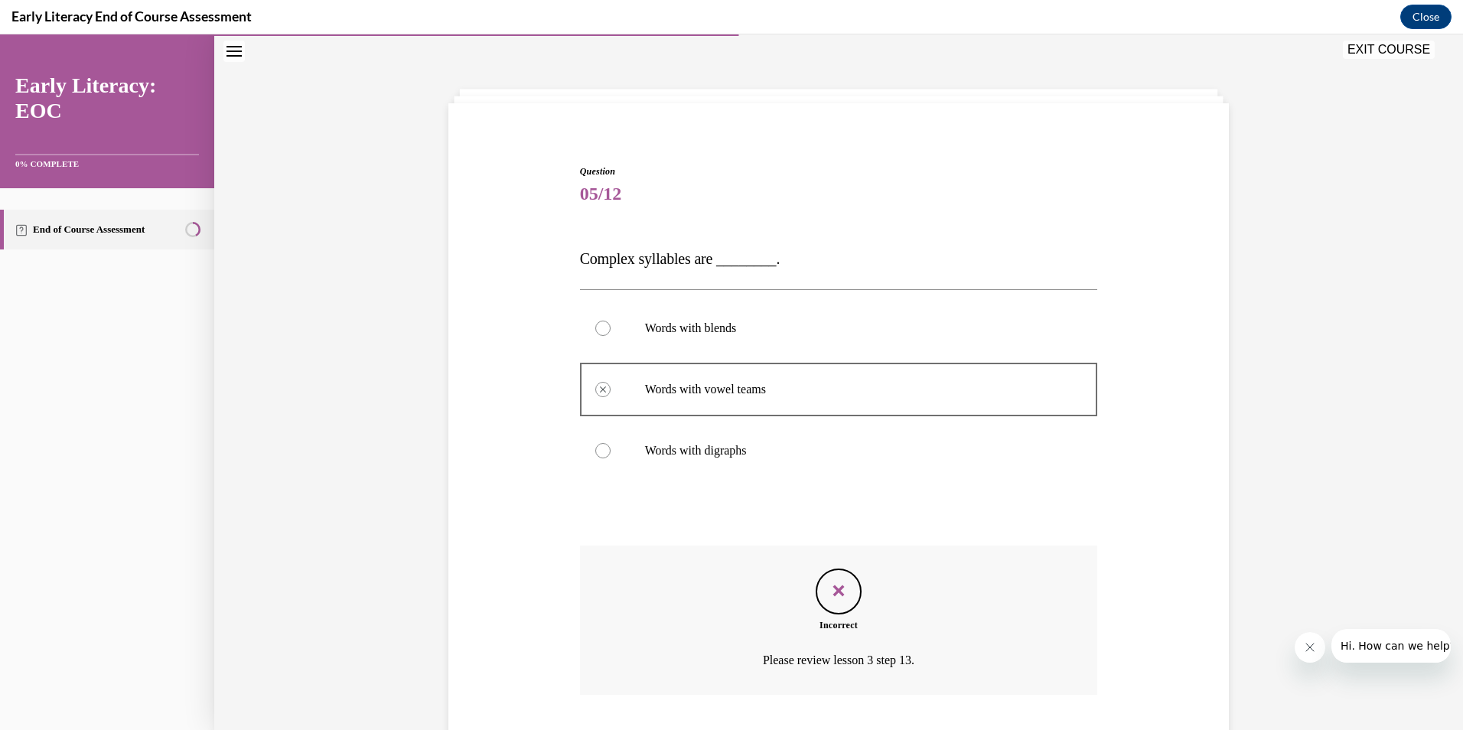
scroll to position [146, 0]
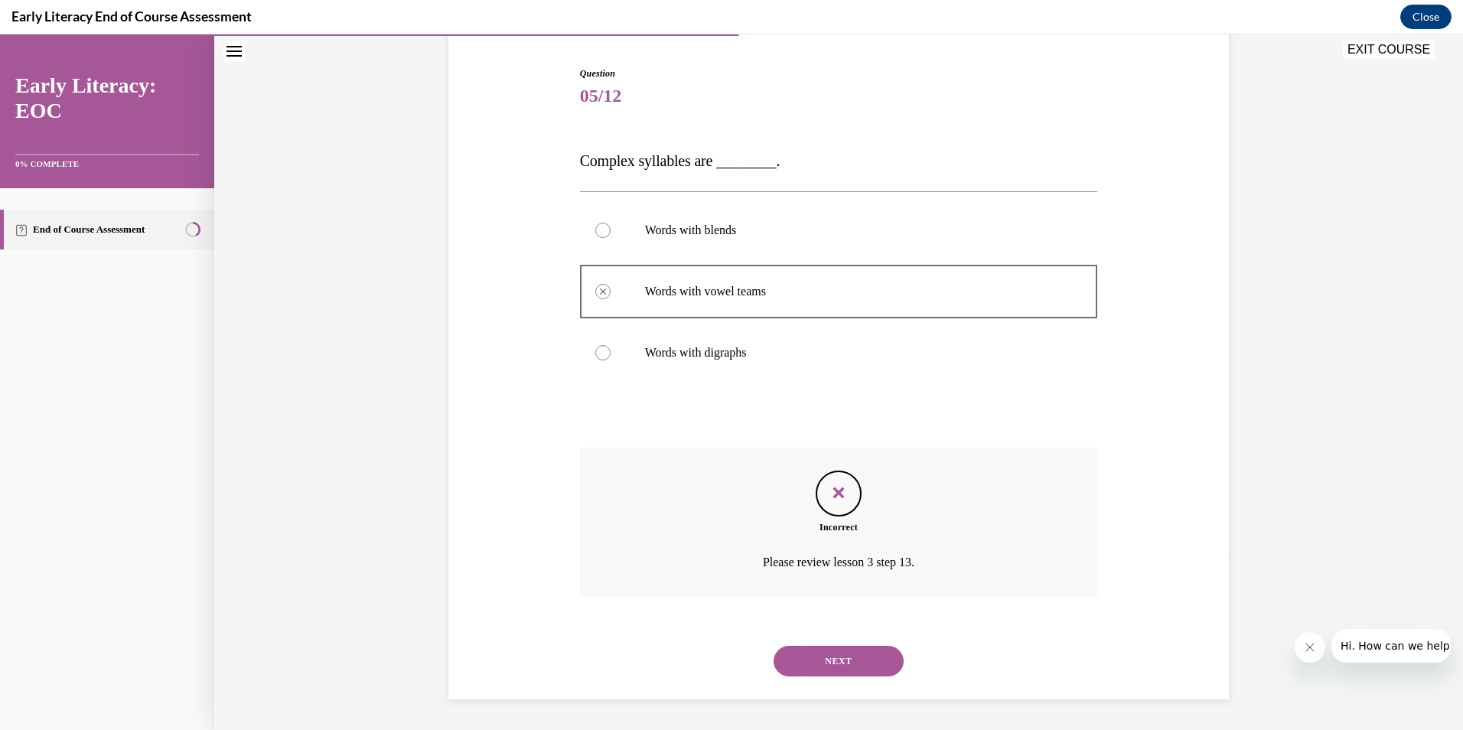
click at [821, 648] on button "NEXT" at bounding box center [838, 661] width 130 height 31
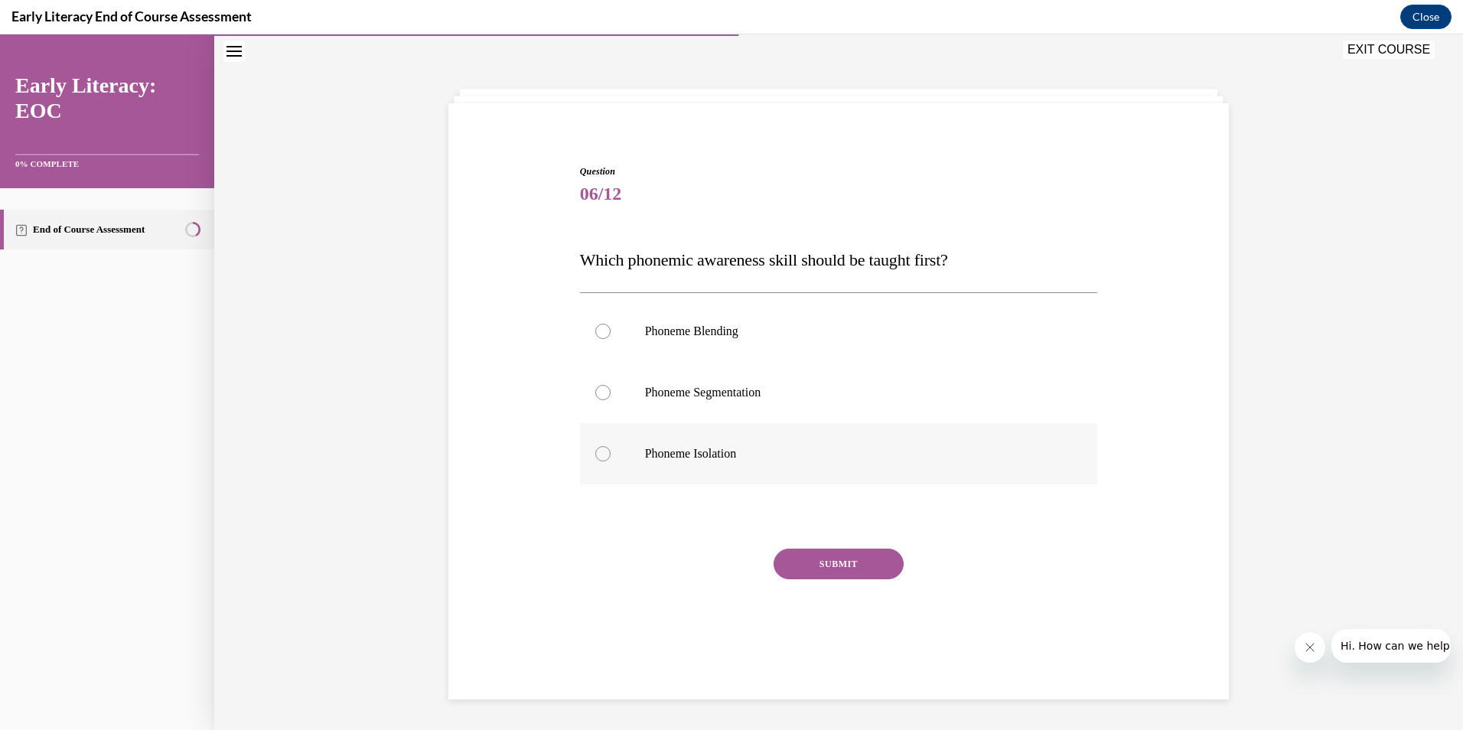
scroll to position [48, 0]
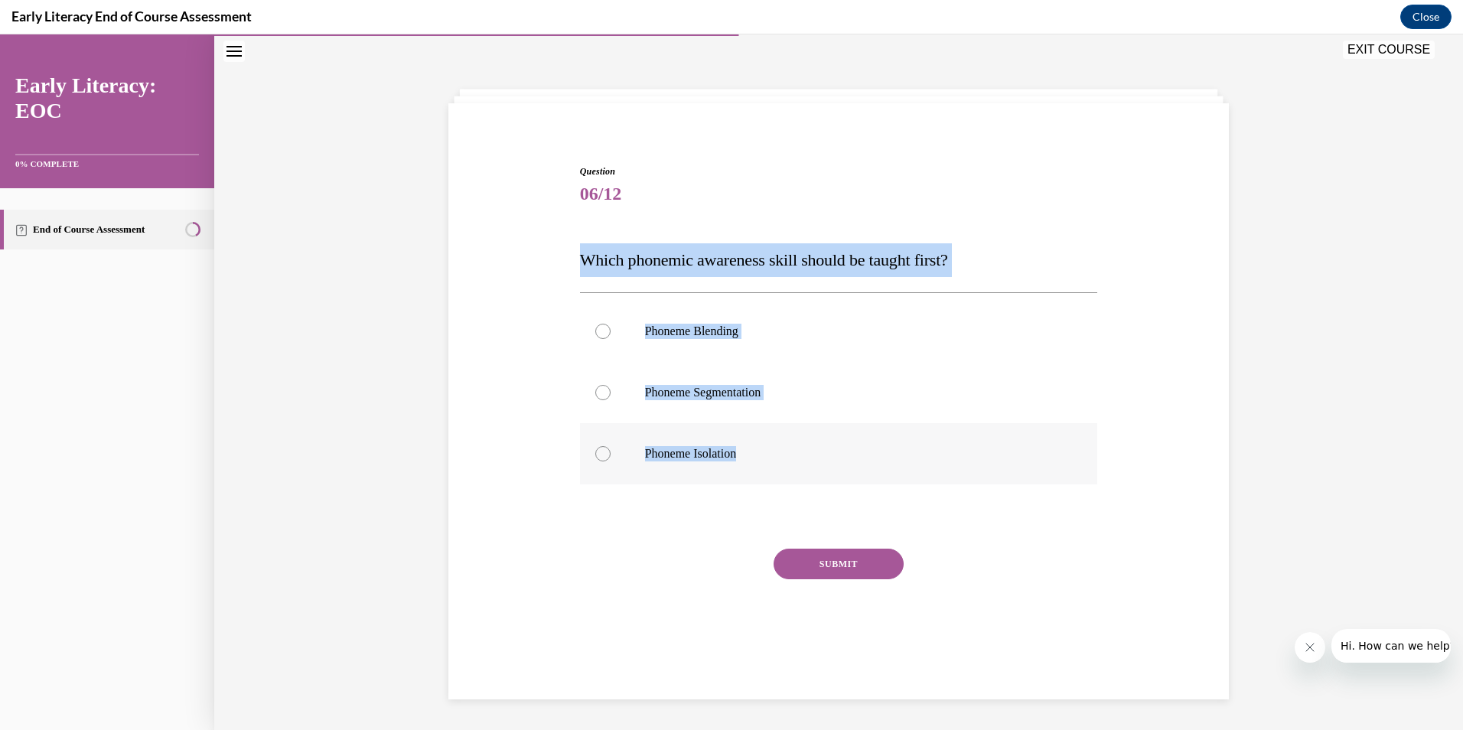
drag, startPoint x: 572, startPoint y: 266, endPoint x: 832, endPoint y: 453, distance: 320.2
click at [832, 453] on div "Question 06/12 Which phonemic awareness skill should be taught first? Phoneme B…" at bounding box center [839, 408] width 526 height 532
click at [708, 454] on p "Phoneme Isolation" at bounding box center [852, 453] width 415 height 15
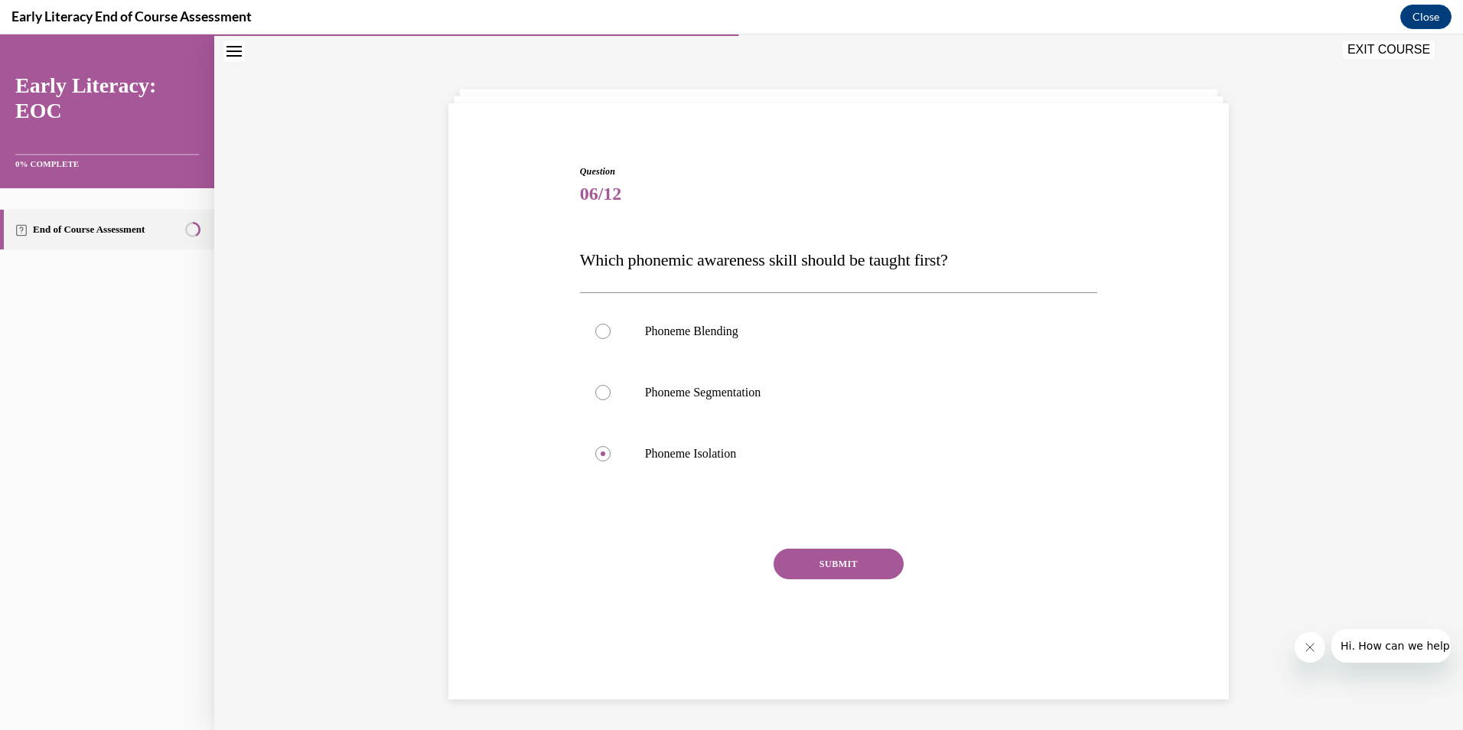
click at [816, 564] on button "SUBMIT" at bounding box center [838, 564] width 130 height 31
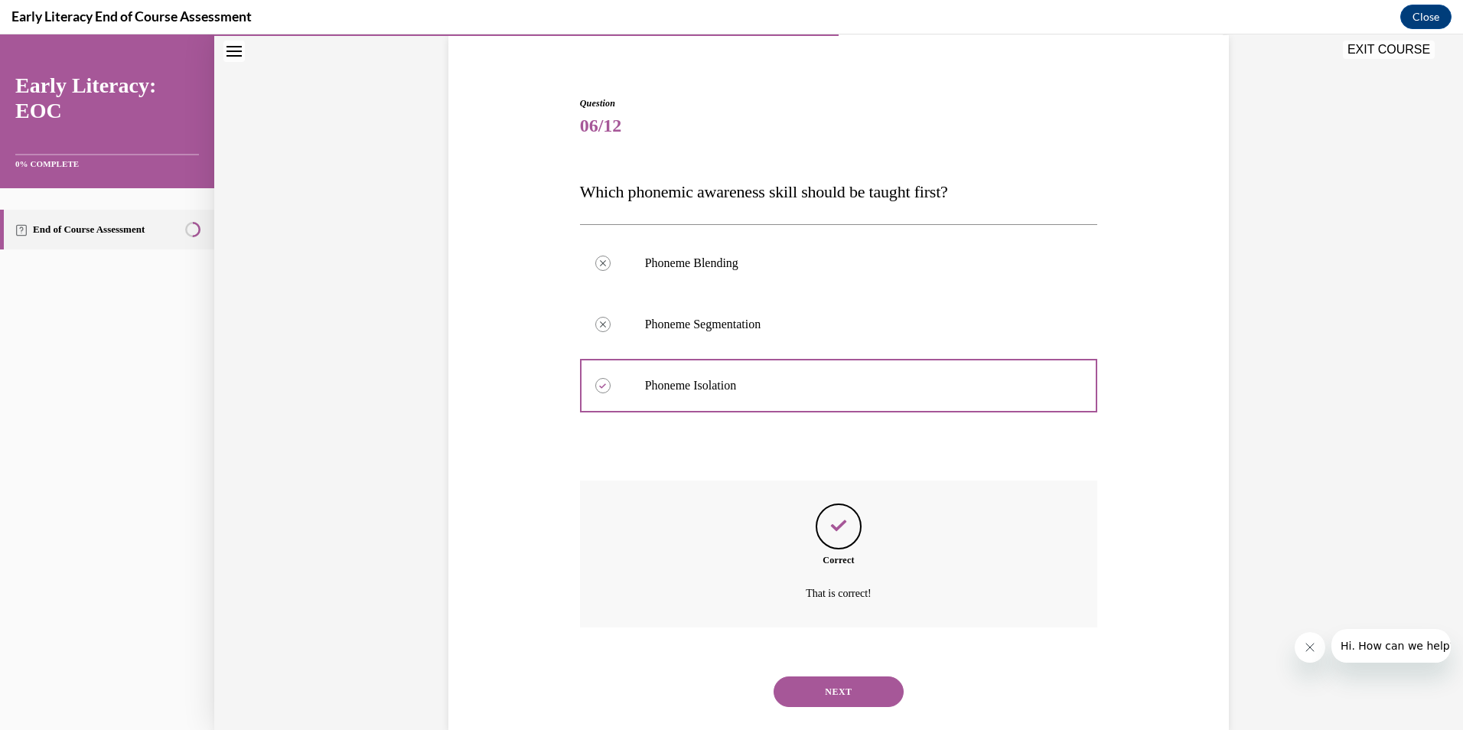
scroll to position [147, 0]
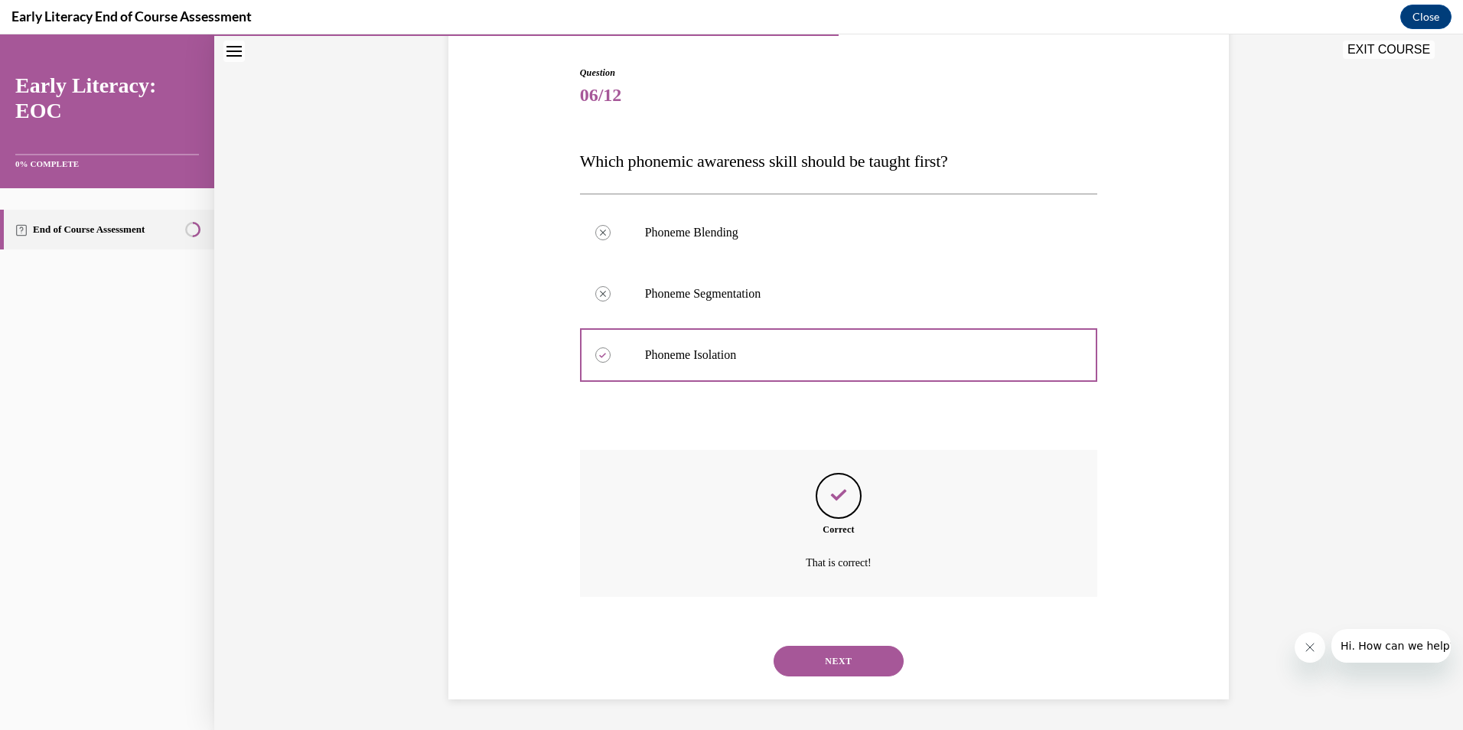
click at [856, 664] on button "NEXT" at bounding box center [838, 661] width 130 height 31
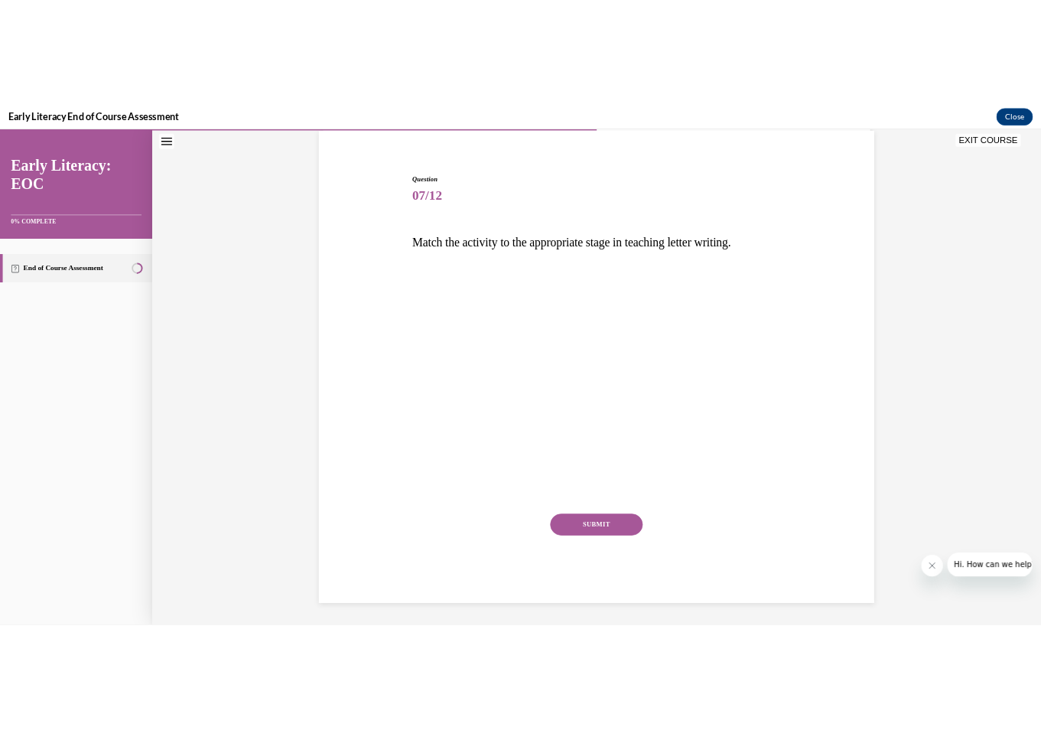
scroll to position [90, 0]
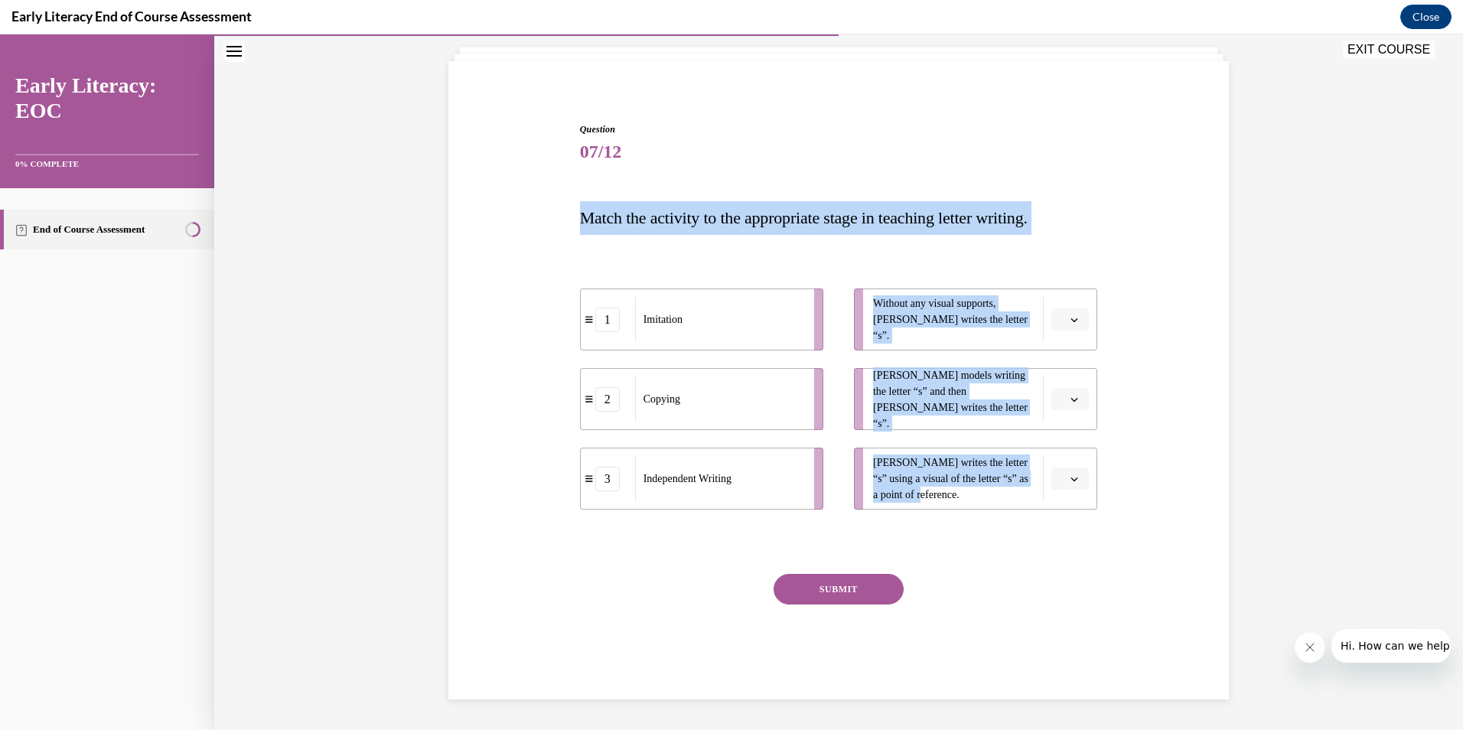
drag, startPoint x: 576, startPoint y: 222, endPoint x: 956, endPoint y: 506, distance: 474.9
click at [956, 506] on div "Question 07/12 Match the activity to the appropriate stage in teaching letter w…" at bounding box center [839, 410] width 518 height 577
click at [1060, 324] on span "Please select an option" at bounding box center [1062, 319] width 5 height 15
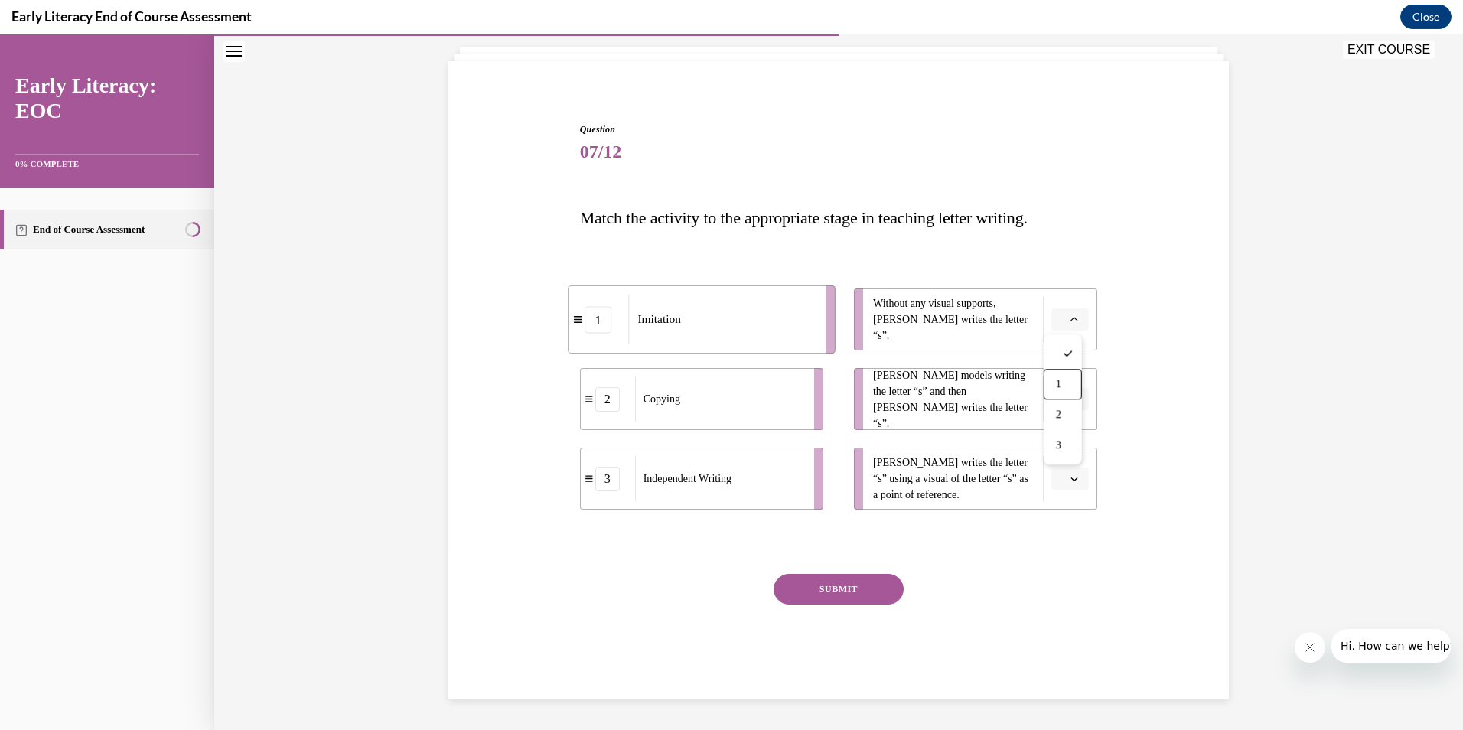
drag, startPoint x: 1061, startPoint y: 384, endPoint x: 1053, endPoint y: 379, distance: 8.9
click at [1060, 383] on span "1" at bounding box center [1058, 384] width 5 height 12
click at [1053, 405] on button "button" at bounding box center [1069, 399] width 37 height 23
click at [1062, 485] on div "2" at bounding box center [1063, 494] width 38 height 31
click at [1061, 477] on button "button" at bounding box center [1069, 478] width 37 height 23
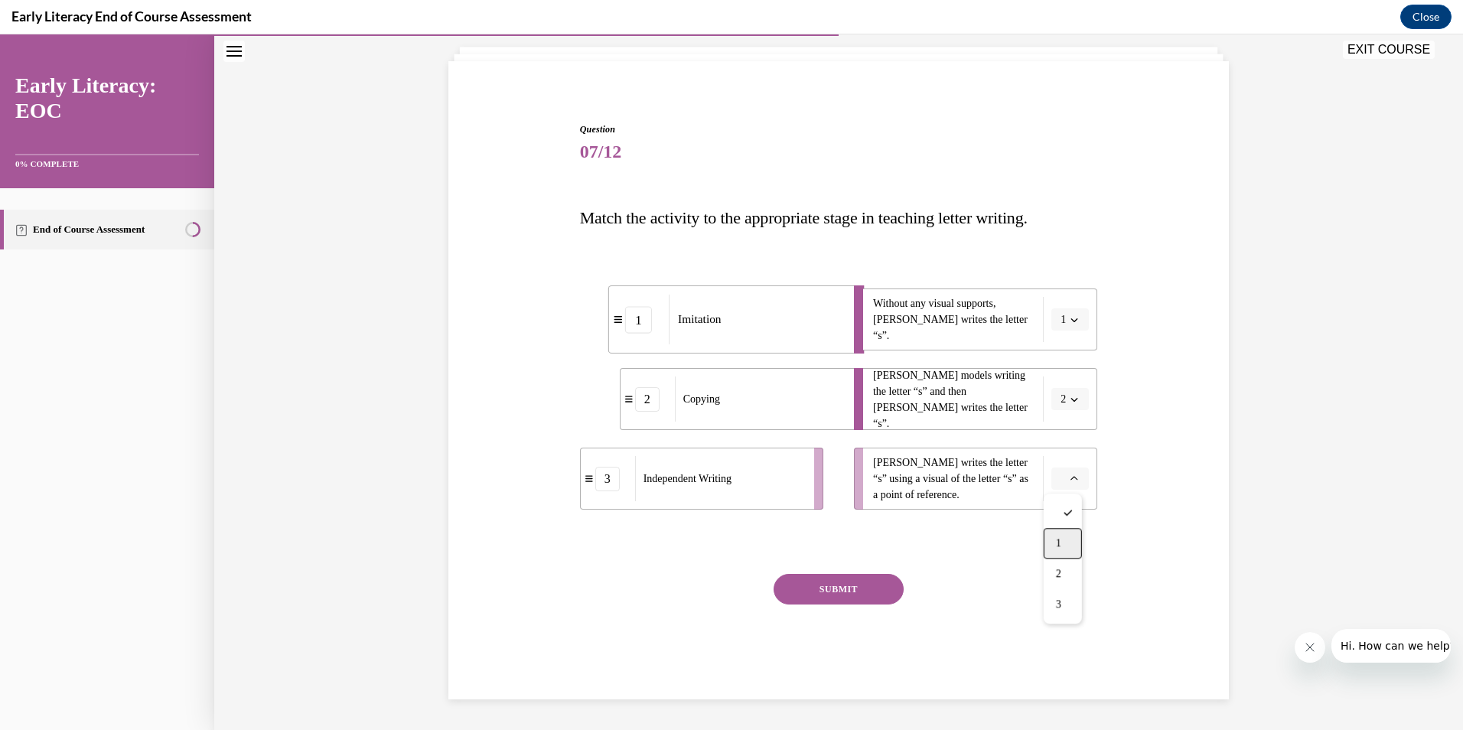
click at [1057, 534] on div "1" at bounding box center [1063, 543] width 38 height 31
click at [1070, 319] on icon "button" at bounding box center [1074, 320] width 8 height 8
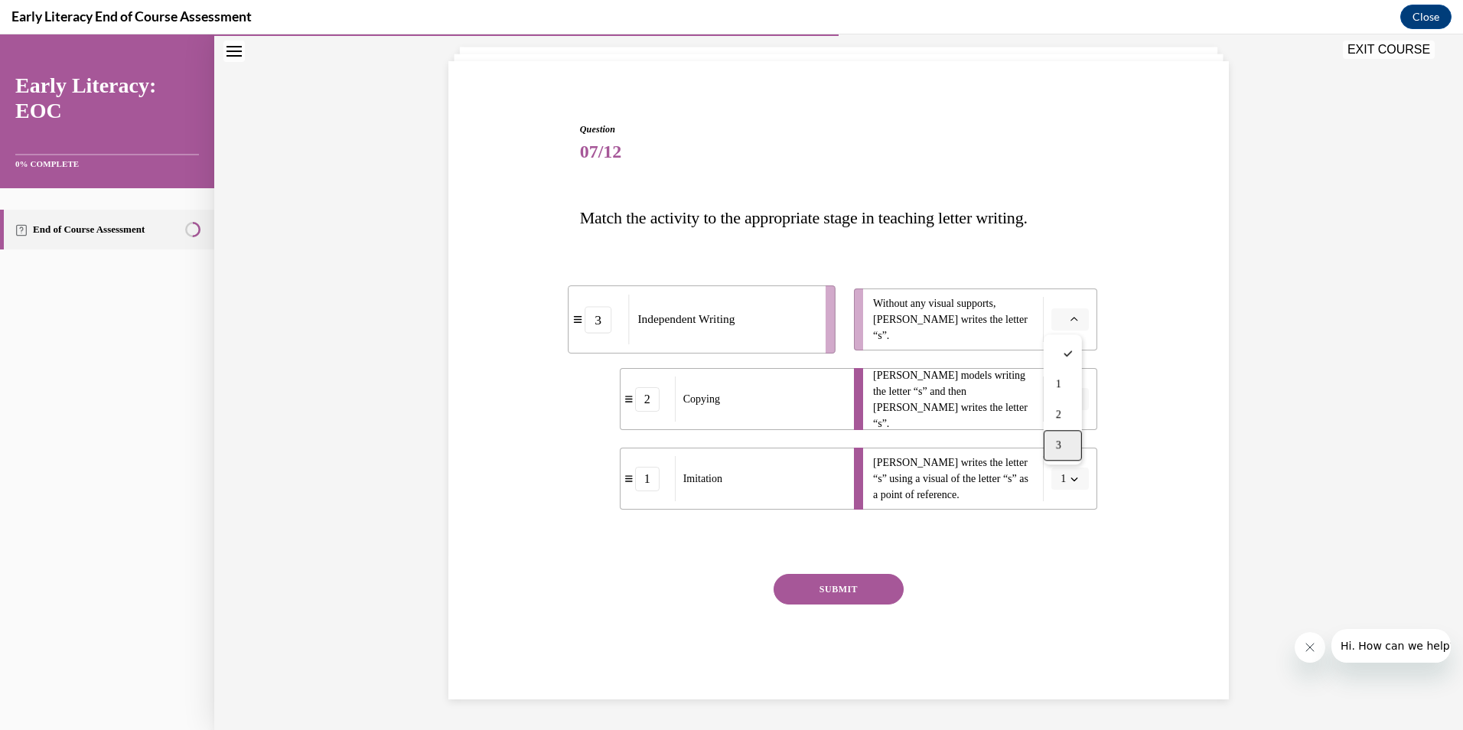
click at [1059, 438] on div "3" at bounding box center [1063, 445] width 38 height 31
click at [855, 575] on button "SUBMIT" at bounding box center [838, 589] width 130 height 31
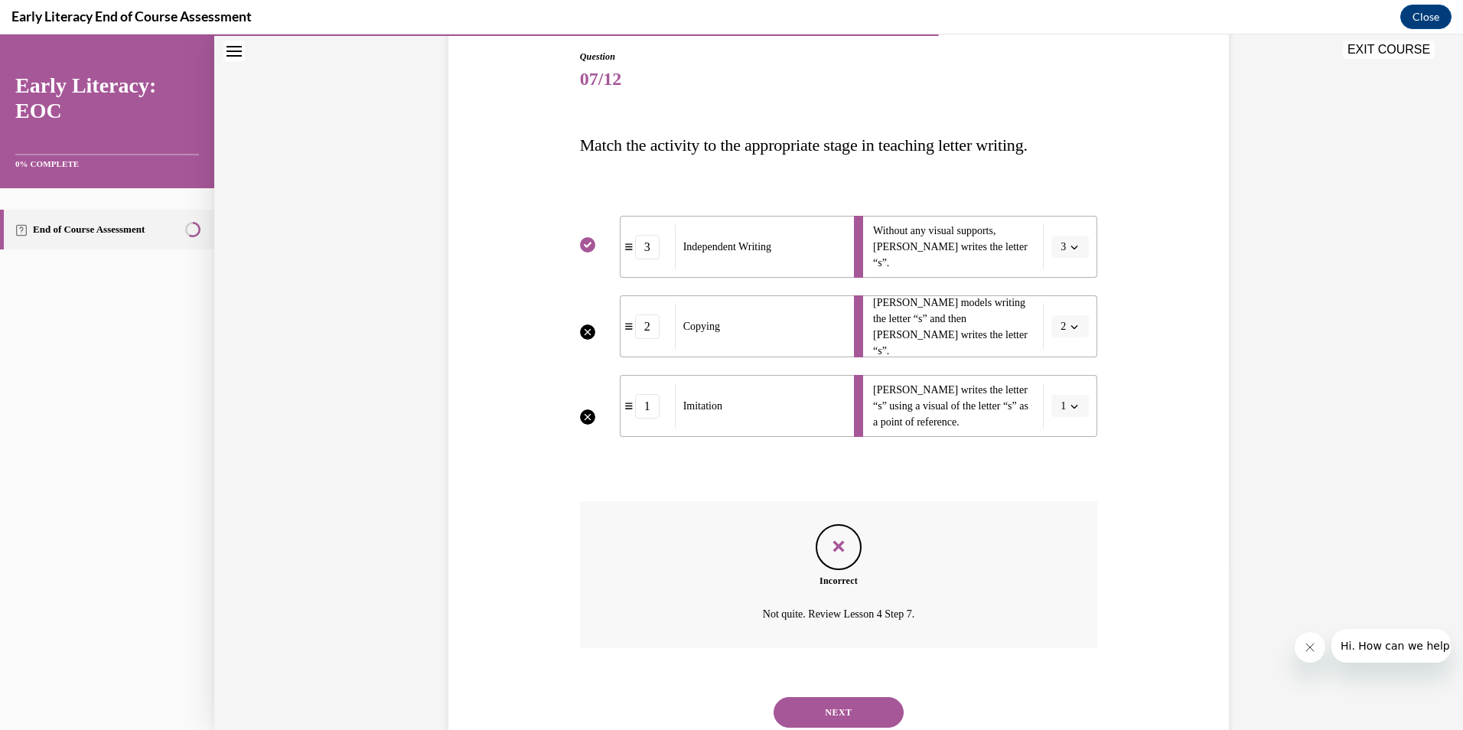
scroll to position [214, 0]
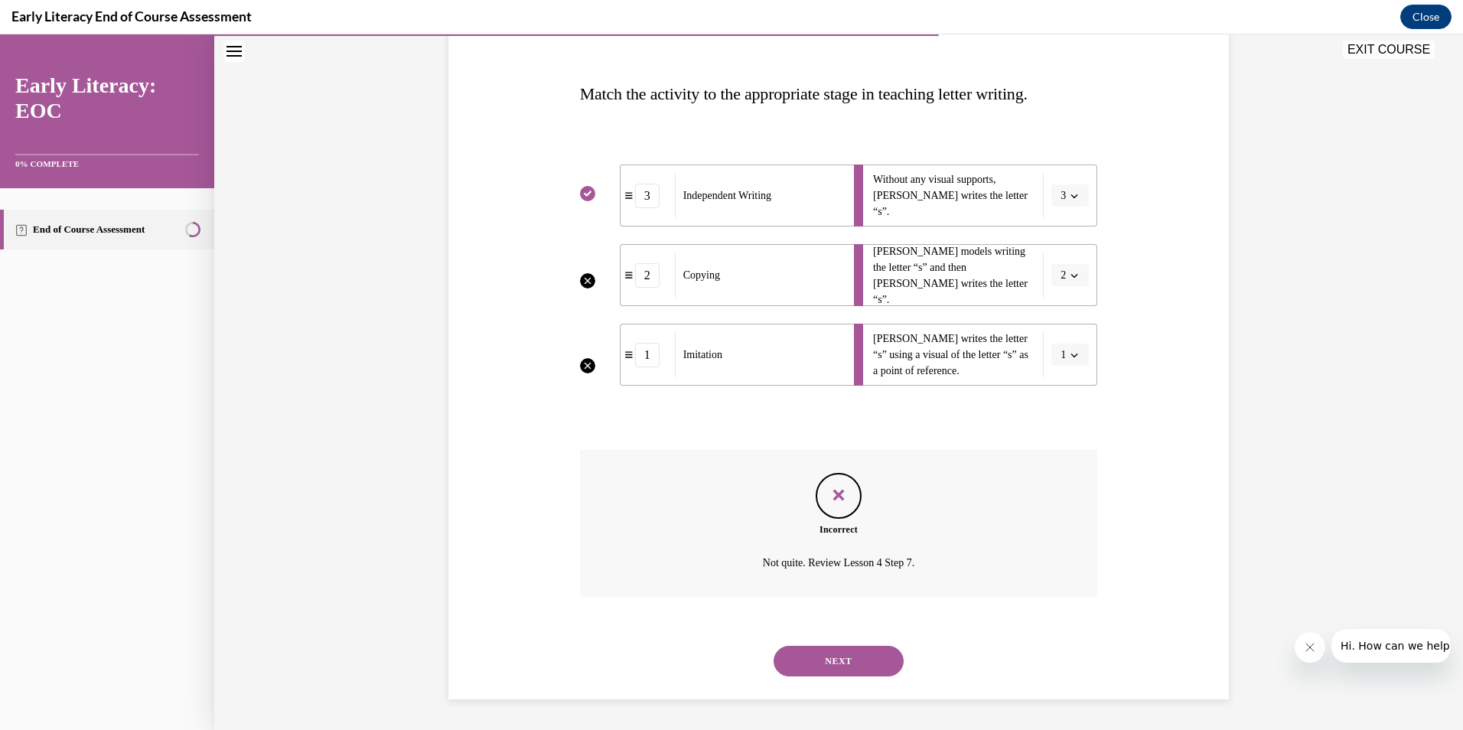
click at [848, 662] on button "NEXT" at bounding box center [838, 661] width 130 height 31
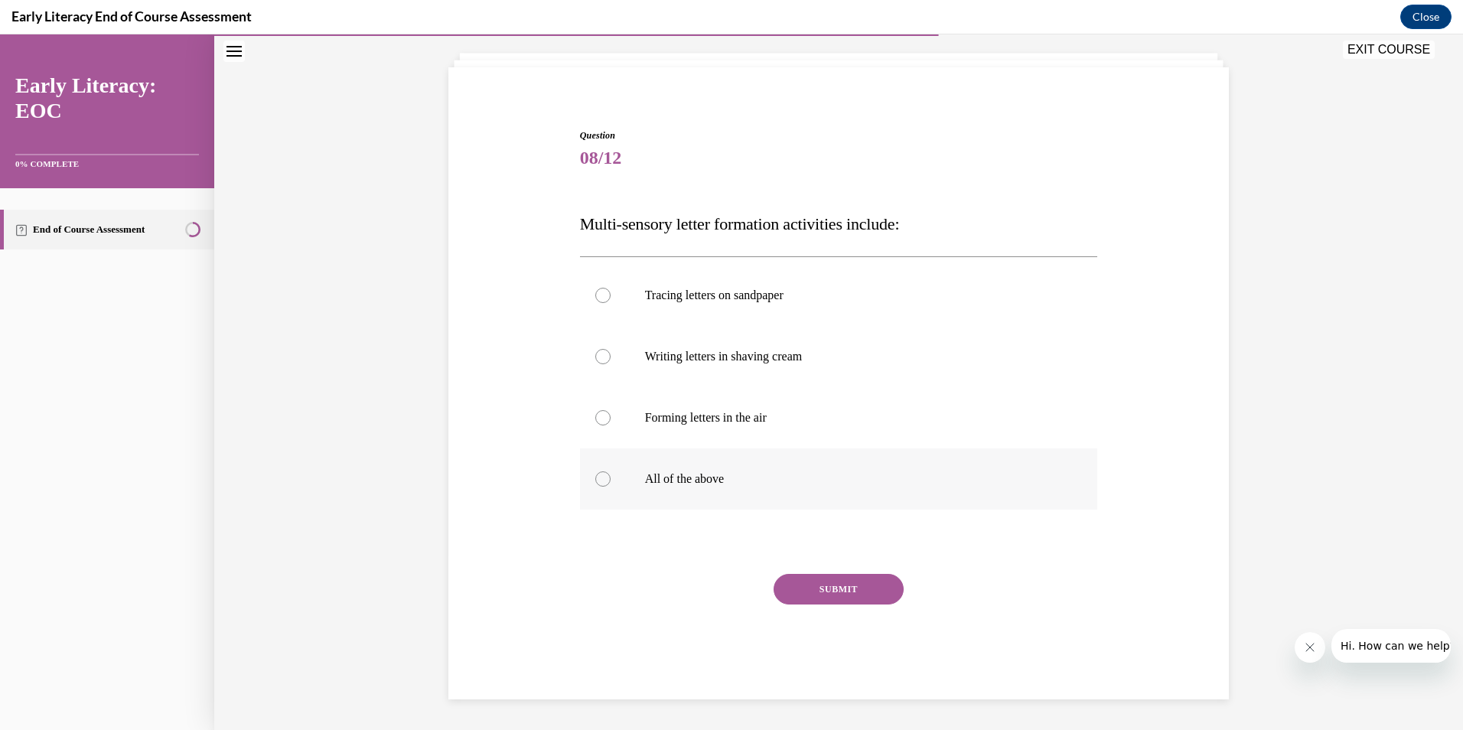
click at [821, 474] on p "All of the above" at bounding box center [852, 478] width 415 height 15
click at [825, 585] on button "SUBMIT" at bounding box center [838, 589] width 130 height 31
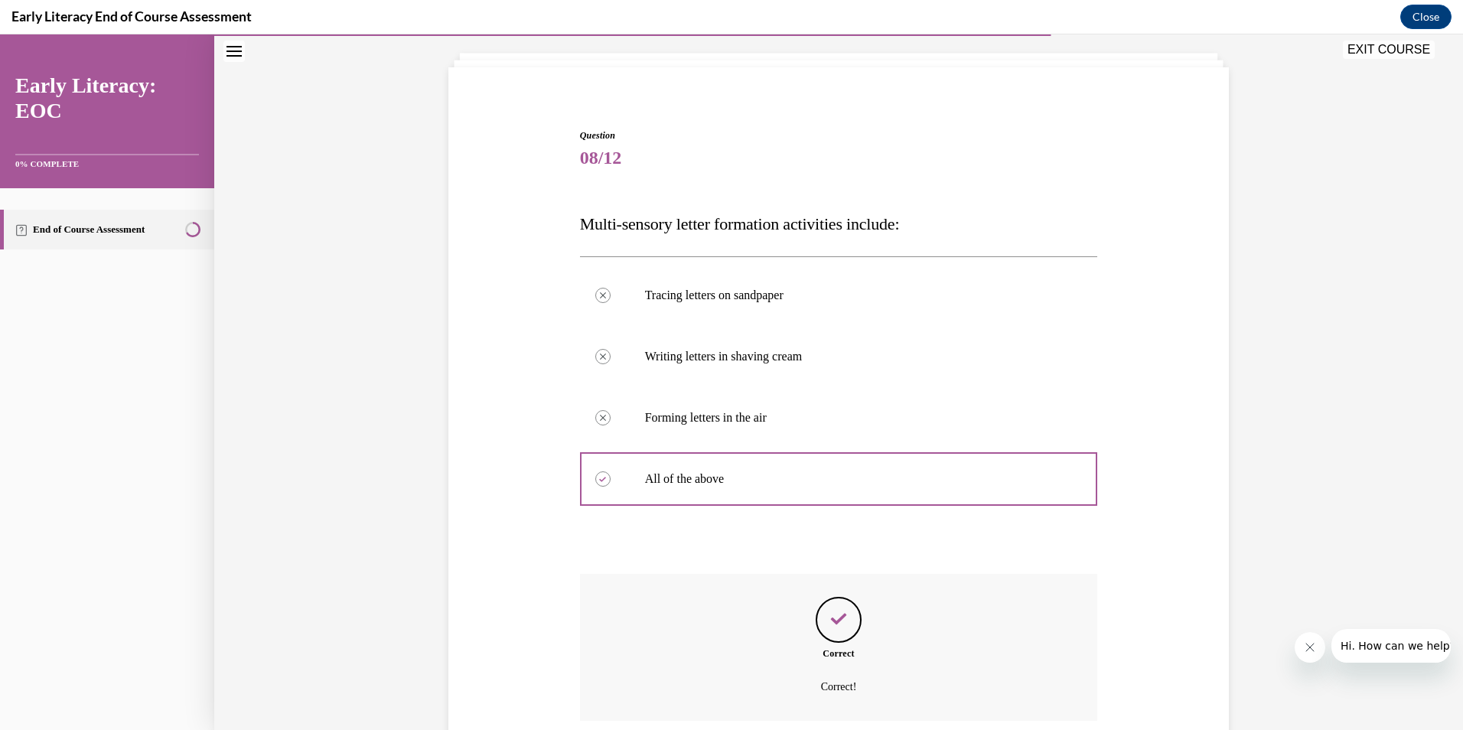
scroll to position [208, 0]
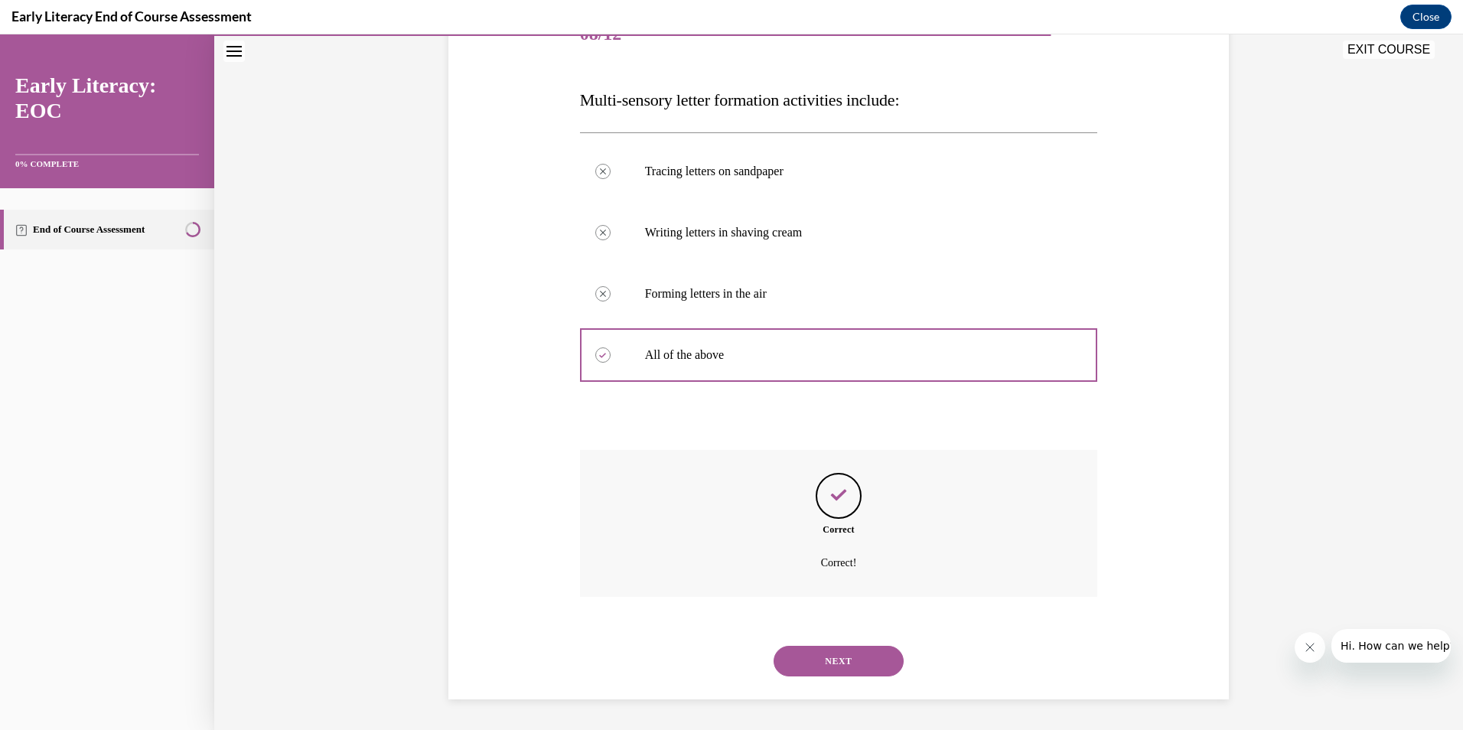
click at [873, 673] on button "NEXT" at bounding box center [838, 661] width 130 height 31
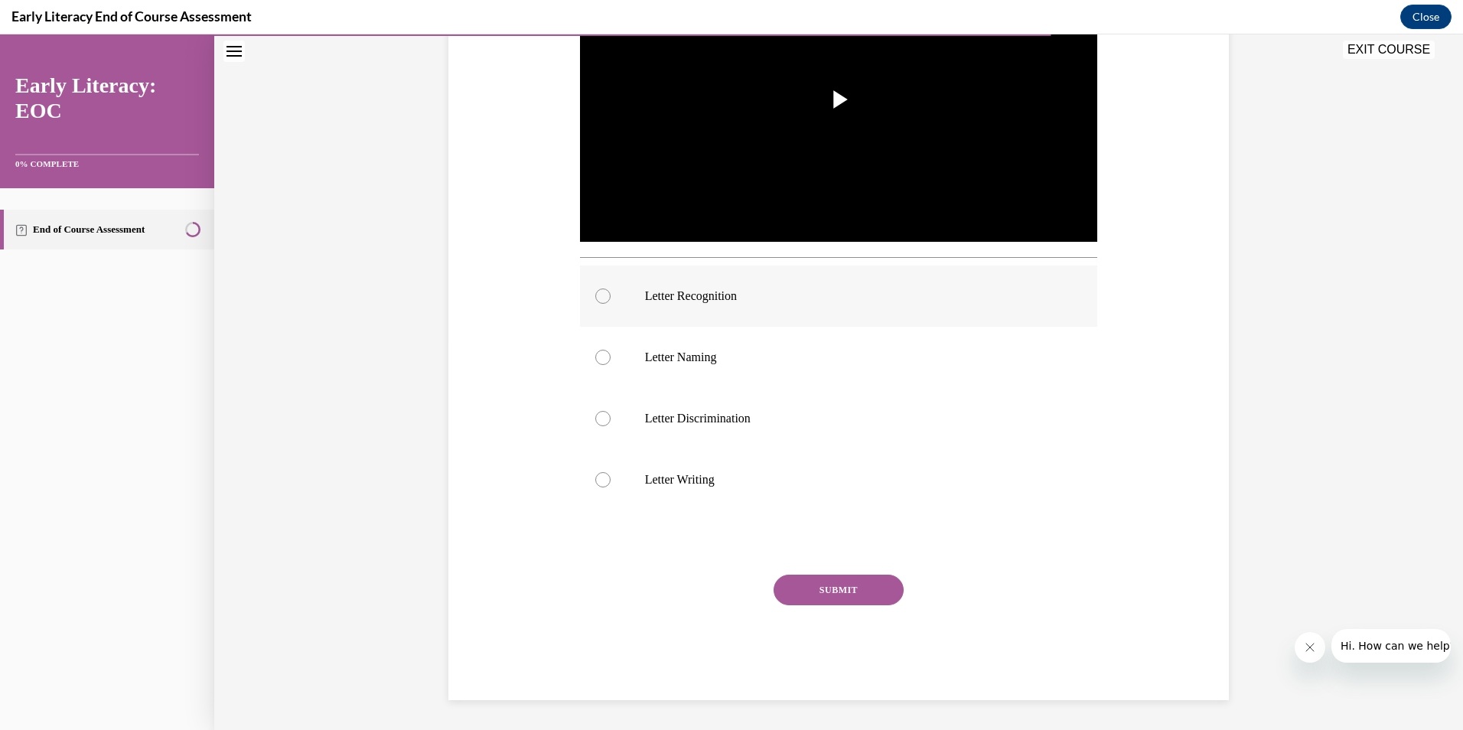
scroll to position [387, 0]
click at [710, 298] on p "Letter Recognition" at bounding box center [852, 295] width 415 height 15
click at [820, 570] on div "Question 09/12 Which skill is the teacher reinforcing in this video clip? Video…" at bounding box center [839, 263] width 518 height 874
click at [812, 586] on button "SUBMIT" at bounding box center [838, 589] width 130 height 31
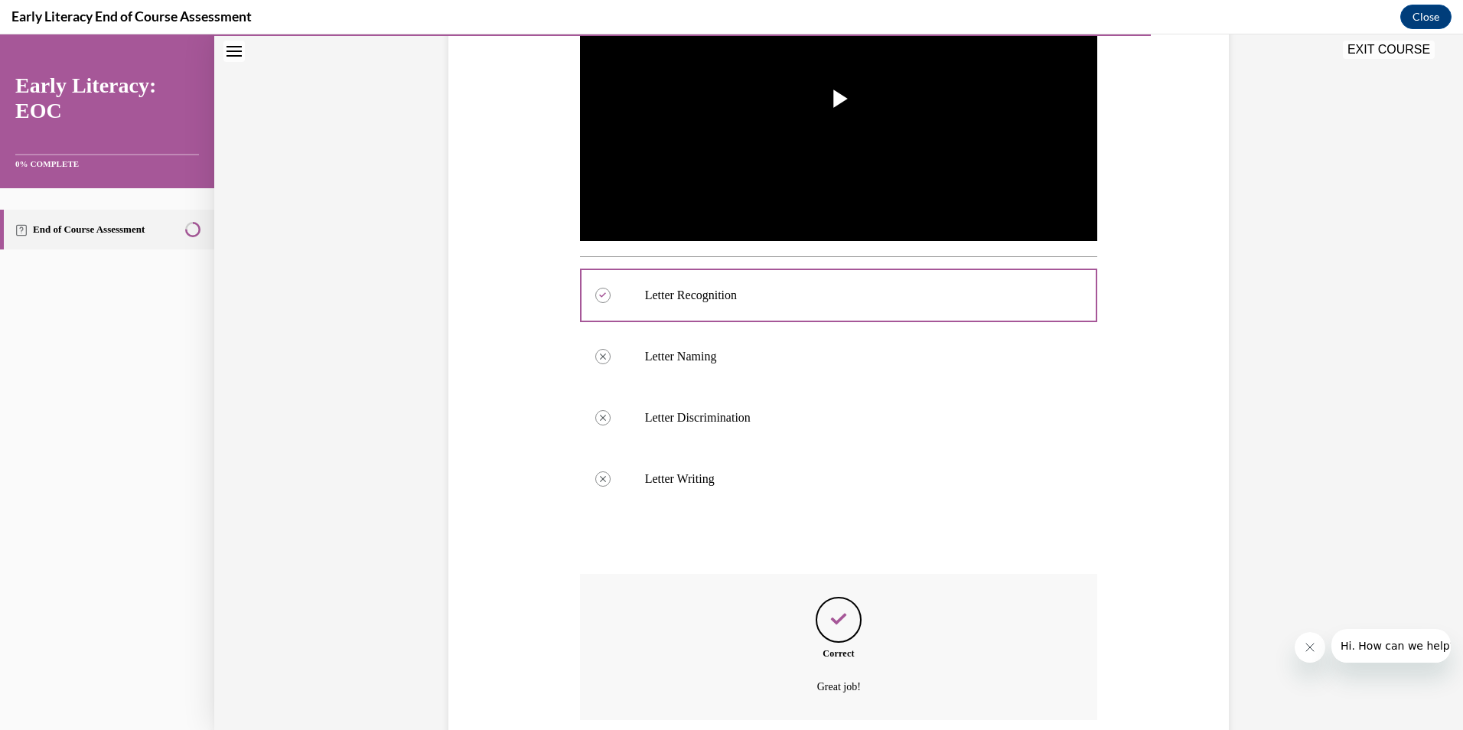
scroll to position [510, 0]
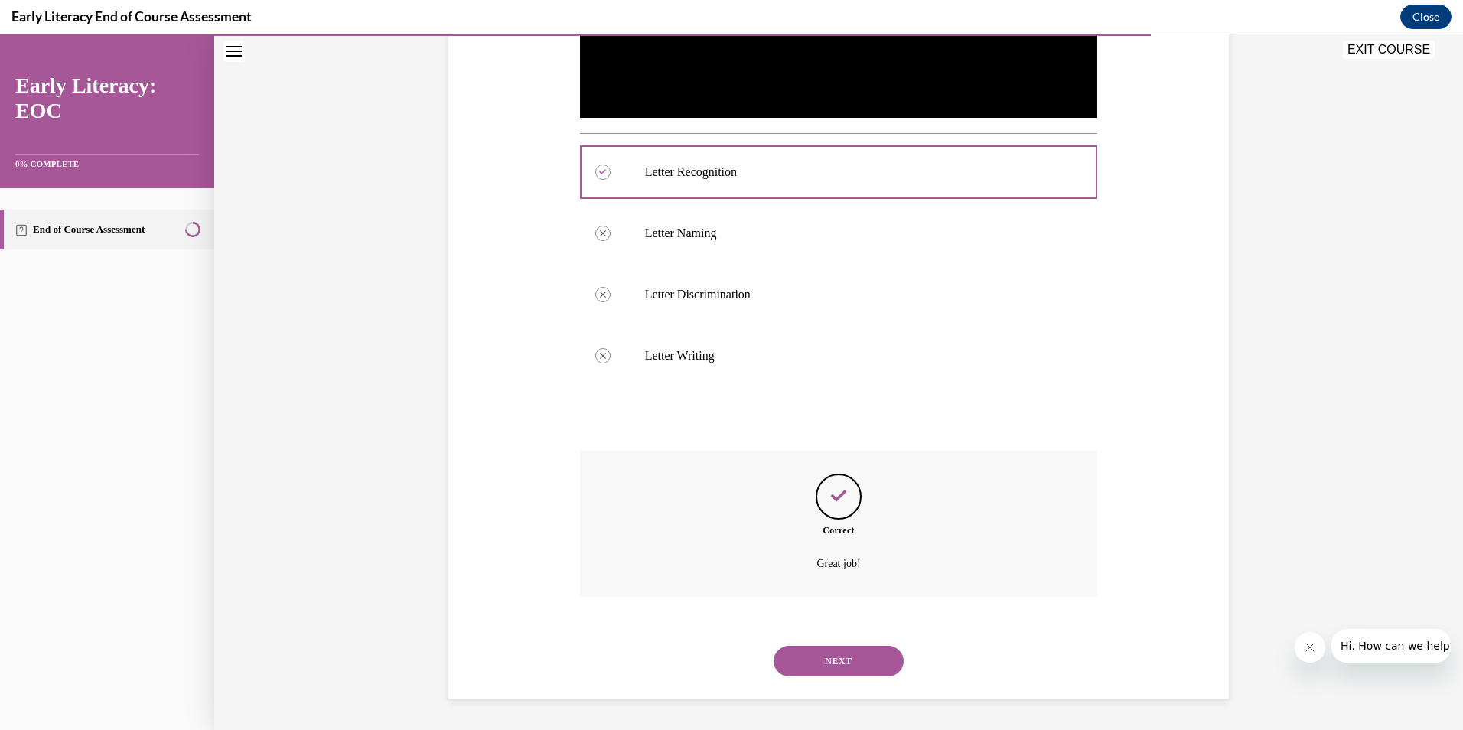
click at [839, 655] on button "NEXT" at bounding box center [838, 661] width 130 height 31
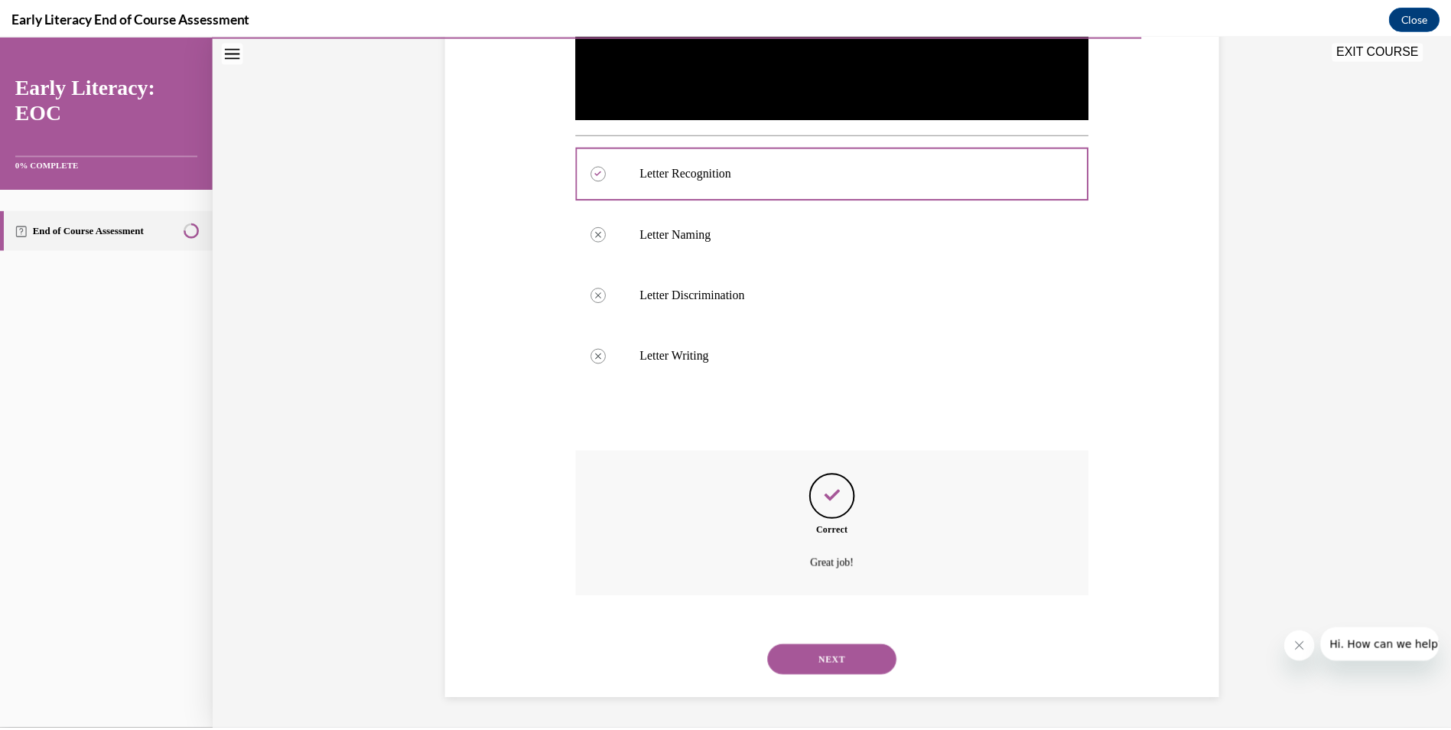
scroll to position [167, 0]
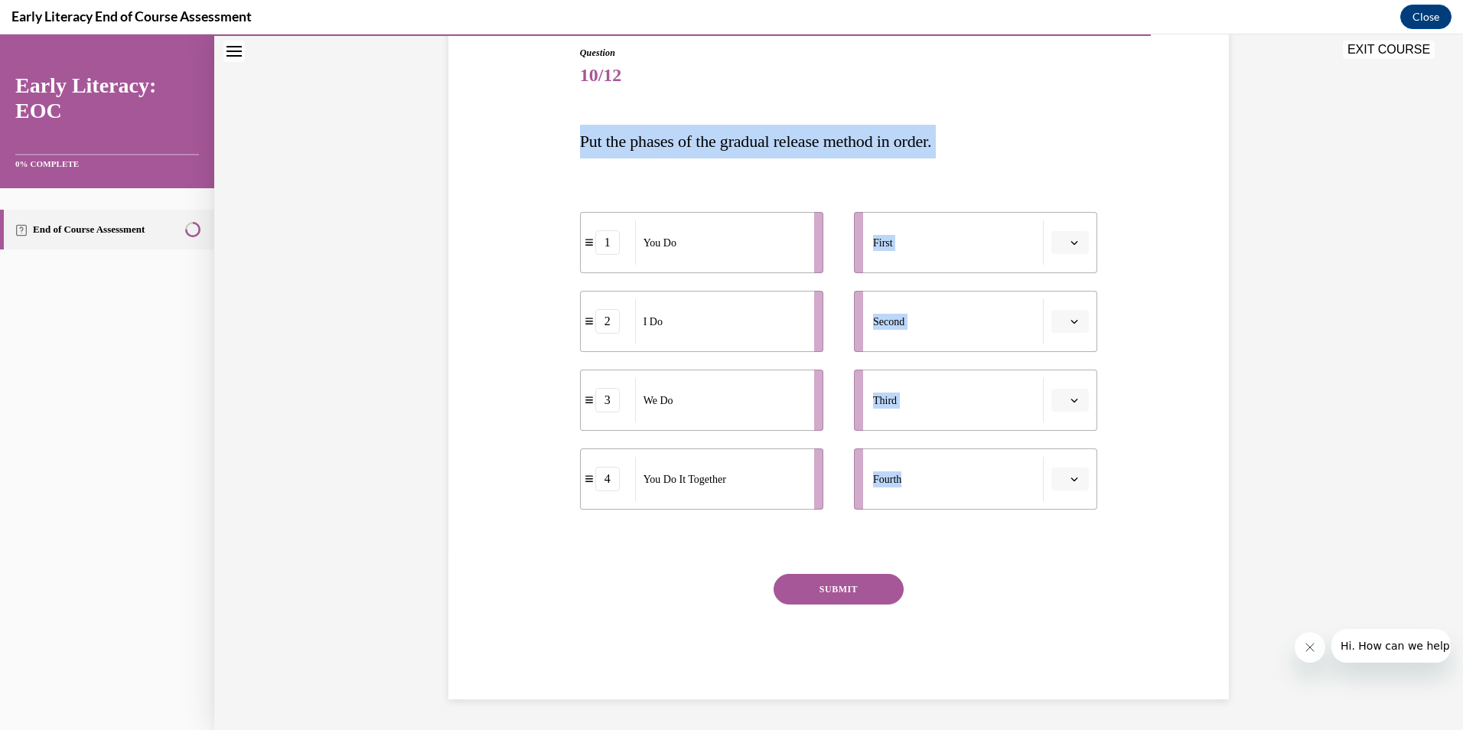
drag, startPoint x: 563, startPoint y: 145, endPoint x: 994, endPoint y: 487, distance: 550.0
click at [994, 487] on div "Question 10/12 Put the phases of the gradual release method in order. 1 You Do …" at bounding box center [838, 349] width 788 height 699
copy div "Put the phases of the gradual release method in order. 1 You Do 2 I Do 3 We Do …"
click at [473, 122] on div "Question 10/12 Put the phases of the gradual release method in order. 1 You Do …" at bounding box center [838, 349] width 788 height 699
drag, startPoint x: 576, startPoint y: 148, endPoint x: 931, endPoint y: 487, distance: 490.8
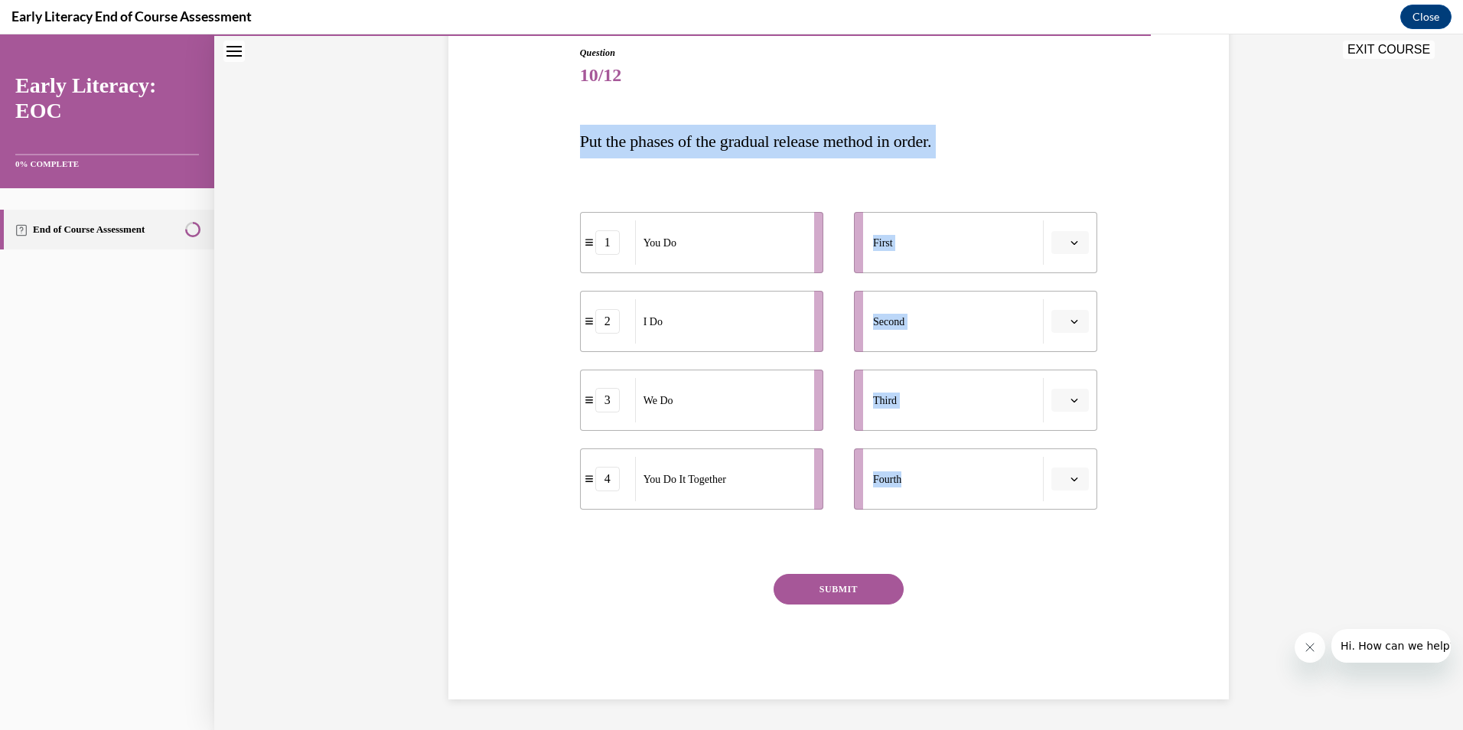
click at [931, 487] on div "Question 10/12 Put the phases of the gradual release method in order. 1 You Do …" at bounding box center [839, 372] width 518 height 653
copy div "Put the phases of the gradual release method in order. 1 You Do 2 I Do 3 We Do …"
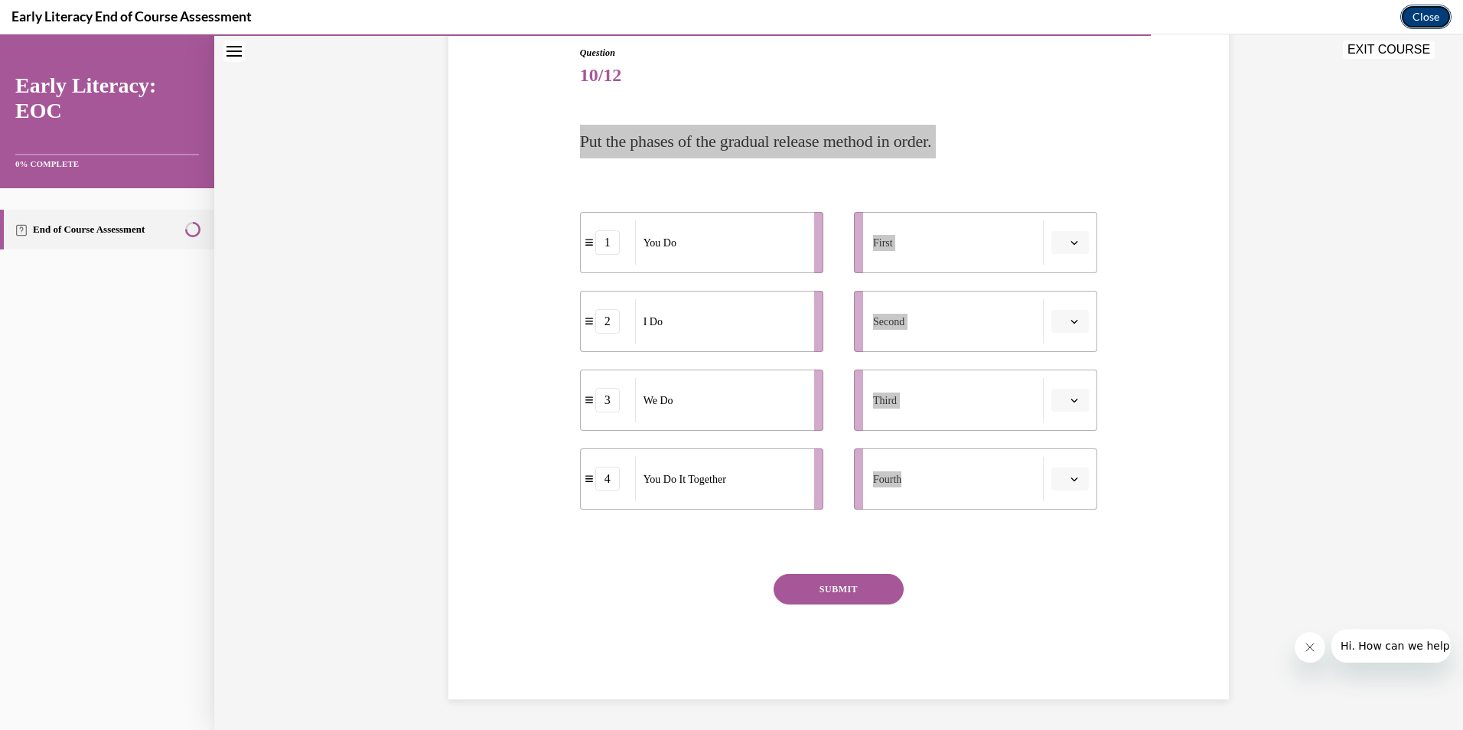
click at [1437, 13] on button "Close" at bounding box center [1425, 17] width 51 height 24
